Goal: Find specific page/section: Find specific page/section

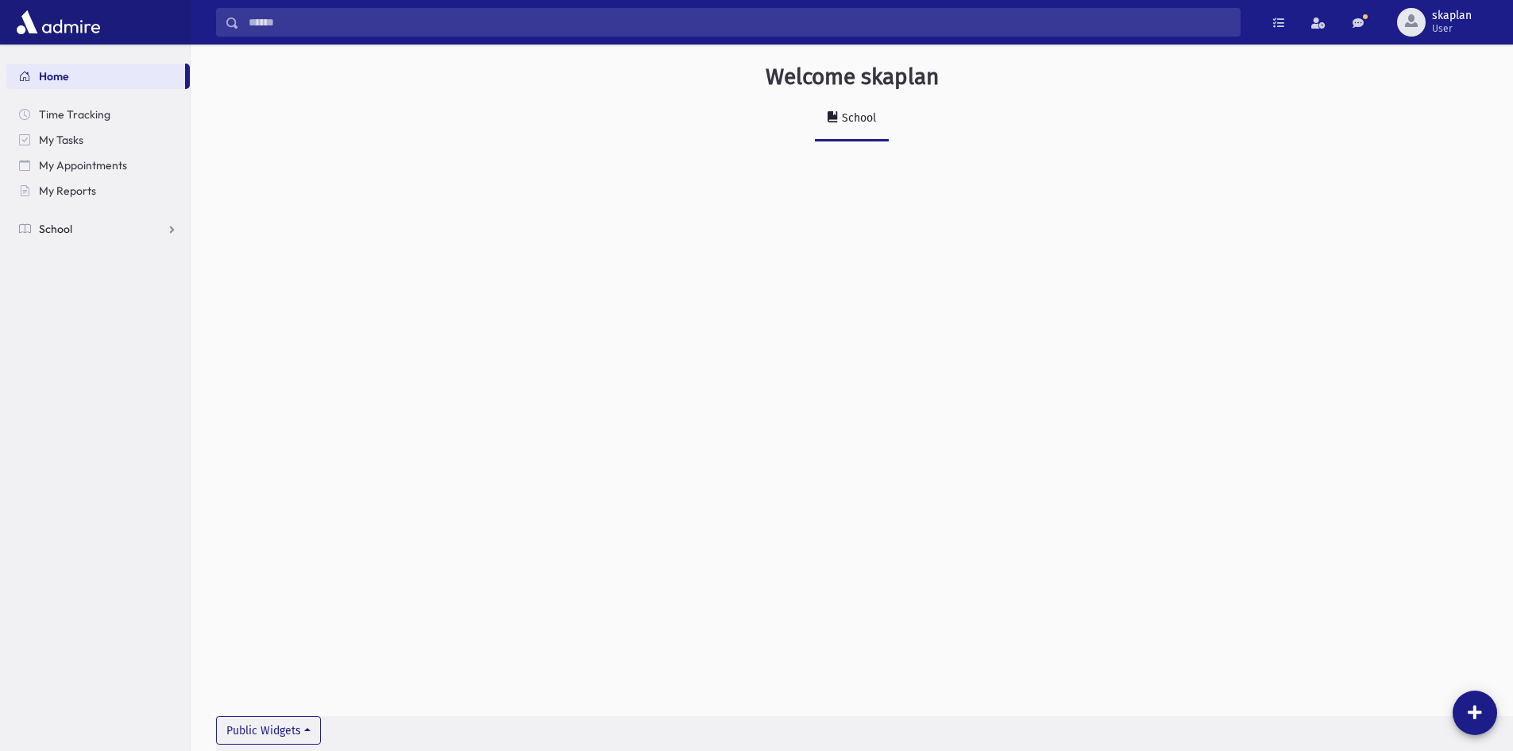
click at [85, 239] on link "School" at bounding box center [98, 228] width 184 height 25
click at [85, 245] on link "Students" at bounding box center [98, 254] width 184 height 25
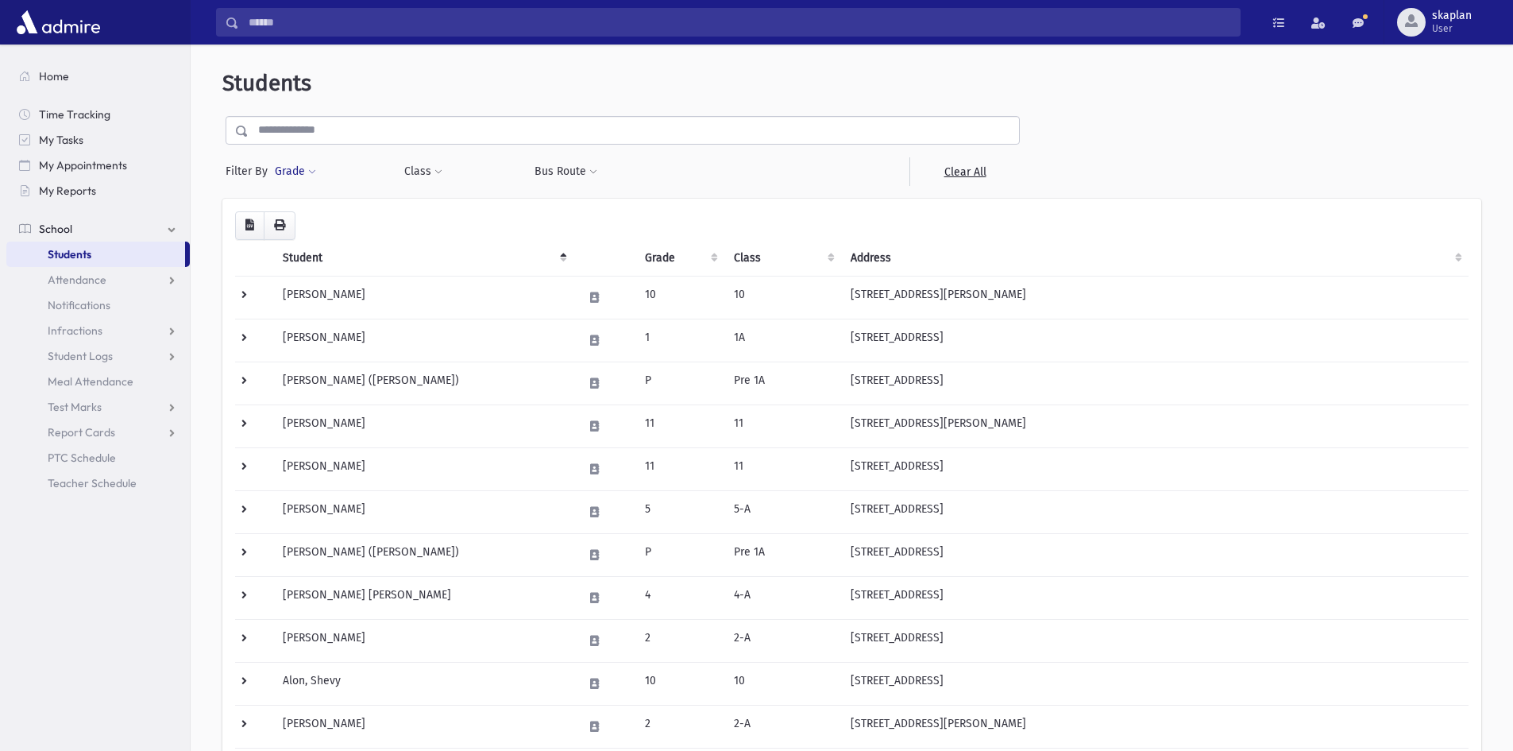
click at [294, 168] on button "Grade" at bounding box center [295, 171] width 43 height 29
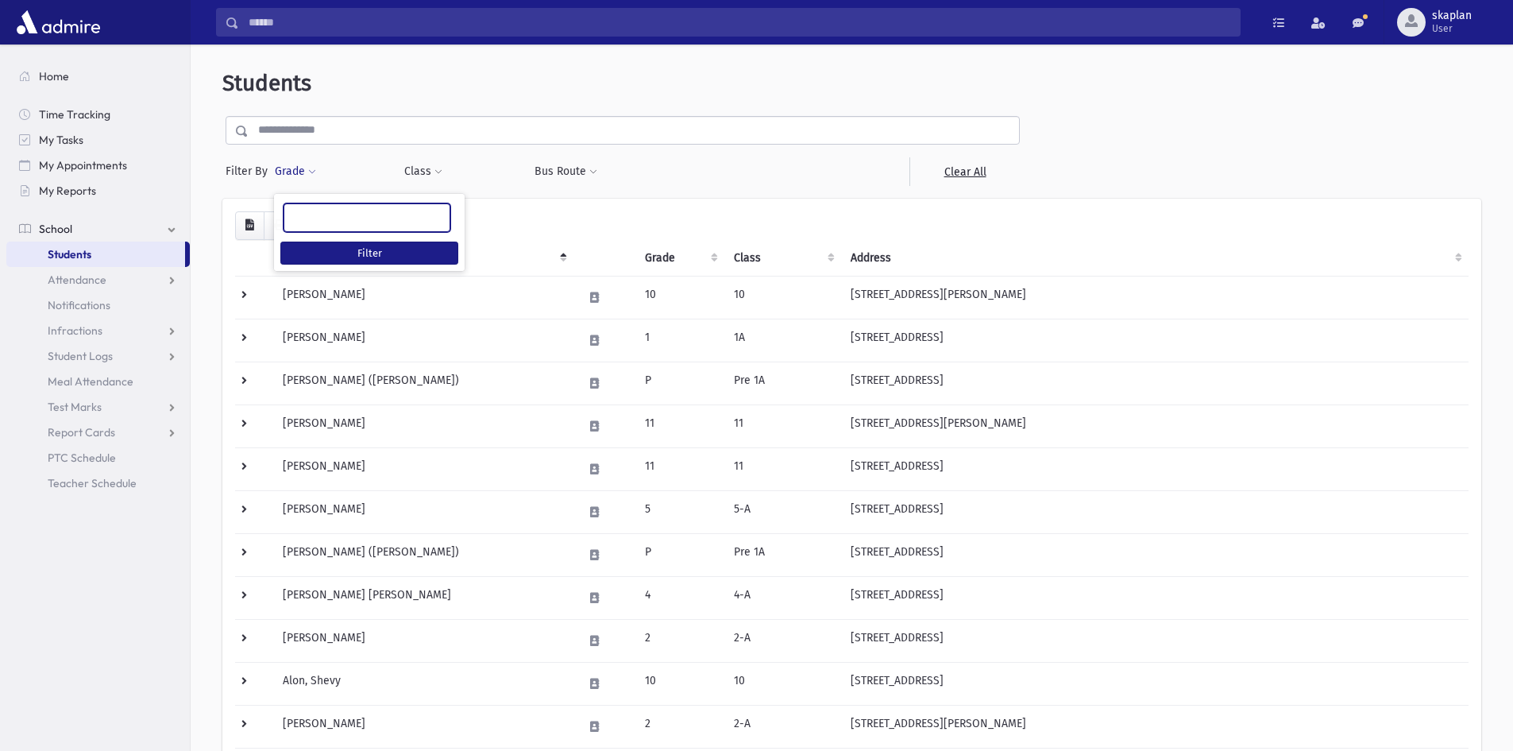
click at [353, 214] on ul at bounding box center [366, 216] width 165 height 24
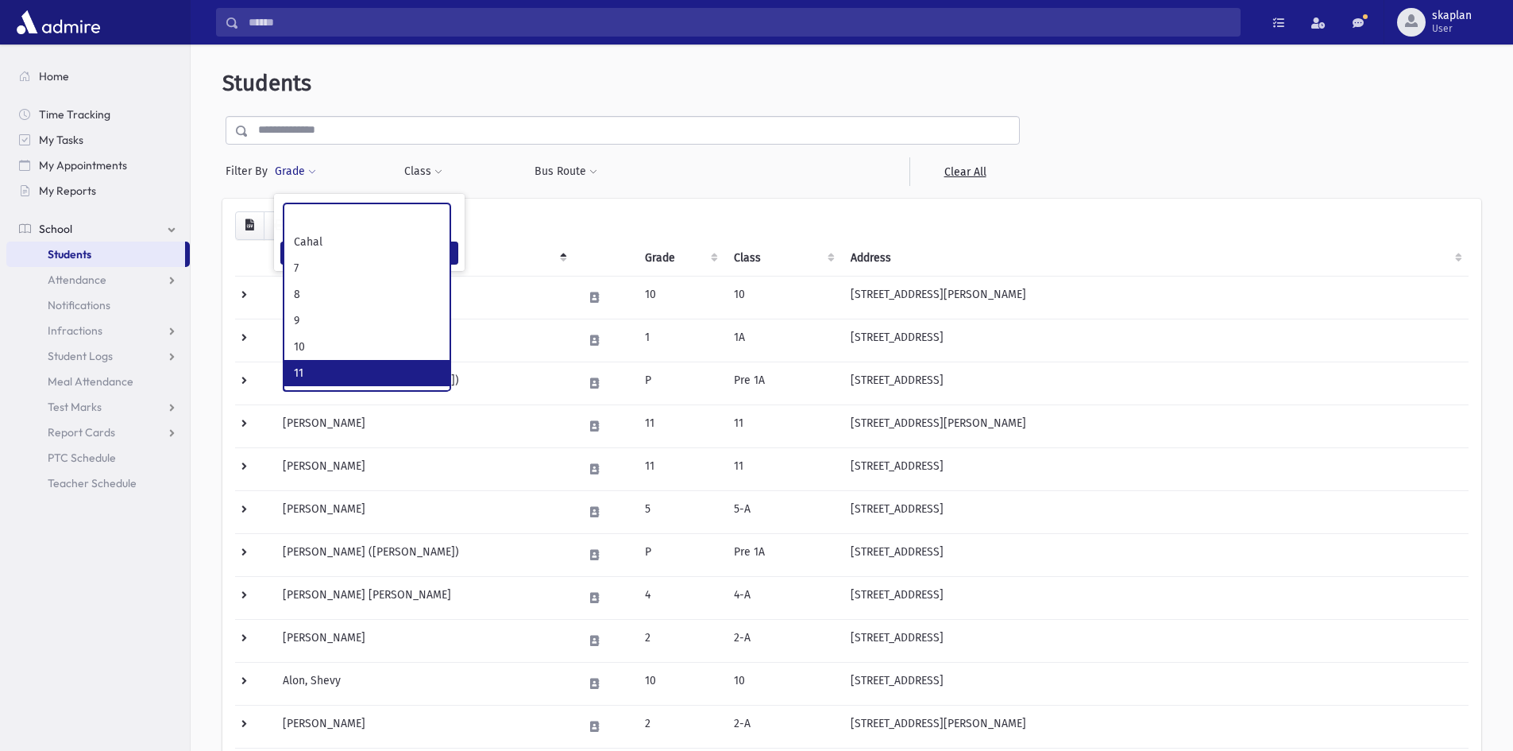
scroll to position [261, 0]
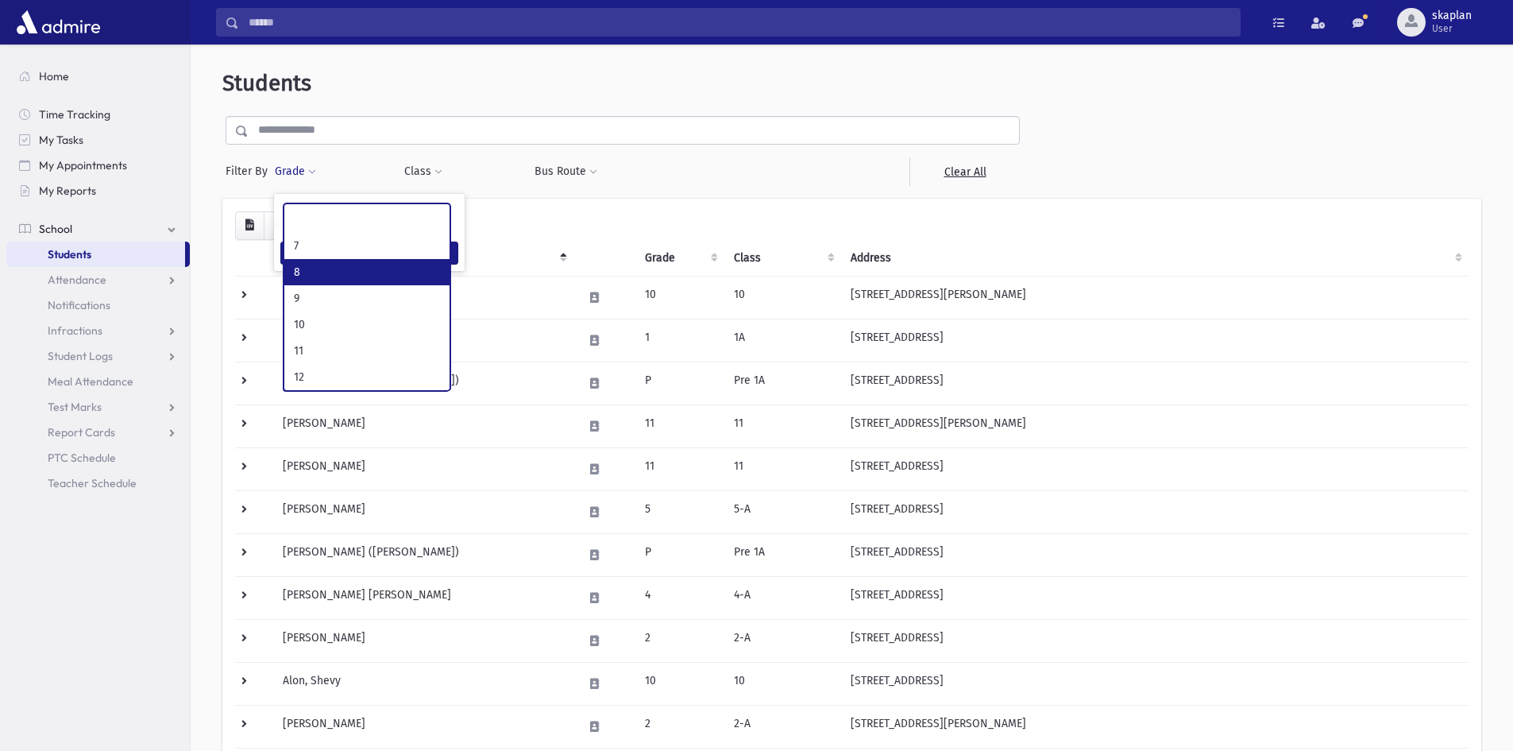
select select "**"
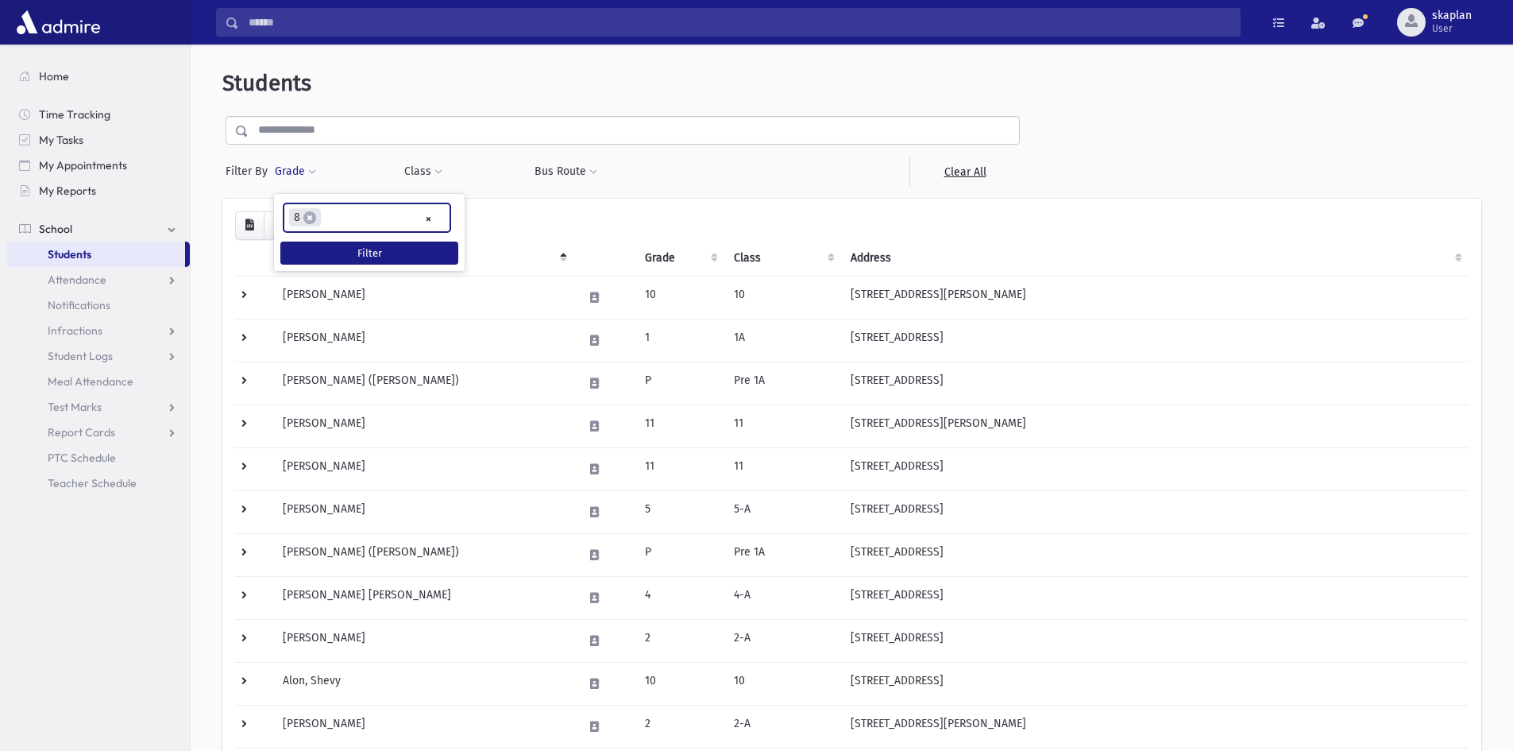
scroll to position [157, 0]
click at [361, 263] on button "Filter" at bounding box center [369, 253] width 178 height 23
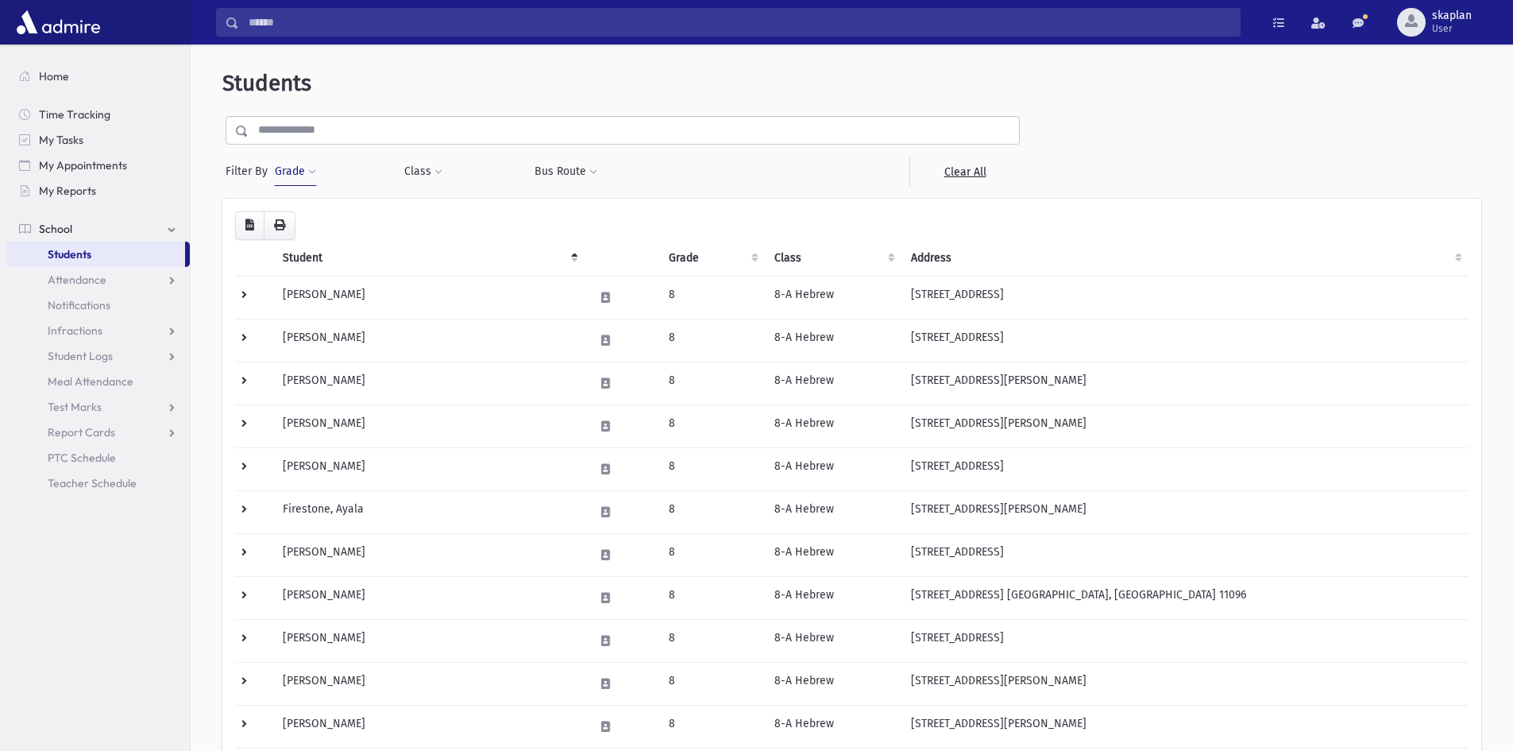
click at [307, 168] on button "Grade" at bounding box center [295, 171] width 43 height 29
click at [315, 215] on span "×" at bounding box center [309, 217] width 13 height 13
click at [302, 161] on button "Grade" at bounding box center [295, 171] width 43 height 29
click at [341, 257] on button "Filter" at bounding box center [369, 253] width 178 height 23
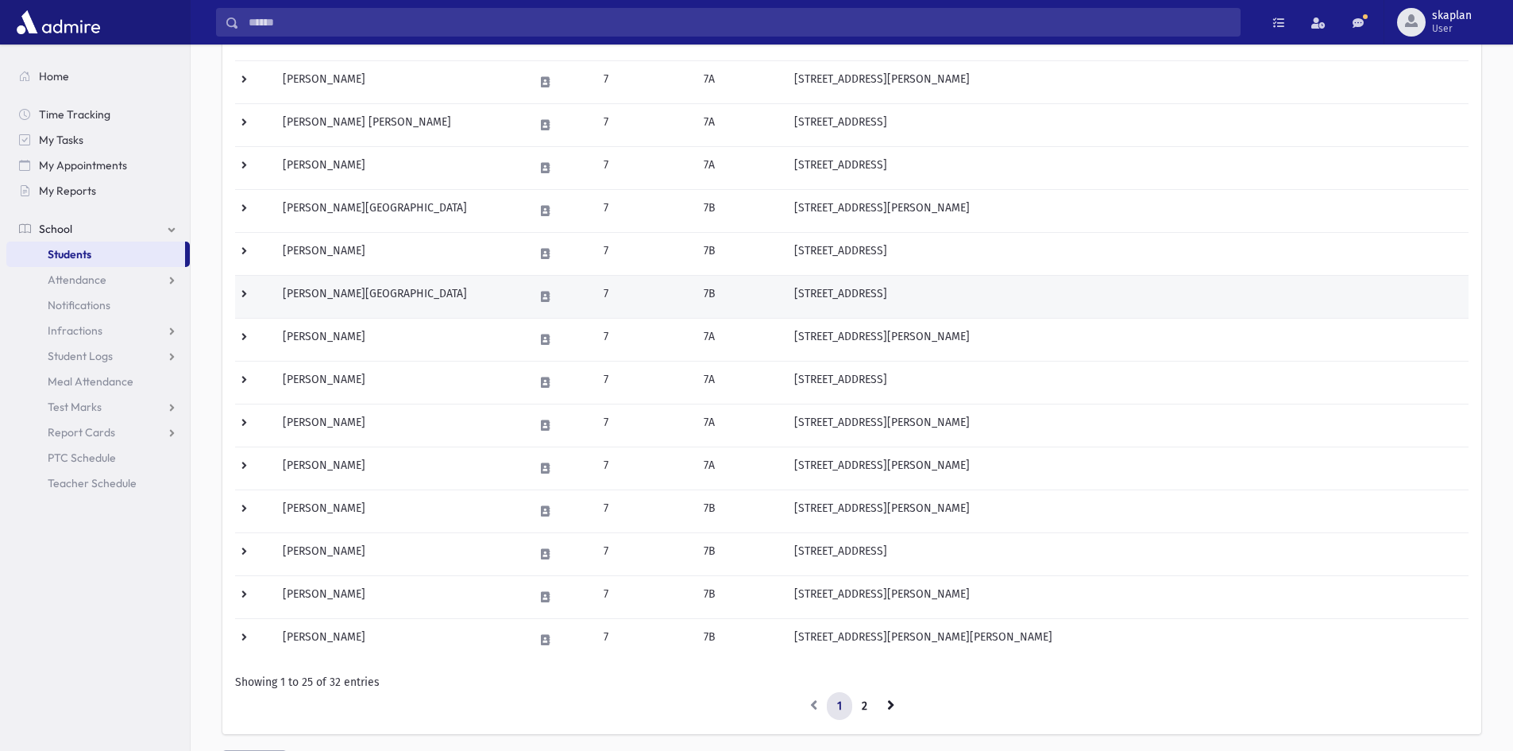
scroll to position [715, 0]
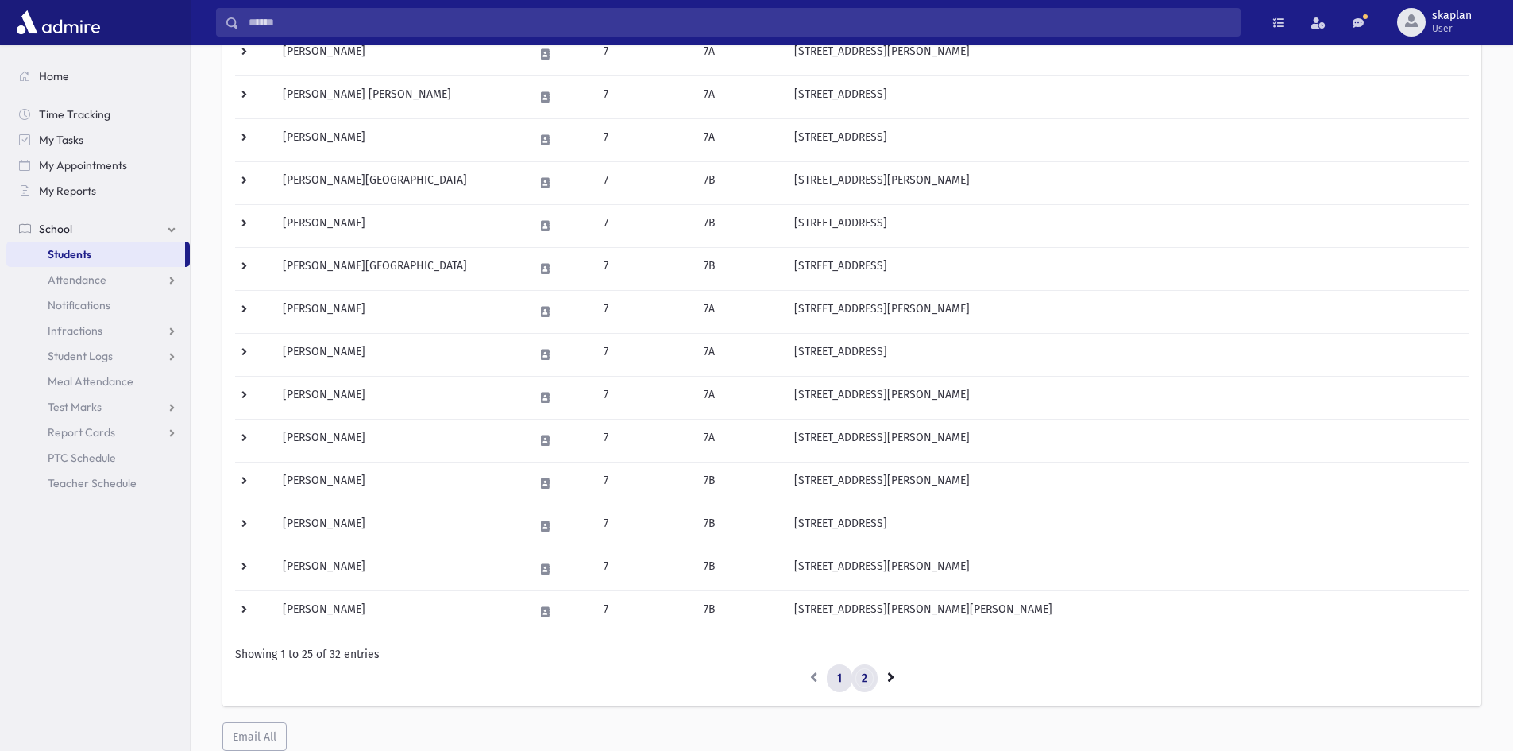
click at [860, 671] on link "2" at bounding box center [865, 678] width 26 height 29
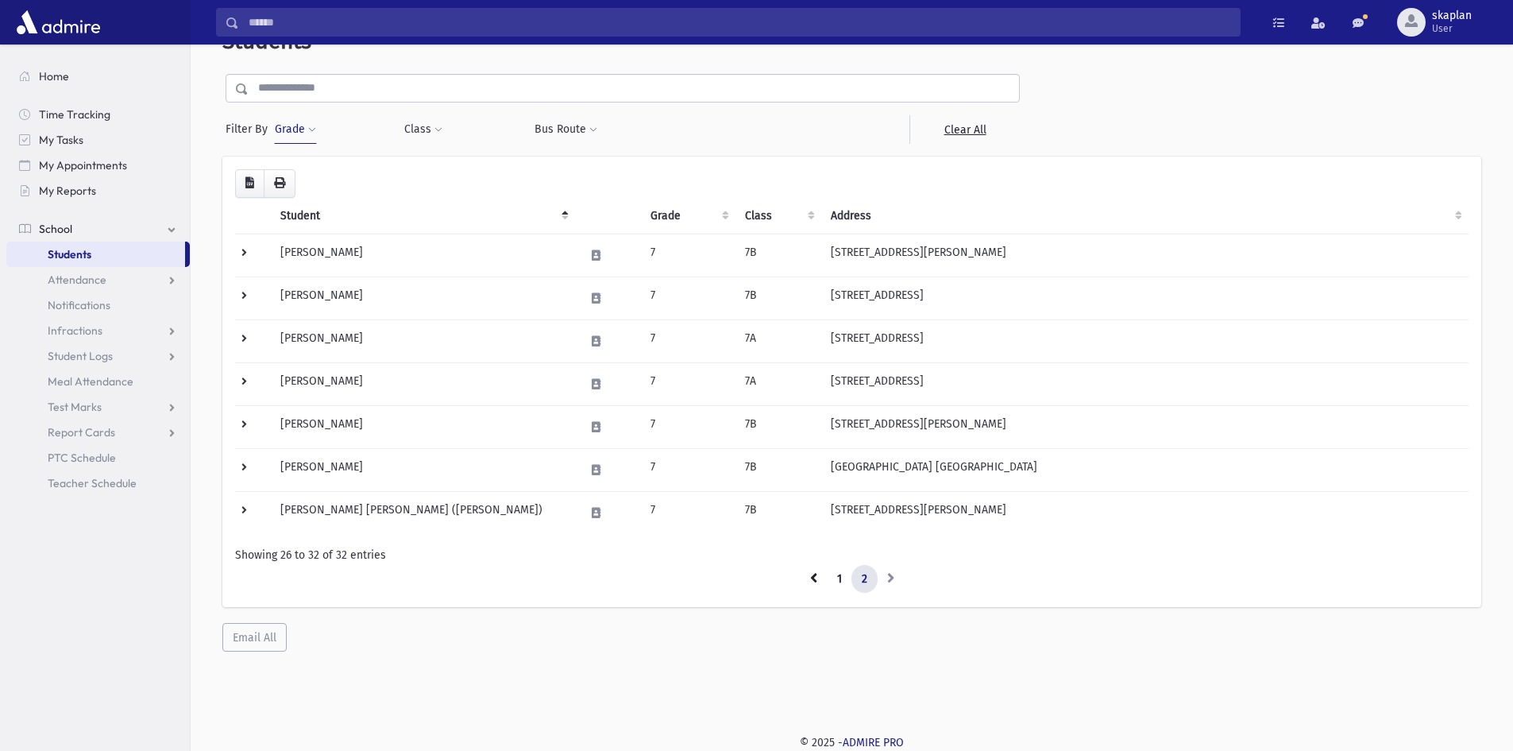
scroll to position [42, 0]
click at [307, 137] on button "Grade" at bounding box center [295, 129] width 43 height 29
click at [314, 180] on li "× 7" at bounding box center [304, 175] width 30 height 18
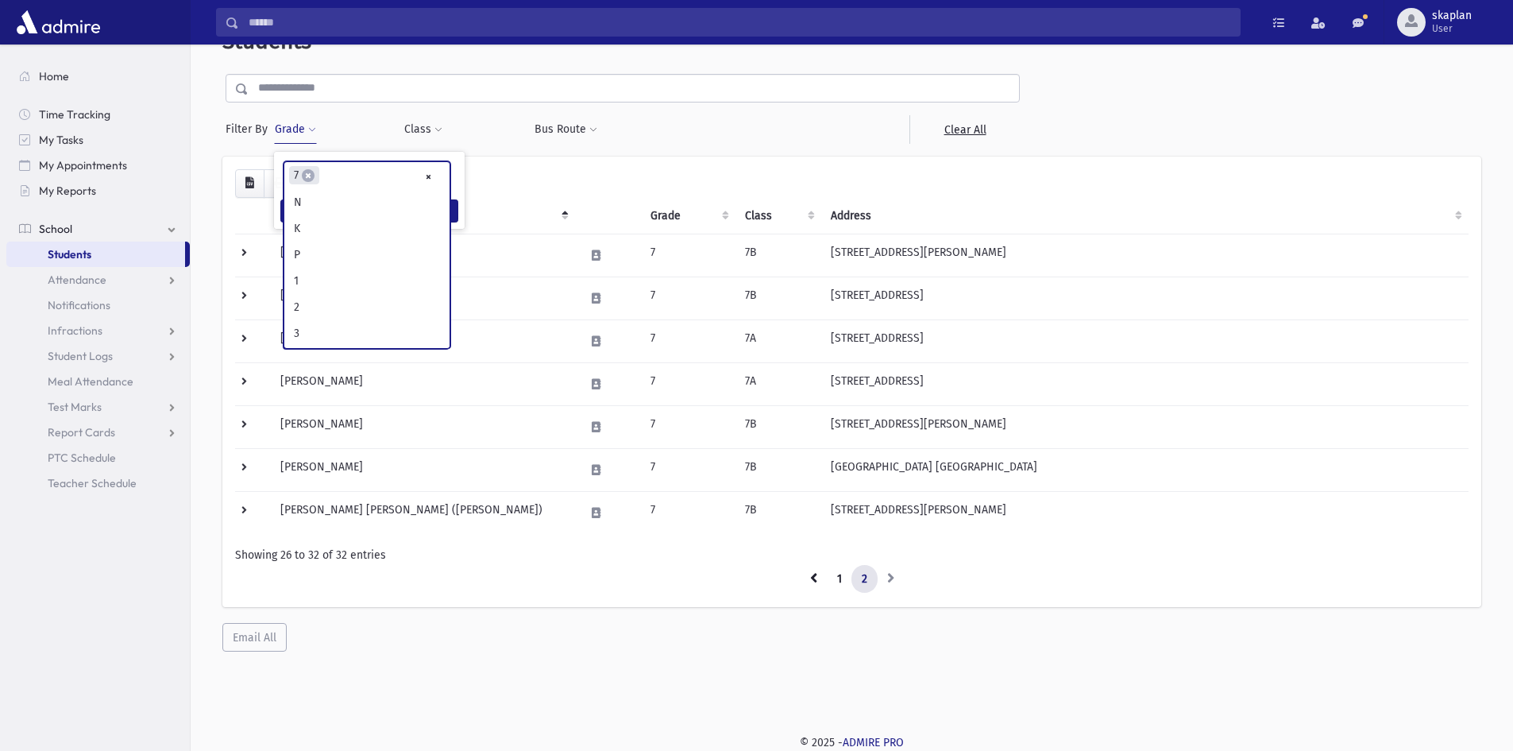
scroll to position [210, 0]
click at [305, 177] on span "×" at bounding box center [308, 175] width 13 height 13
click at [336, 180] on div "Loading... Student Grade Class Address Phone Parents Email Hebrew First Hebrew …" at bounding box center [852, 381] width 1234 height 424
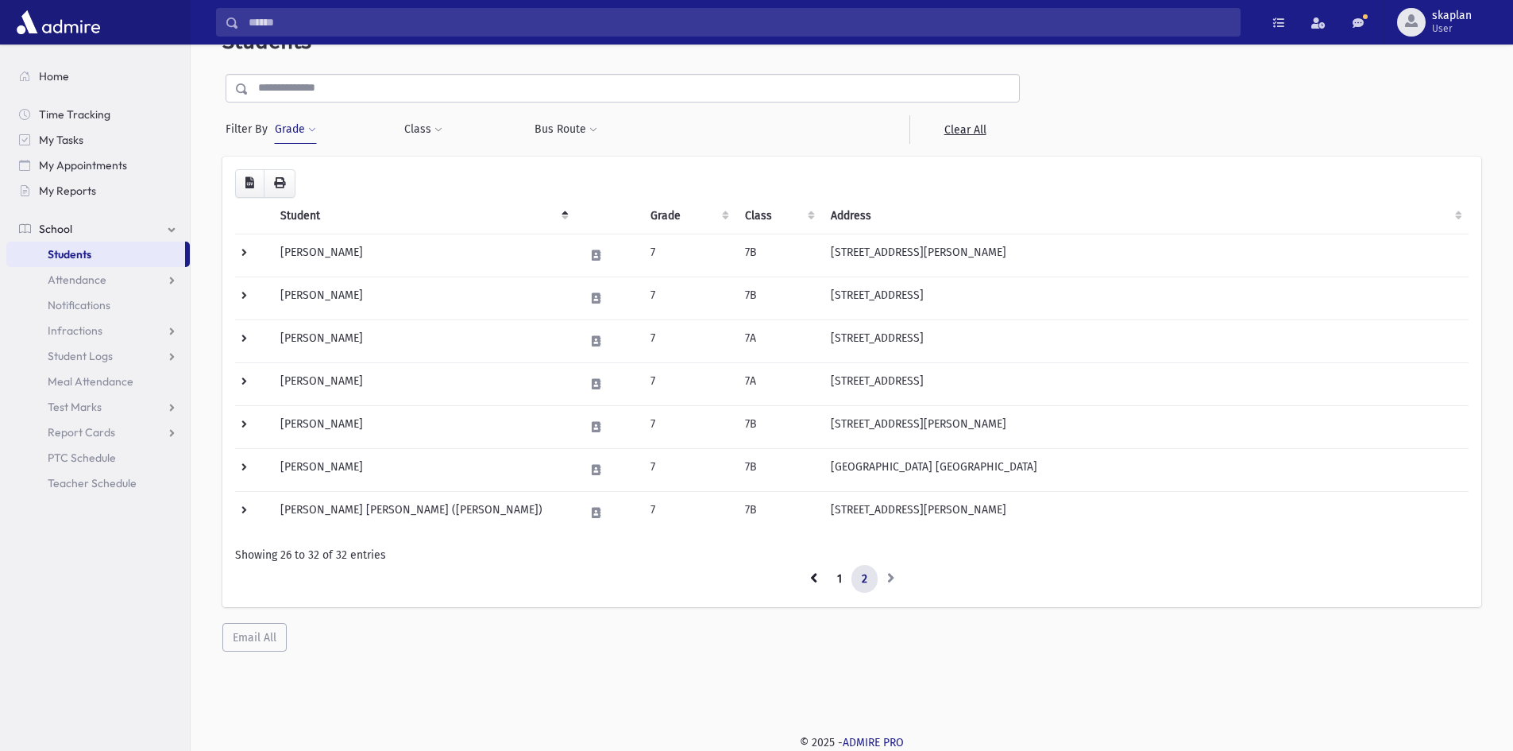
click at [307, 122] on button "Grade" at bounding box center [295, 129] width 43 height 29
click at [361, 170] on ul at bounding box center [366, 174] width 165 height 24
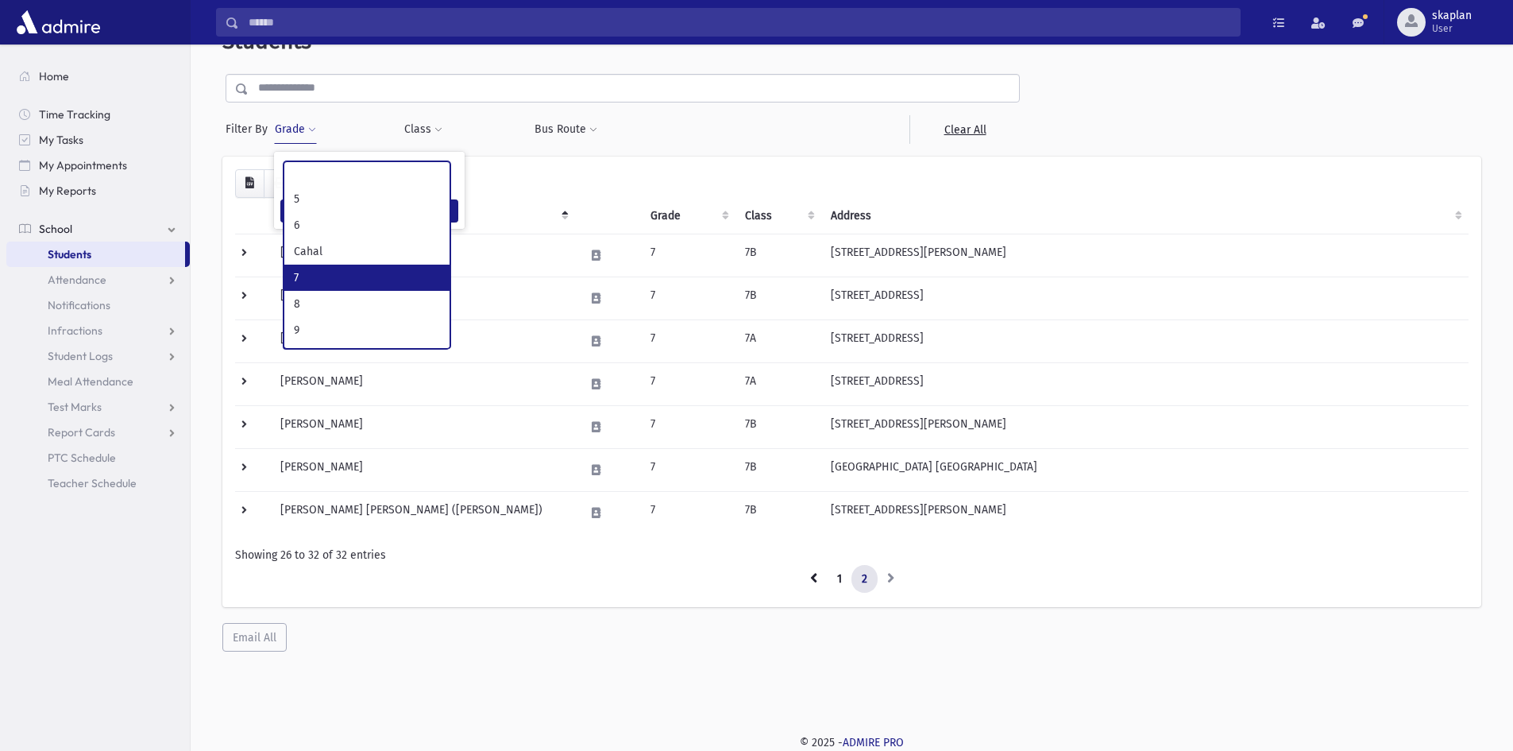
scroll to position [159, 0]
select select "**"
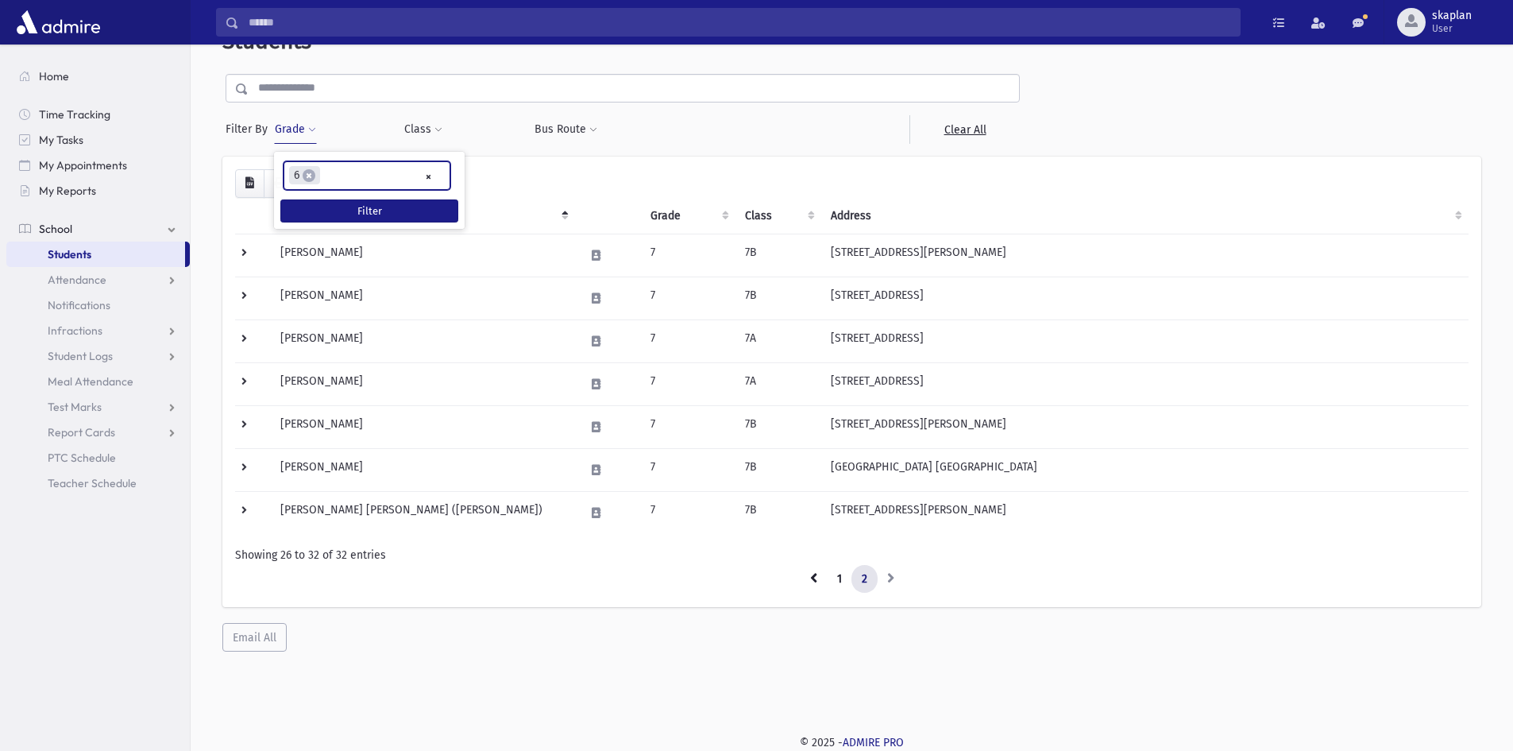
scroll to position [143, 0]
click at [336, 216] on button "Filter" at bounding box center [369, 210] width 178 height 23
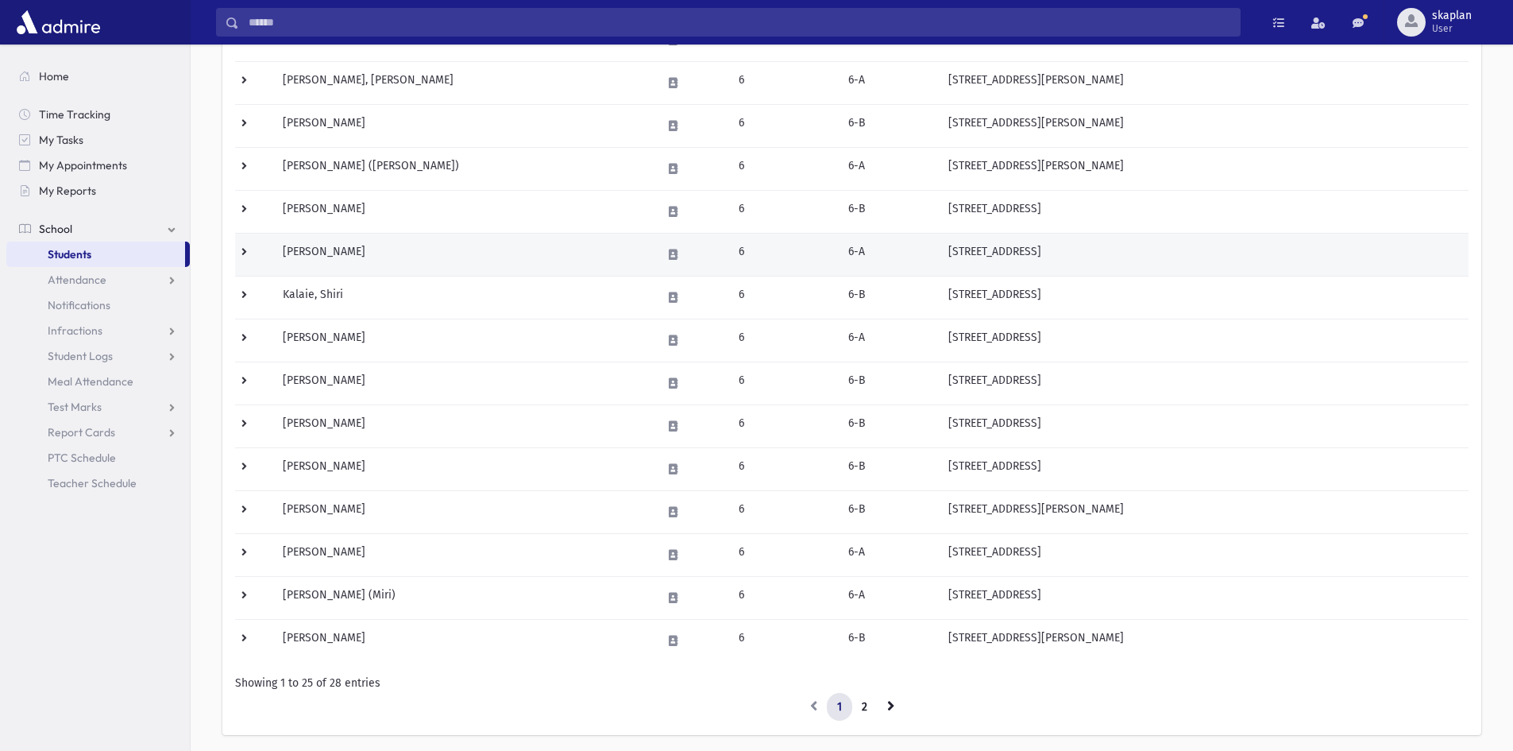
scroll to position [715, 0]
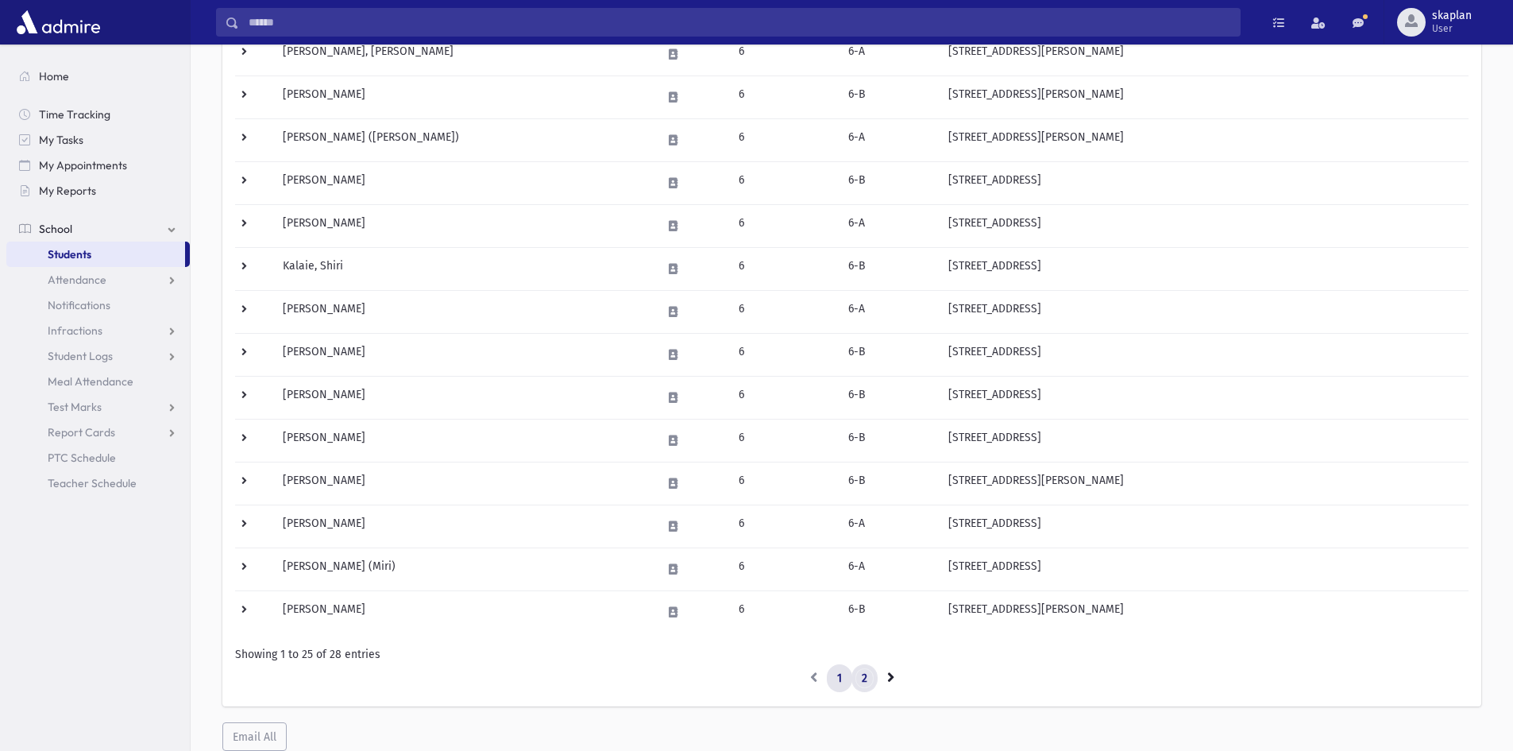
click at [872, 680] on link "2" at bounding box center [865, 678] width 26 height 29
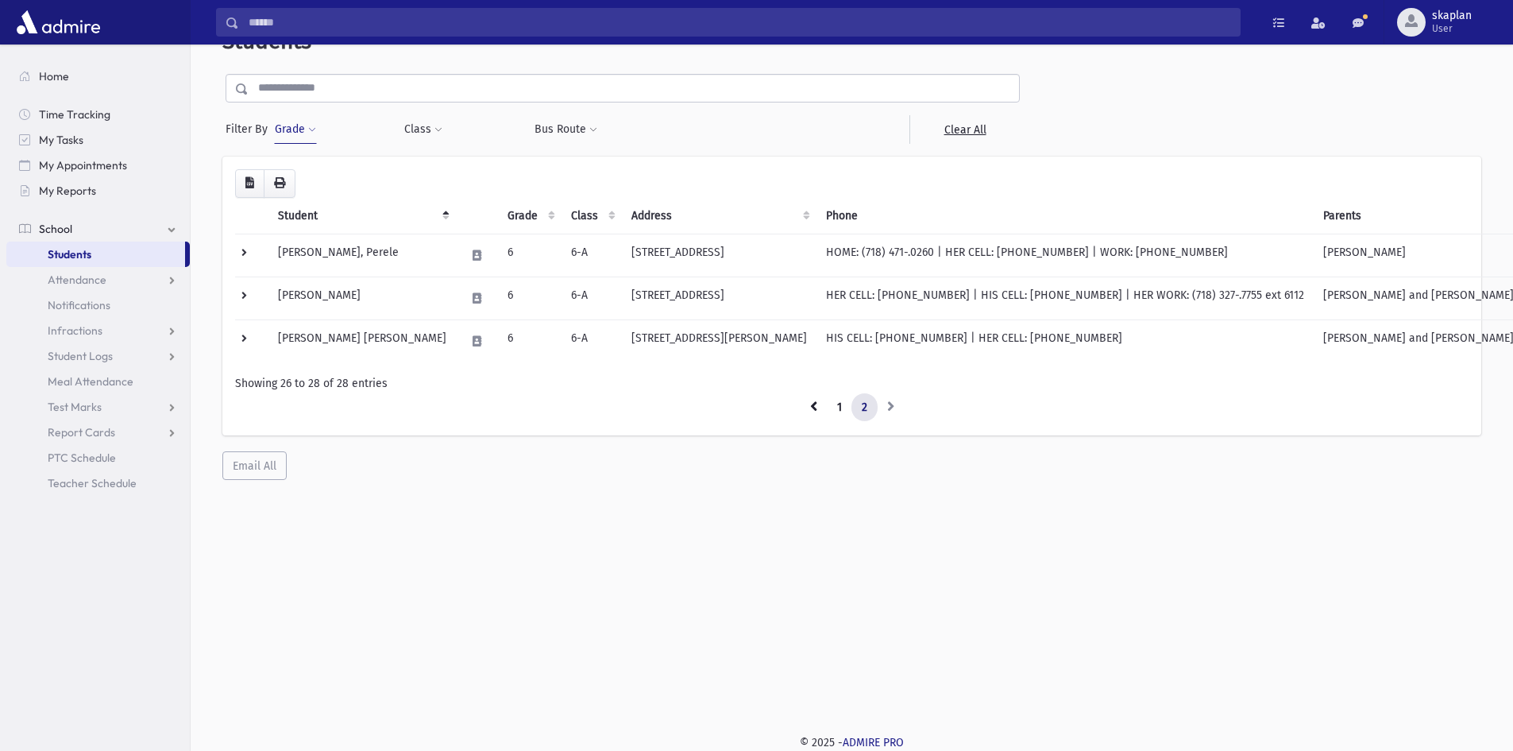
scroll to position [42, 0]
click at [313, 133] on span at bounding box center [312, 131] width 8 height 10
click at [311, 178] on span "×" at bounding box center [309, 175] width 13 height 13
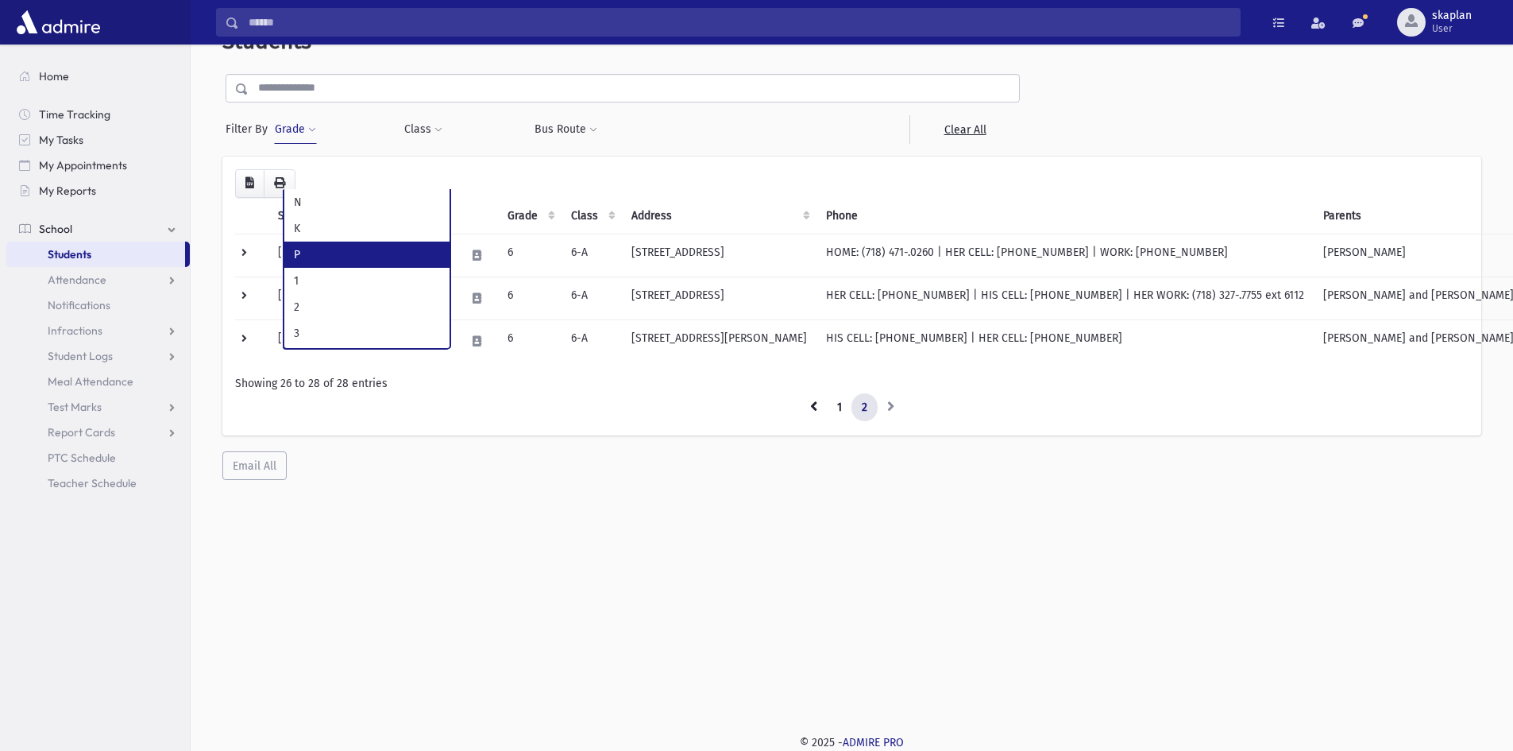
scroll to position [79, 0]
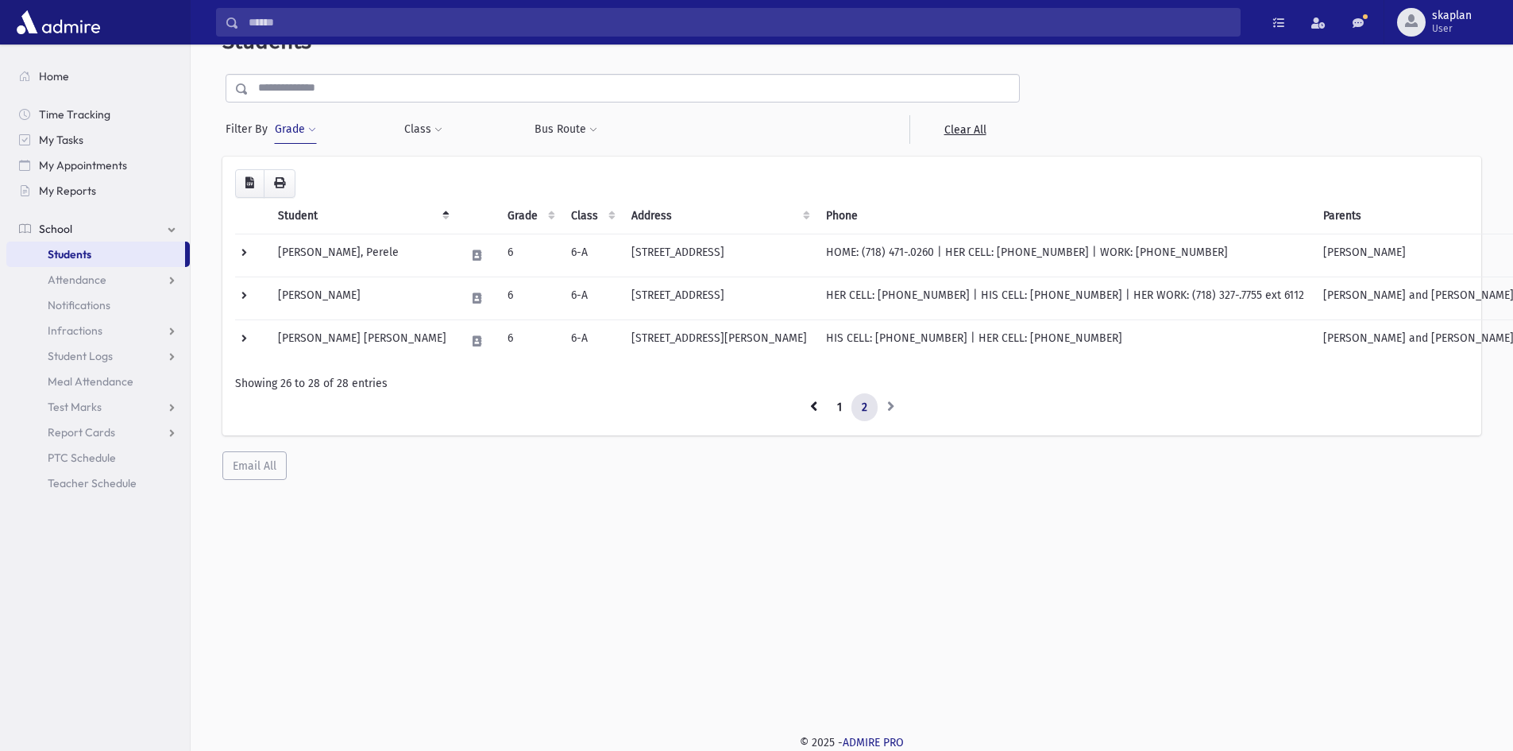
click at [306, 126] on button "Grade" at bounding box center [295, 129] width 43 height 29
click at [307, 225] on div "* * * * * * * * * ***** * * * ** ** ** × × 5 Filter" at bounding box center [369, 190] width 191 height 77
click at [311, 213] on button "Filter" at bounding box center [369, 210] width 178 height 23
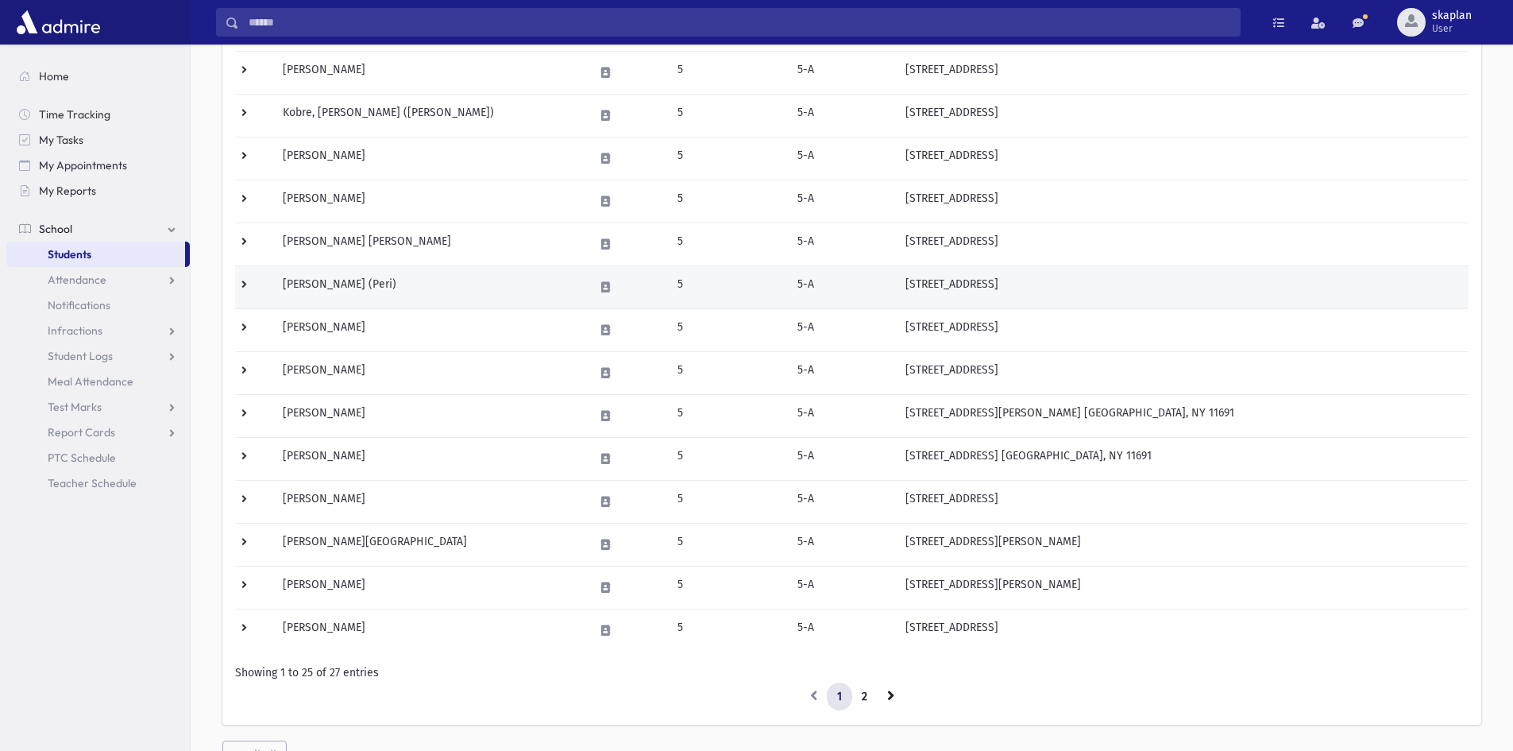
scroll to position [715, 0]
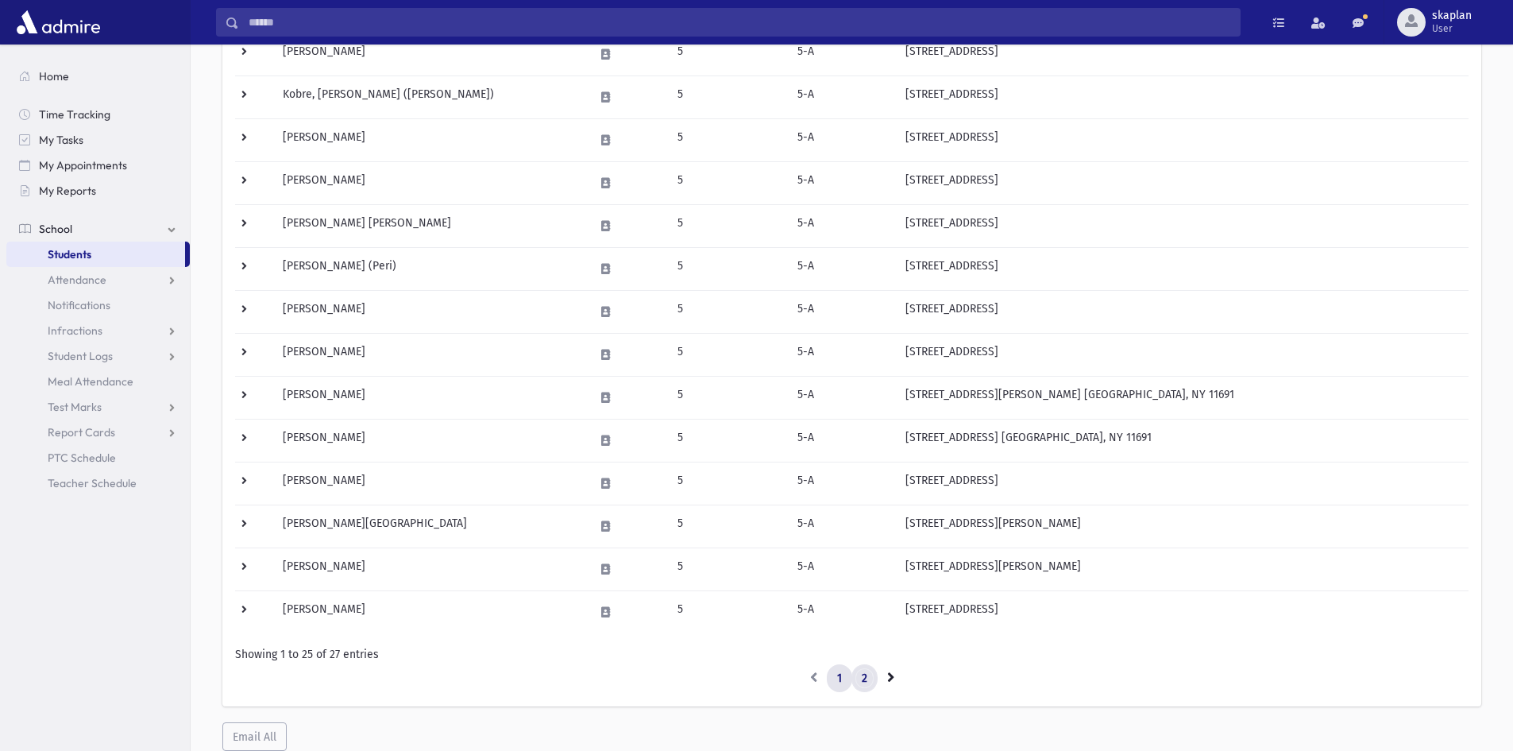
click at [868, 678] on link "2" at bounding box center [865, 678] width 26 height 29
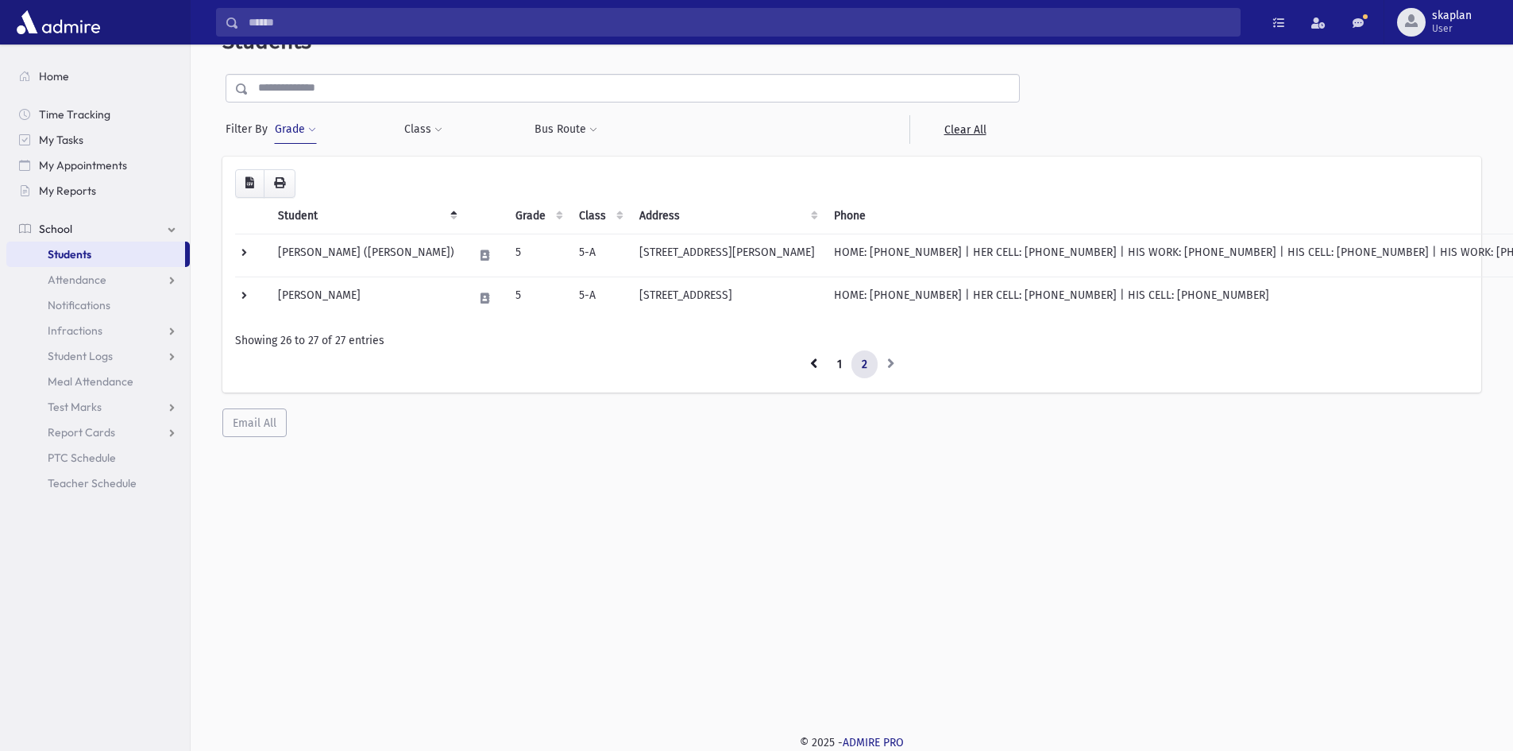
scroll to position [42, 0]
click at [277, 140] on button "Grade" at bounding box center [295, 129] width 43 height 29
click at [313, 180] on span "×" at bounding box center [309, 175] width 13 height 13
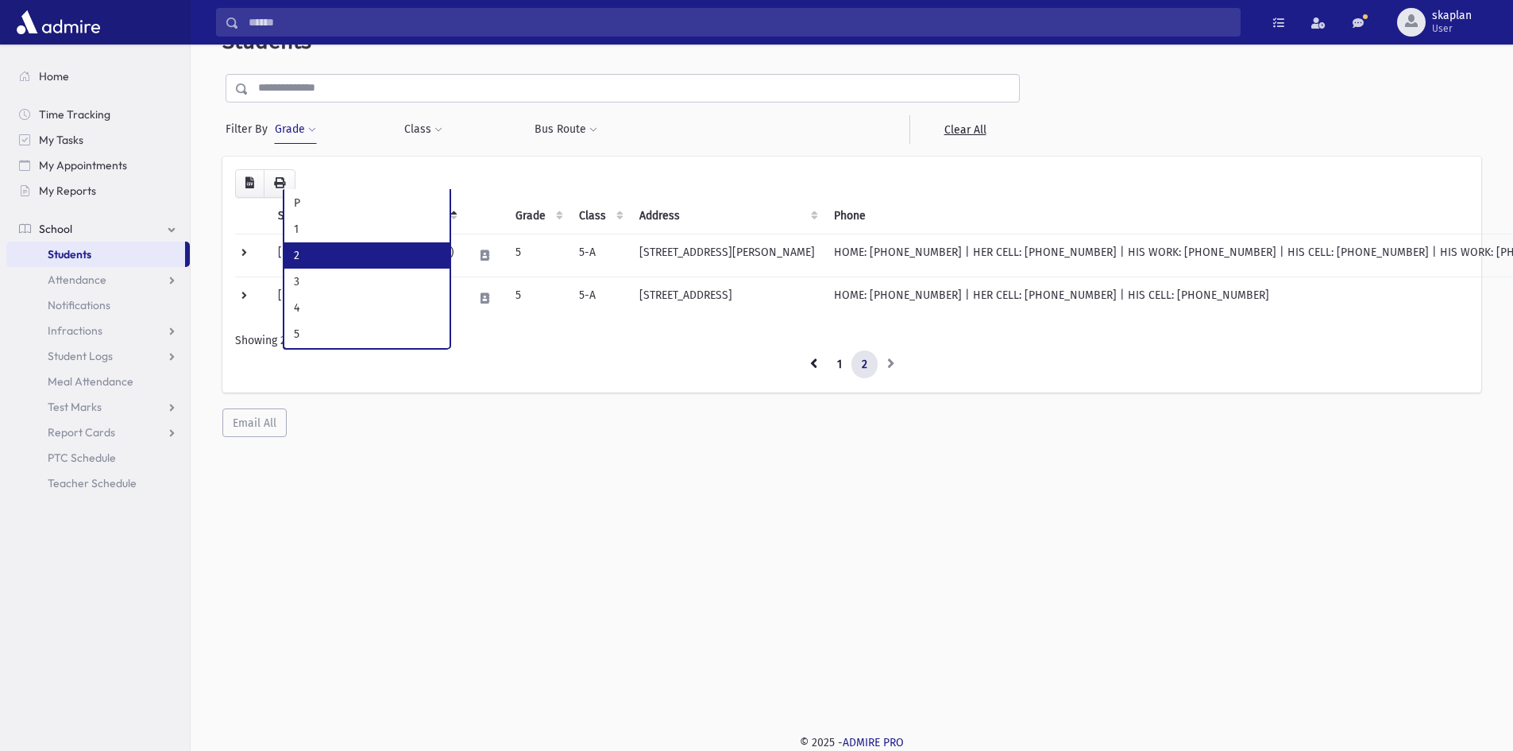
scroll to position [79, 0]
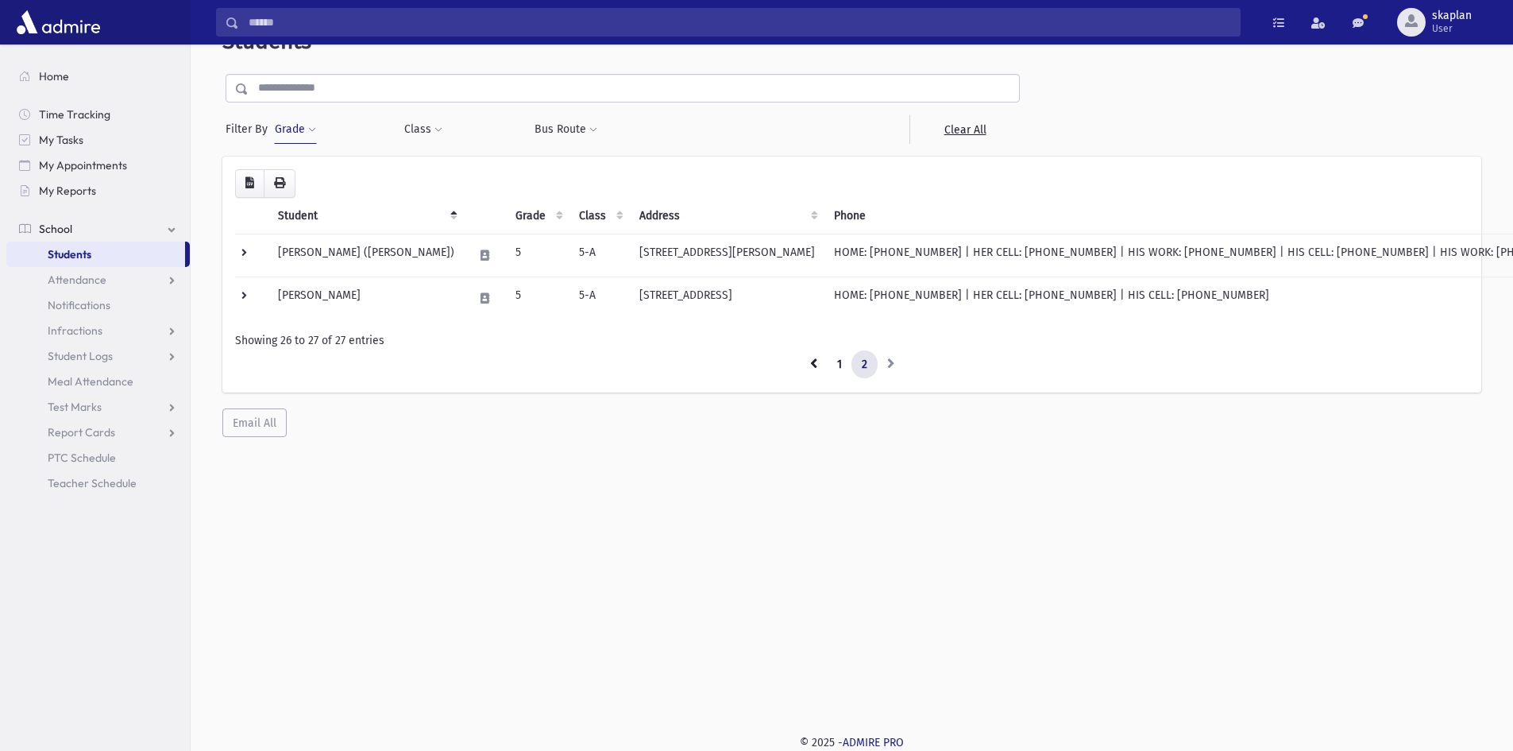
click at [302, 129] on button "Grade" at bounding box center [295, 129] width 43 height 29
click at [371, 214] on button "Filter" at bounding box center [369, 210] width 178 height 23
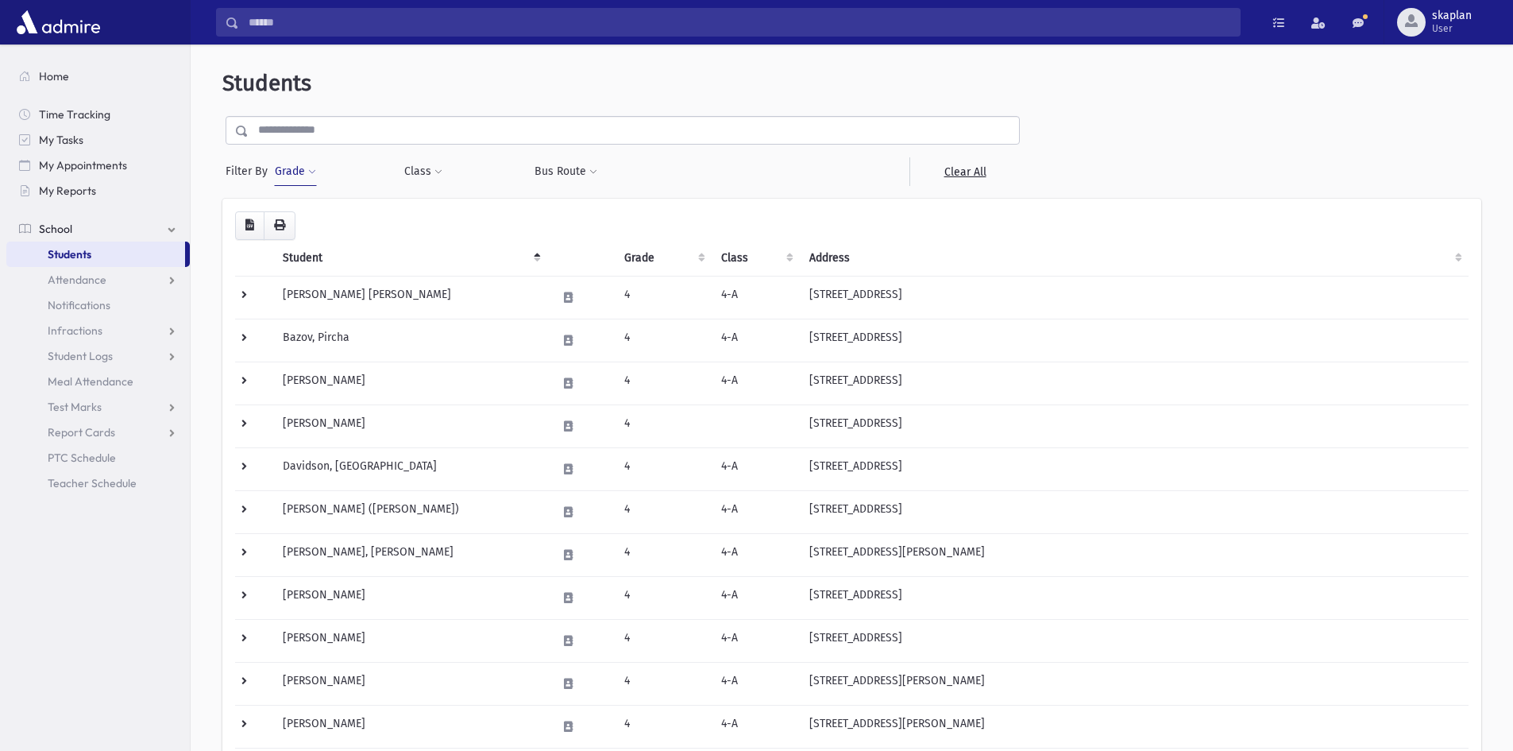
click at [294, 169] on button "Grade" at bounding box center [295, 171] width 43 height 29
click at [311, 221] on span "×" at bounding box center [309, 217] width 13 height 13
click at [308, 166] on button "Grade" at bounding box center [295, 171] width 43 height 29
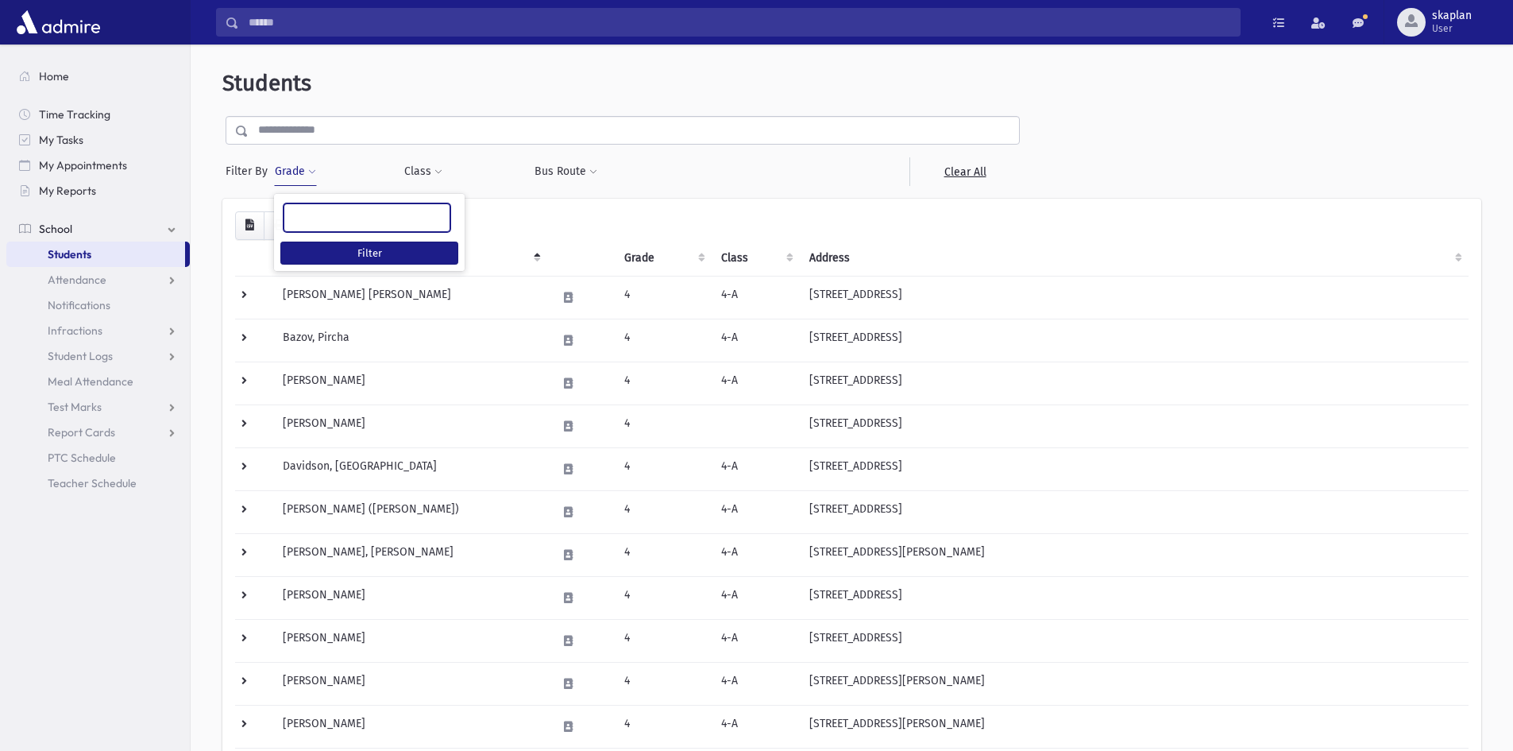
click at [315, 223] on ul at bounding box center [366, 216] width 165 height 24
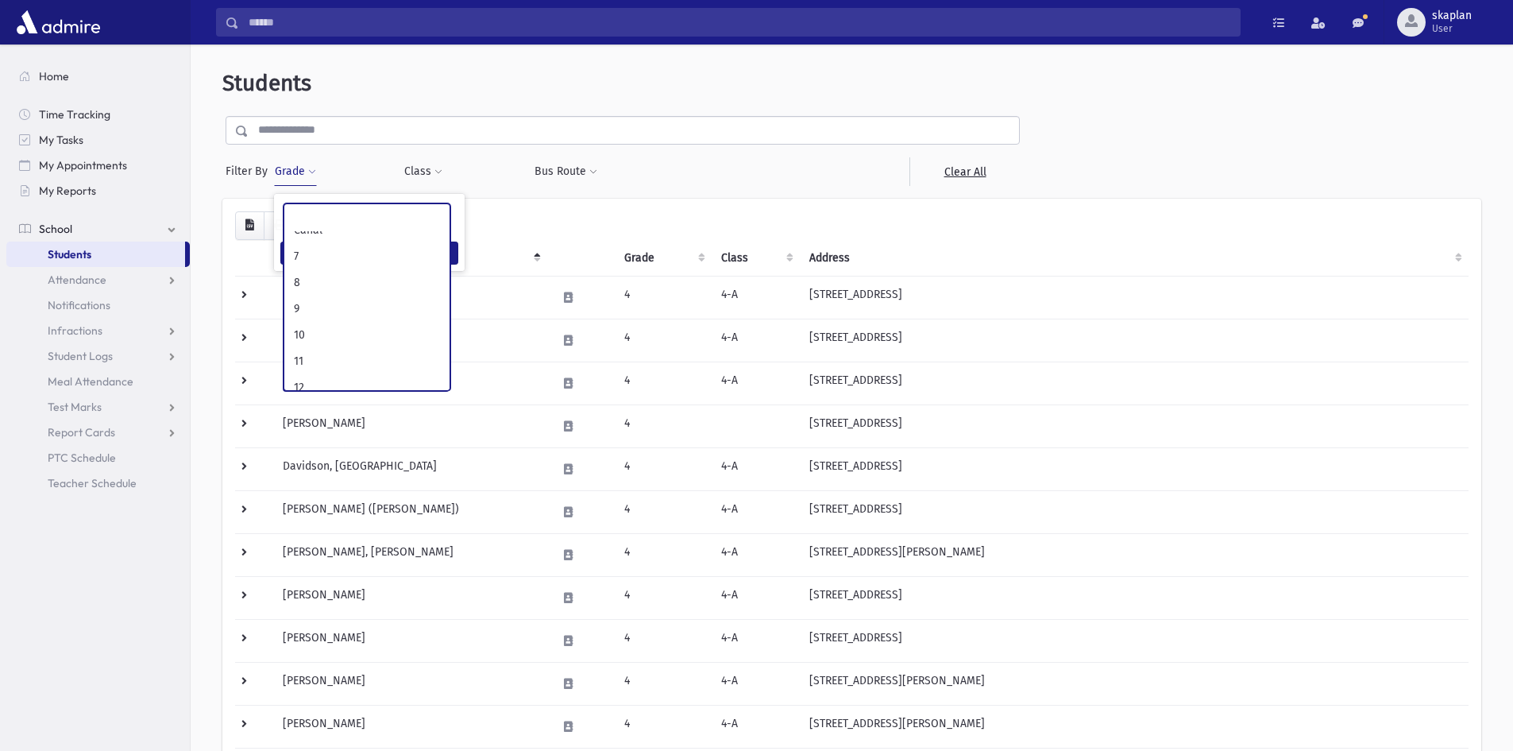
scroll to position [261, 0]
select select "**"
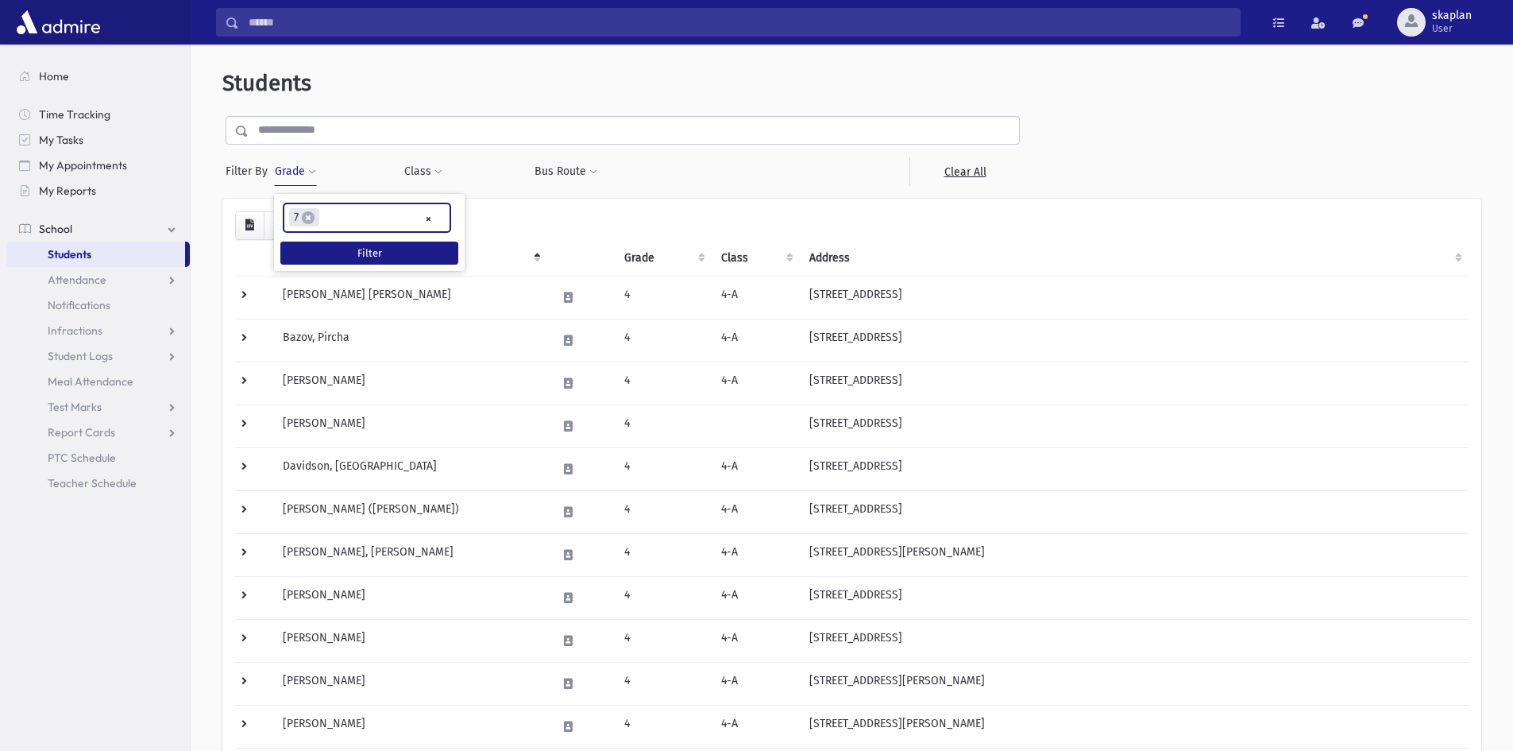
scroll to position [86, 0]
click at [361, 253] on button "Filter" at bounding box center [369, 253] width 178 height 23
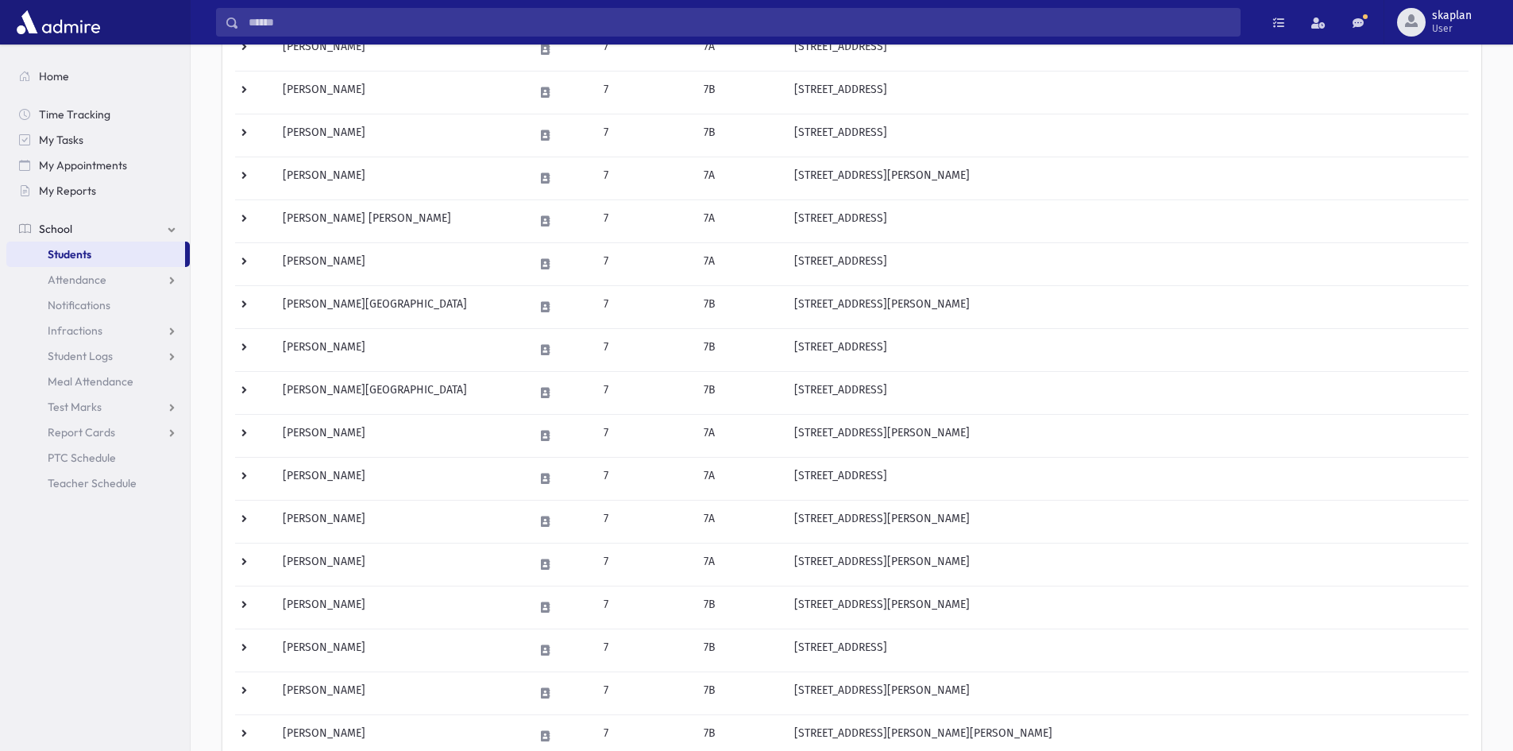
scroll to position [715, 0]
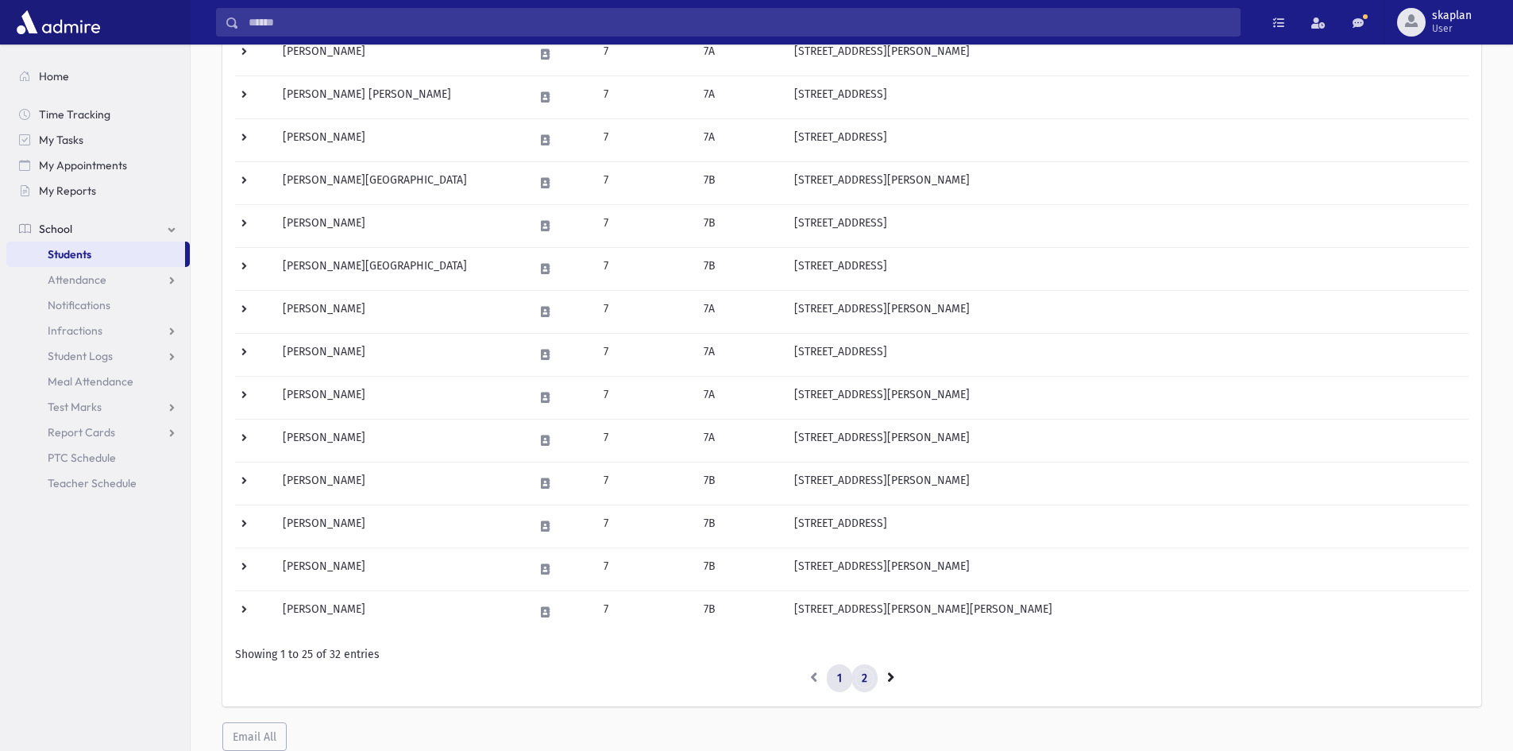
click at [864, 684] on link "2" at bounding box center [865, 678] width 26 height 29
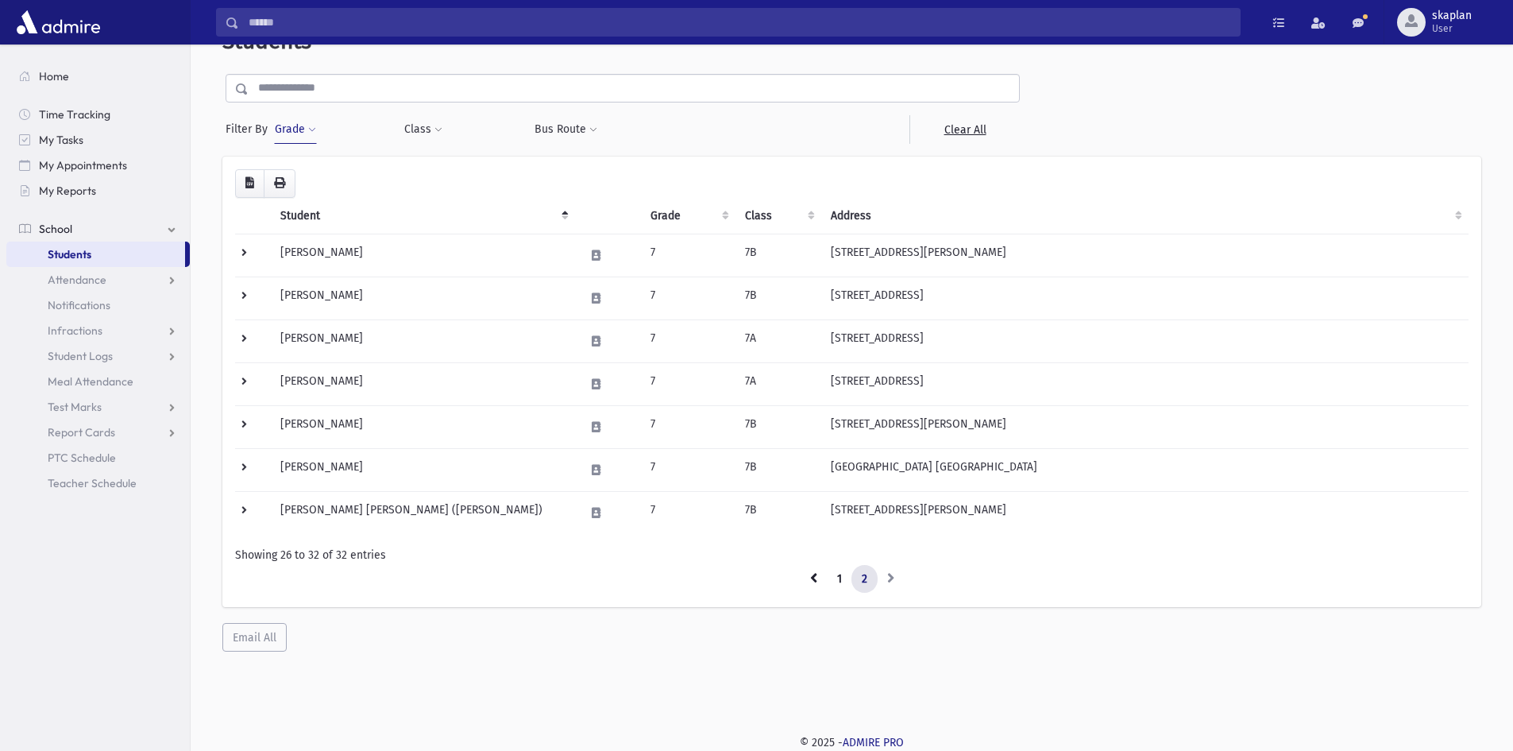
scroll to position [42, 0]
click at [814, 580] on icon at bounding box center [813, 577] width 7 height 11
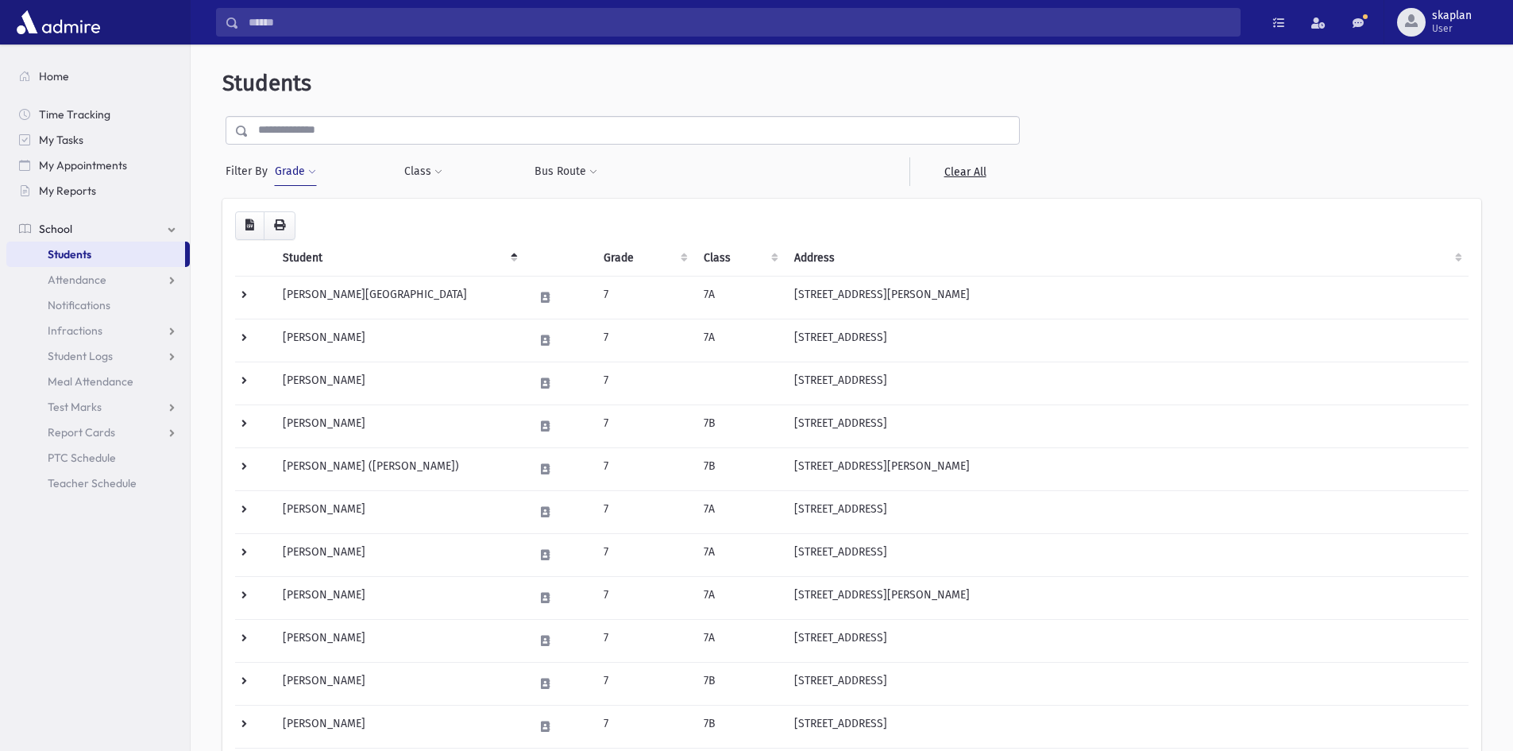
click at [313, 169] on span at bounding box center [312, 173] width 8 height 10
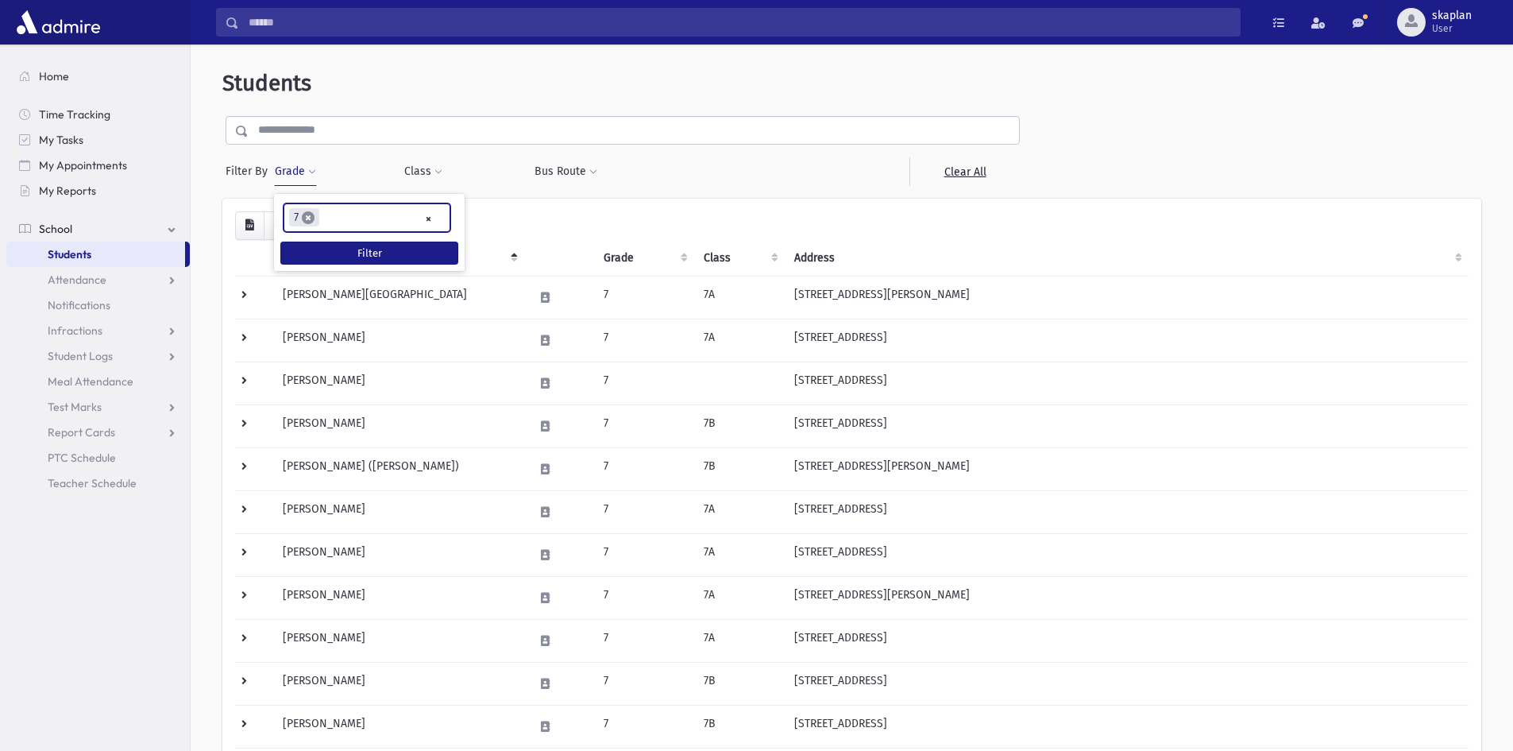
click at [307, 220] on span "×" at bounding box center [308, 217] width 13 height 13
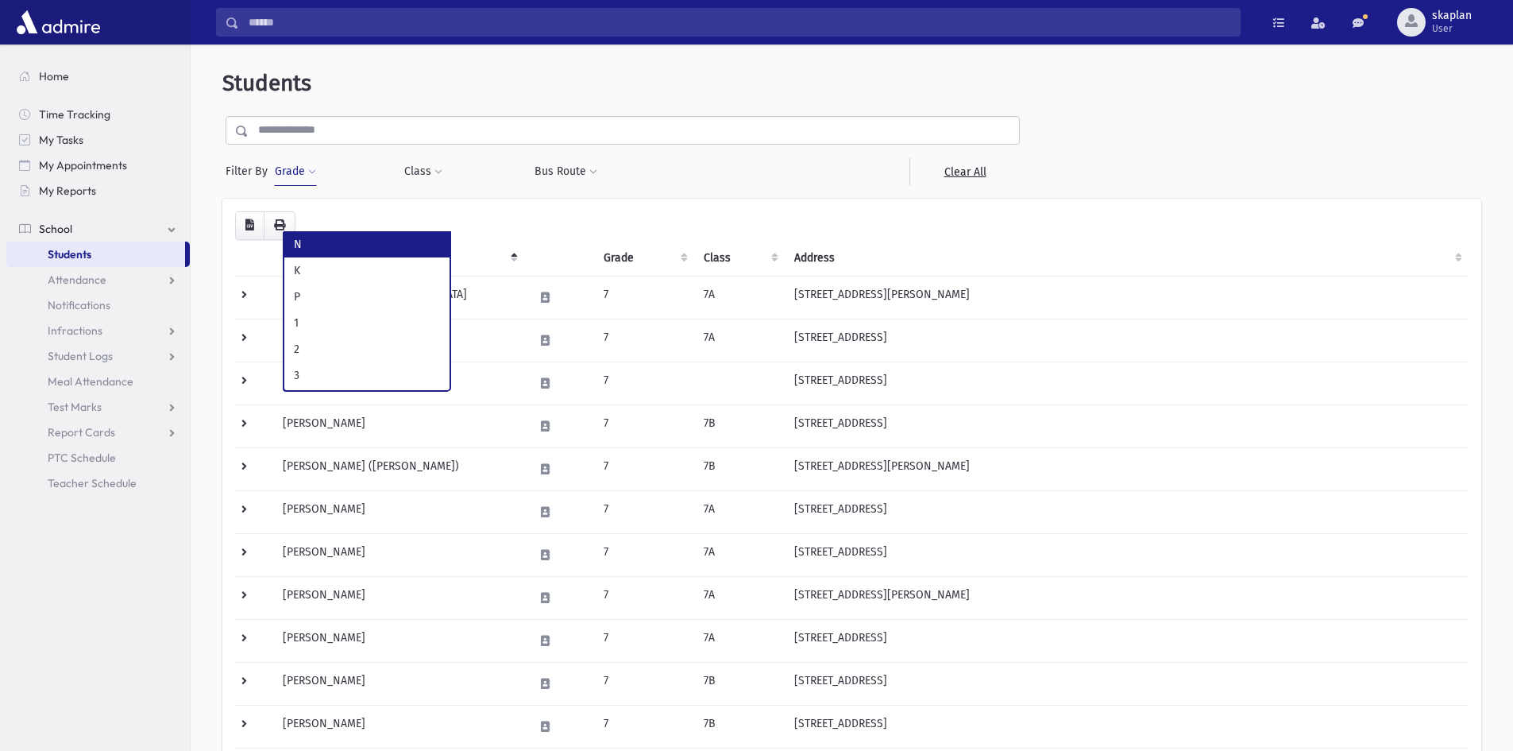
click at [307, 157] on button "Grade" at bounding box center [295, 171] width 43 height 29
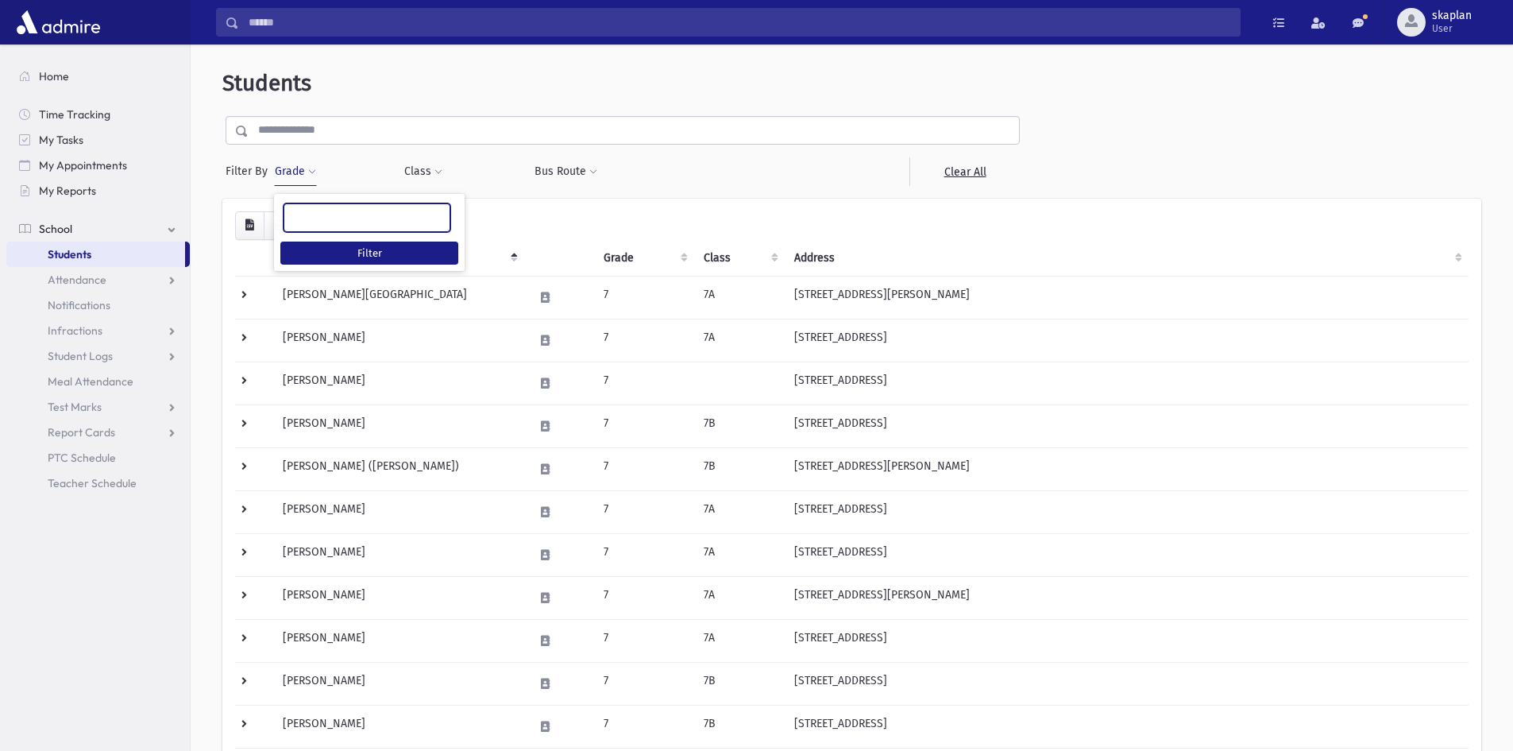
click at [316, 228] on span at bounding box center [367, 217] width 167 height 29
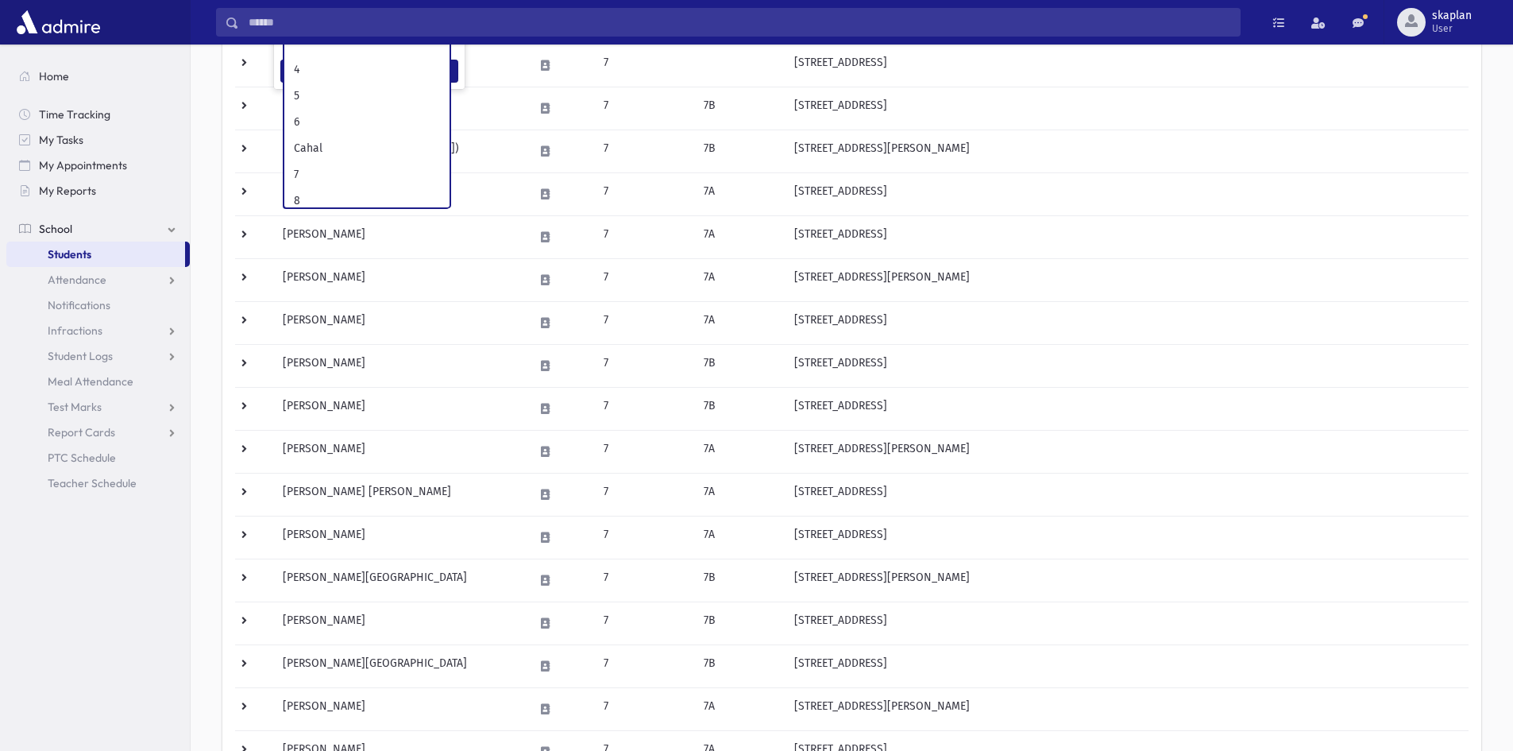
scroll to position [159, 0]
select select "*"
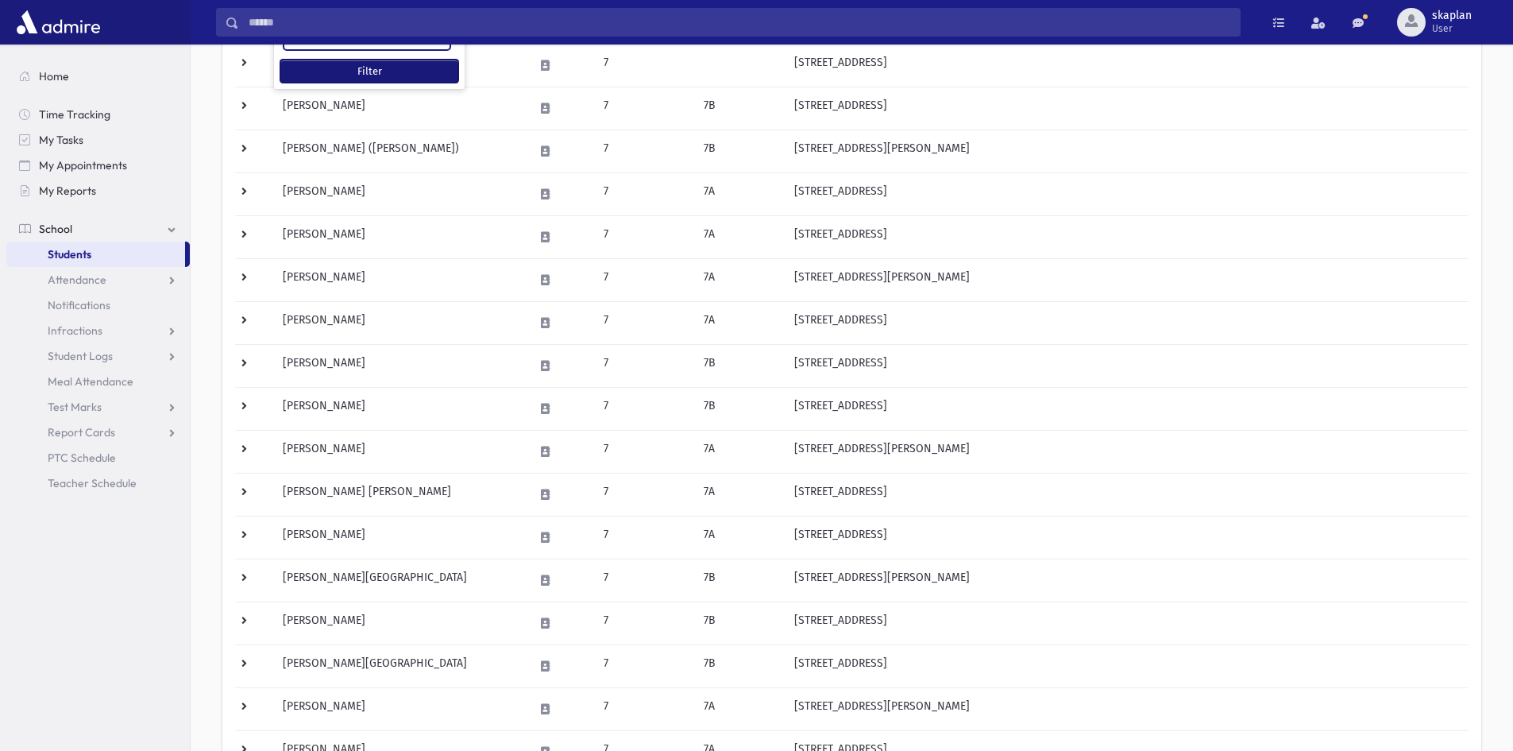
click at [350, 74] on button "Filter" at bounding box center [369, 71] width 178 height 23
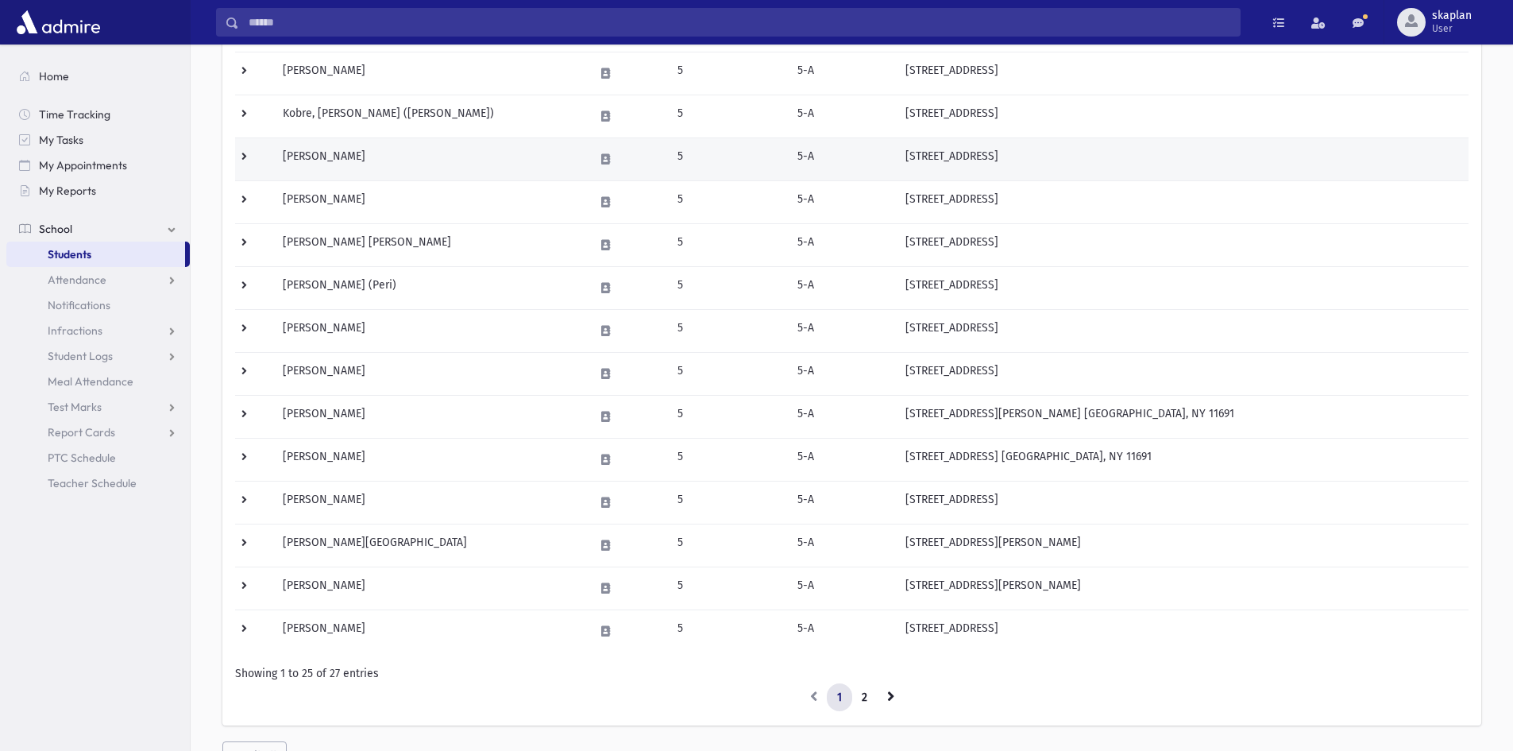
scroll to position [715, 0]
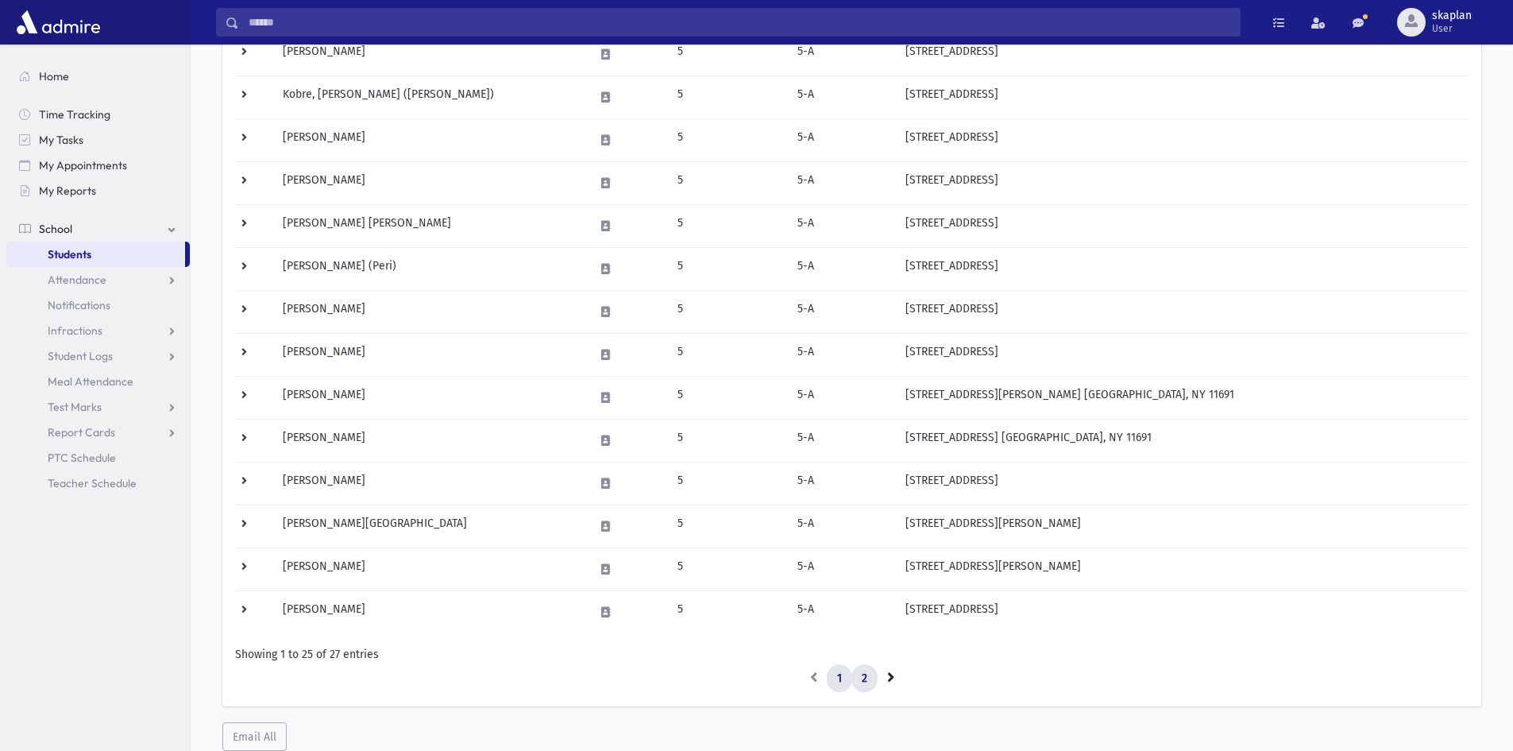
click at [858, 678] on link "2" at bounding box center [865, 678] width 26 height 29
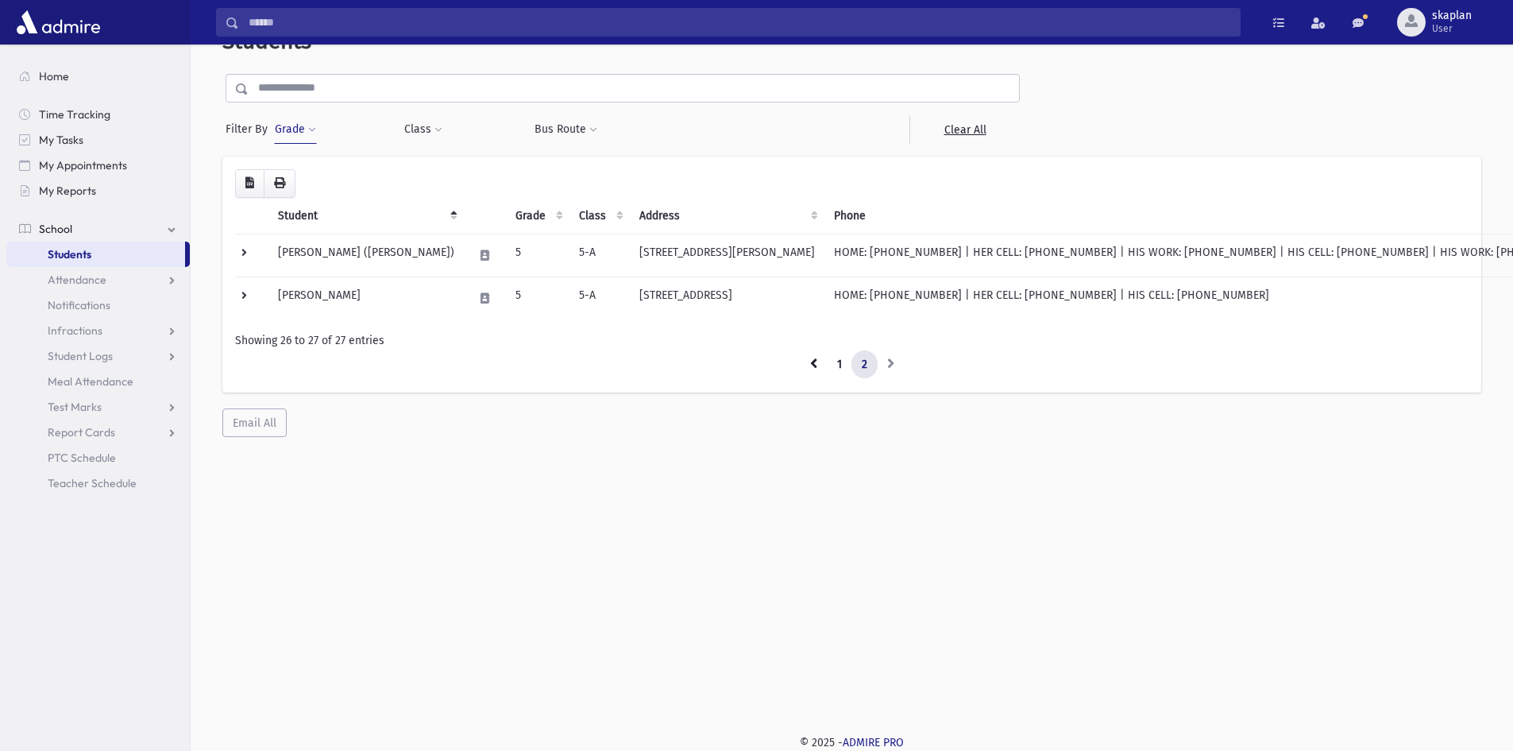
click at [303, 126] on button "Grade" at bounding box center [295, 129] width 43 height 29
click at [305, 170] on span "×" at bounding box center [309, 175] width 13 height 13
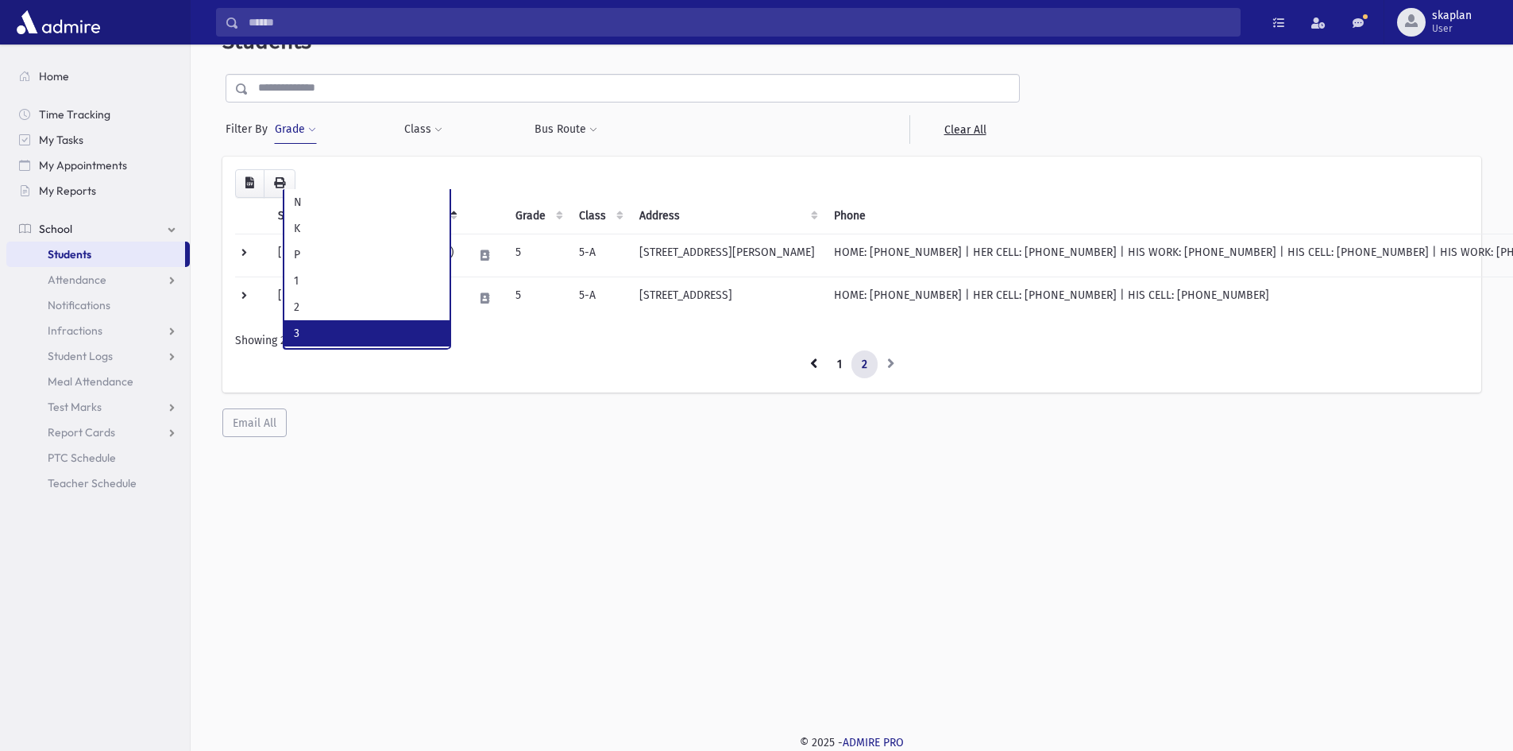
scroll to position [79, 0]
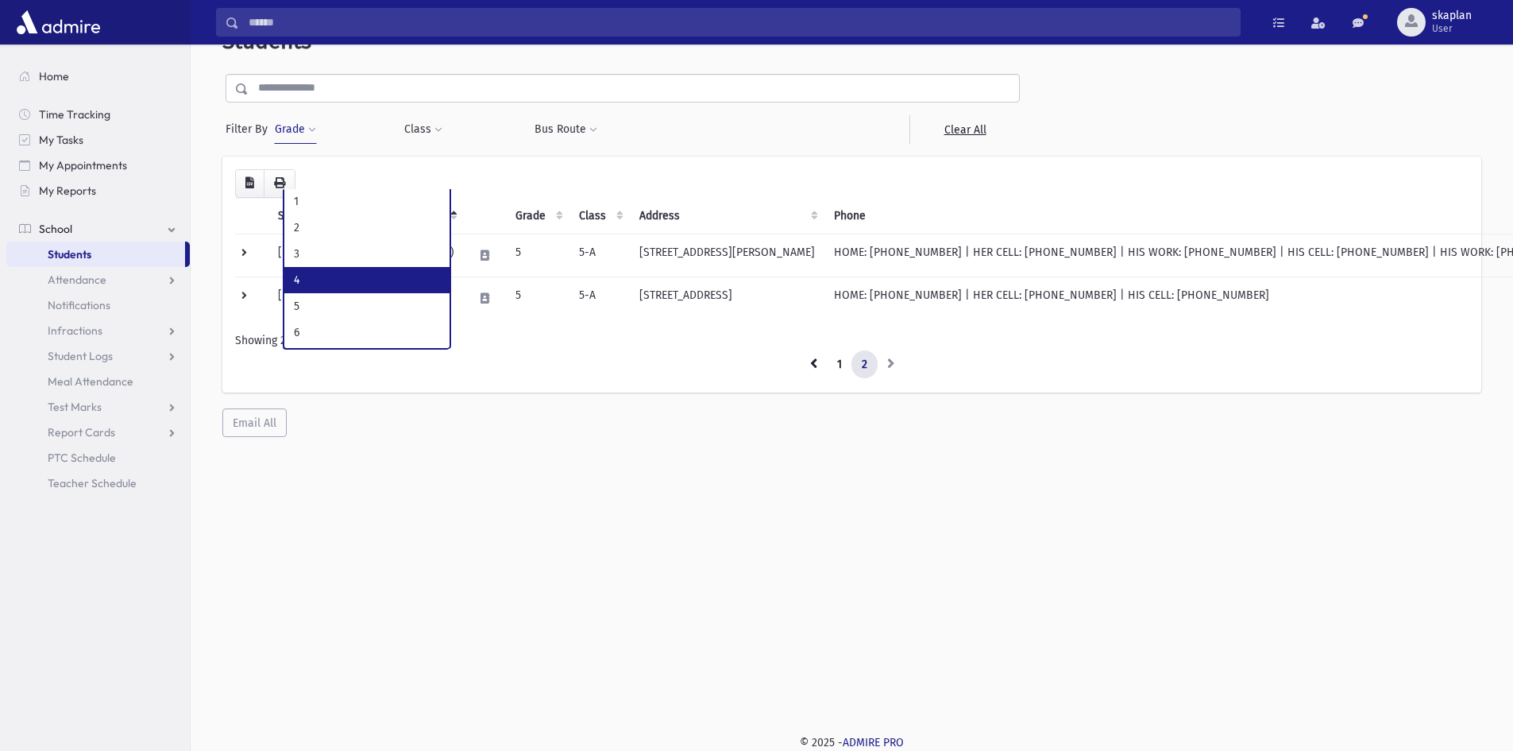
select select "*"
click at [304, 125] on button "Grade" at bounding box center [295, 129] width 43 height 29
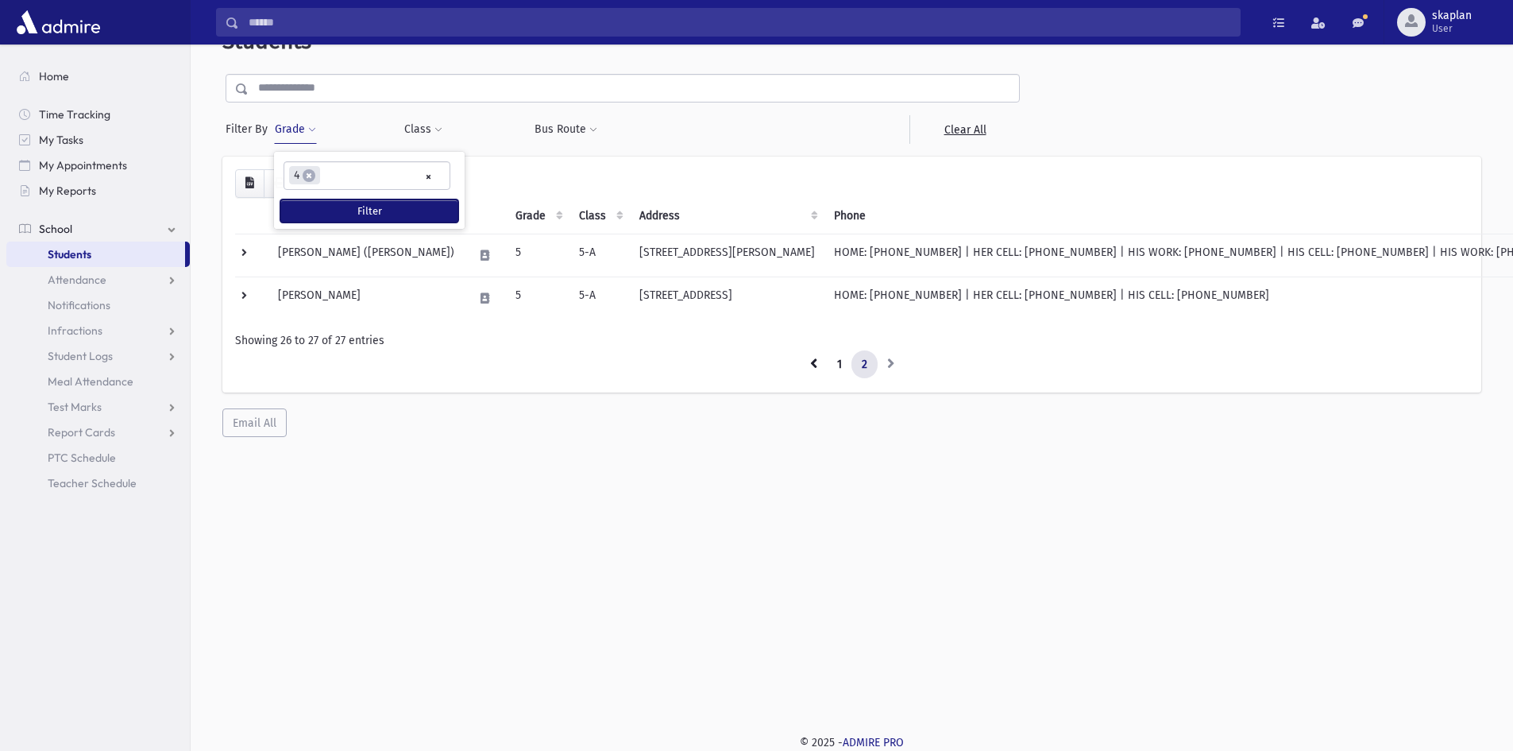
click at [327, 211] on button "Filter" at bounding box center [369, 210] width 178 height 23
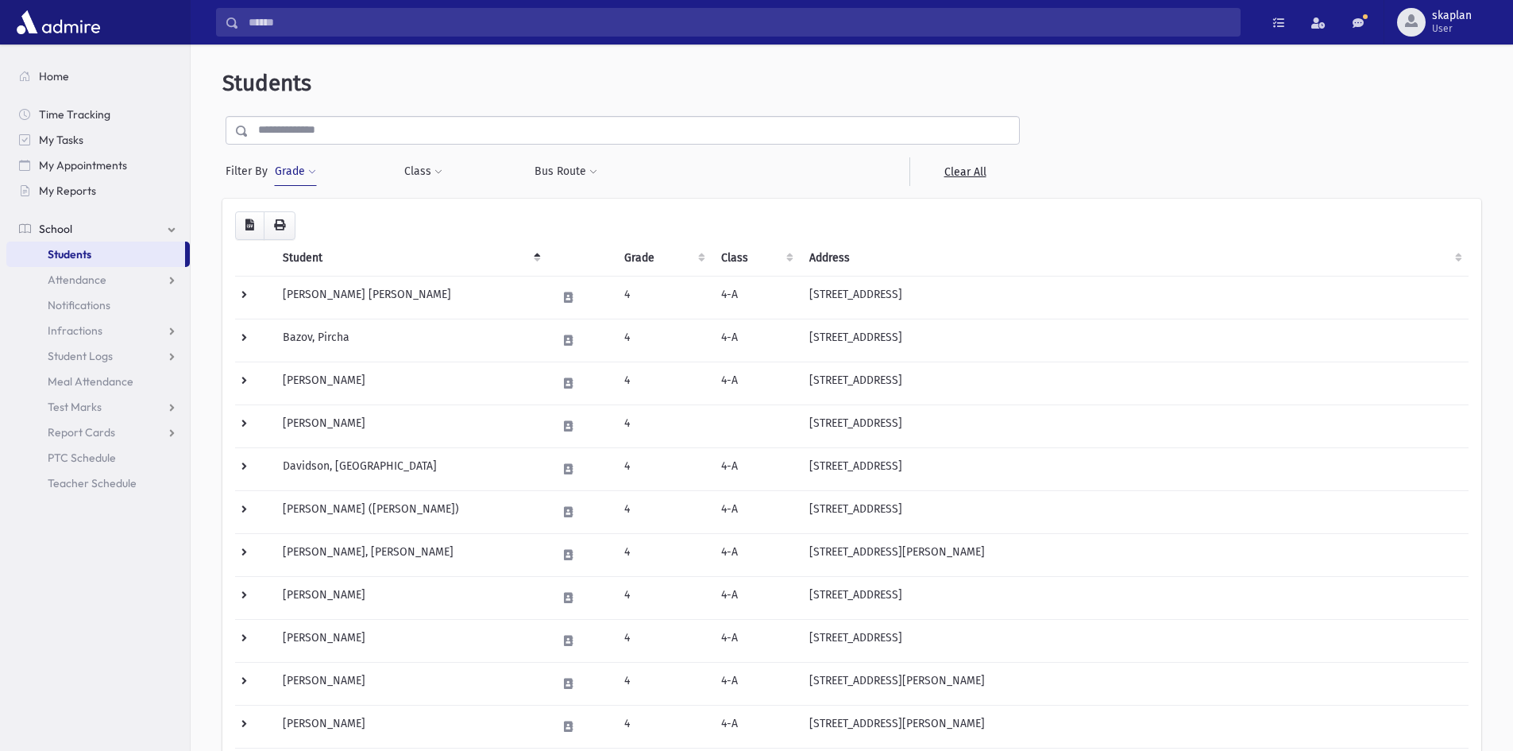
click at [308, 175] on span at bounding box center [312, 173] width 8 height 10
click at [311, 220] on span "×" at bounding box center [309, 217] width 13 height 13
click at [308, 175] on span at bounding box center [312, 173] width 8 height 10
click at [320, 248] on button "Filter" at bounding box center [369, 253] width 178 height 23
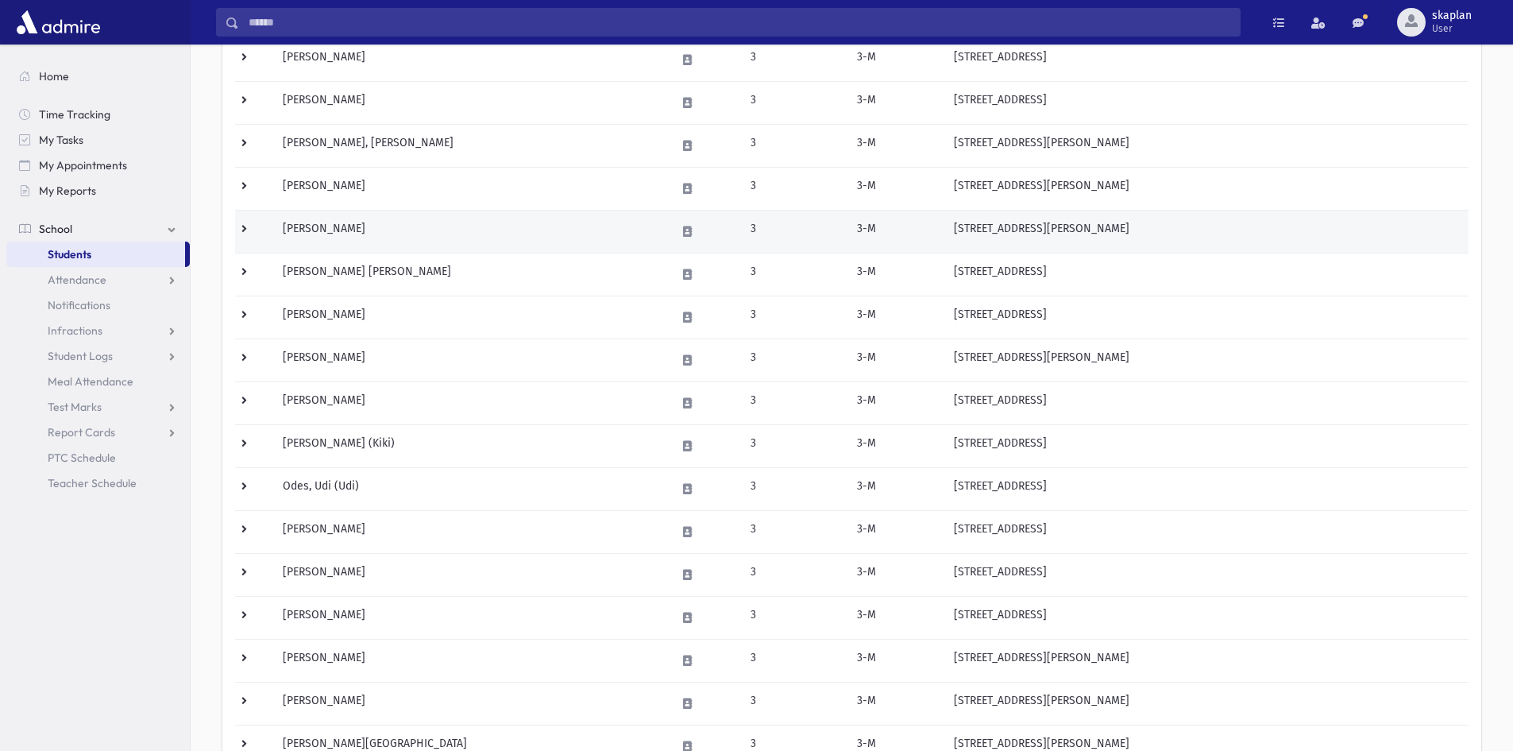
scroll to position [715, 0]
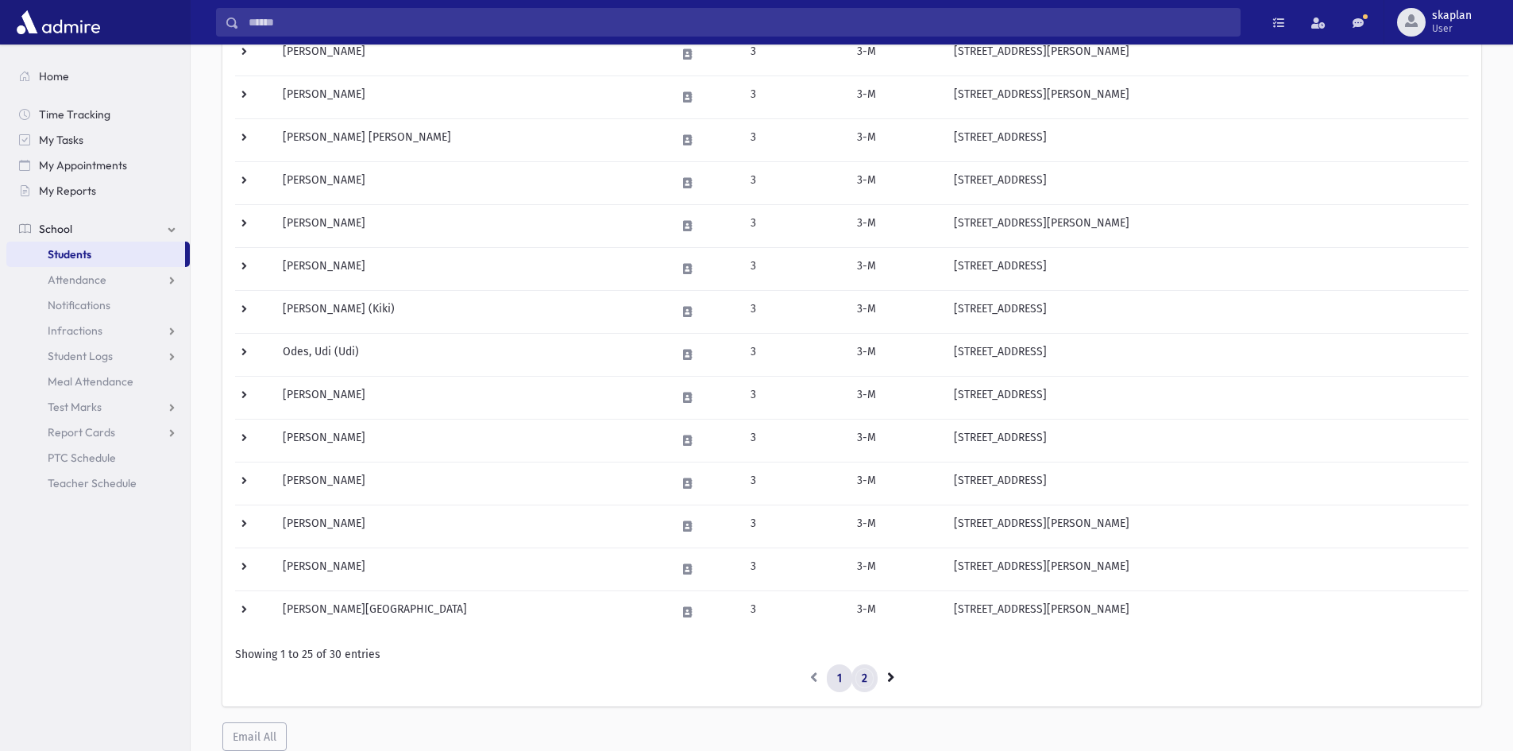
click at [866, 682] on link "2" at bounding box center [865, 678] width 26 height 29
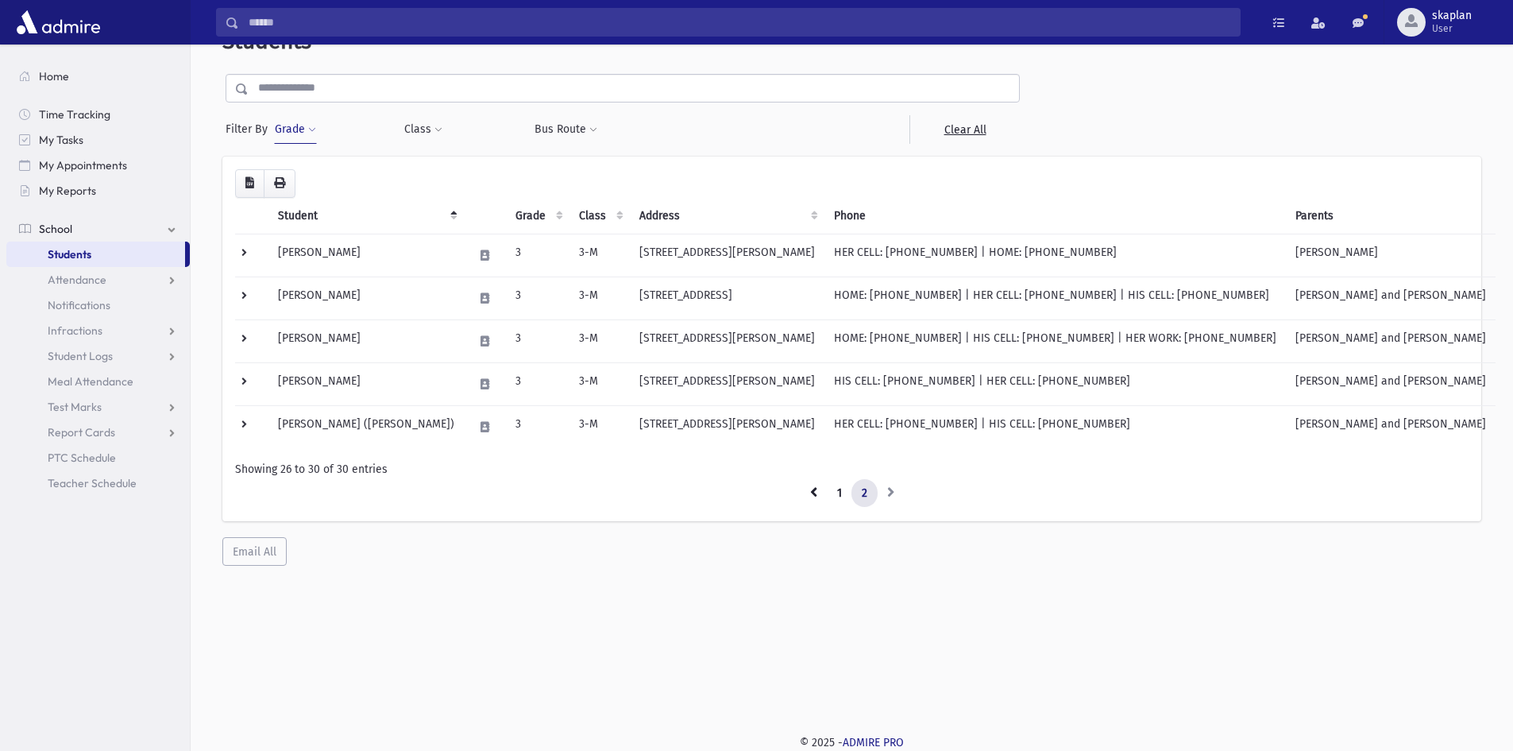
click at [302, 123] on button "Grade" at bounding box center [295, 129] width 43 height 29
click at [309, 172] on span "×" at bounding box center [309, 175] width 13 height 13
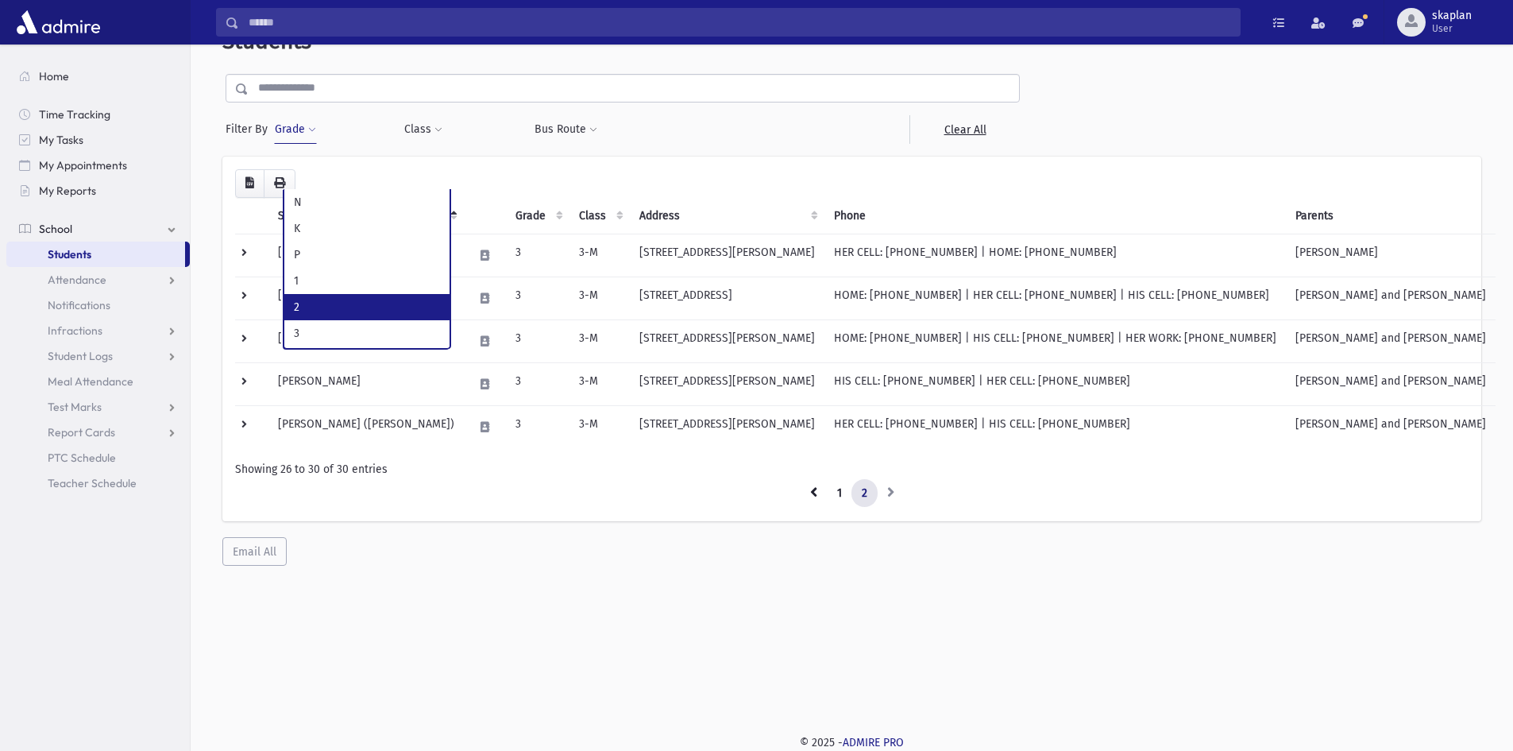
select select "*"
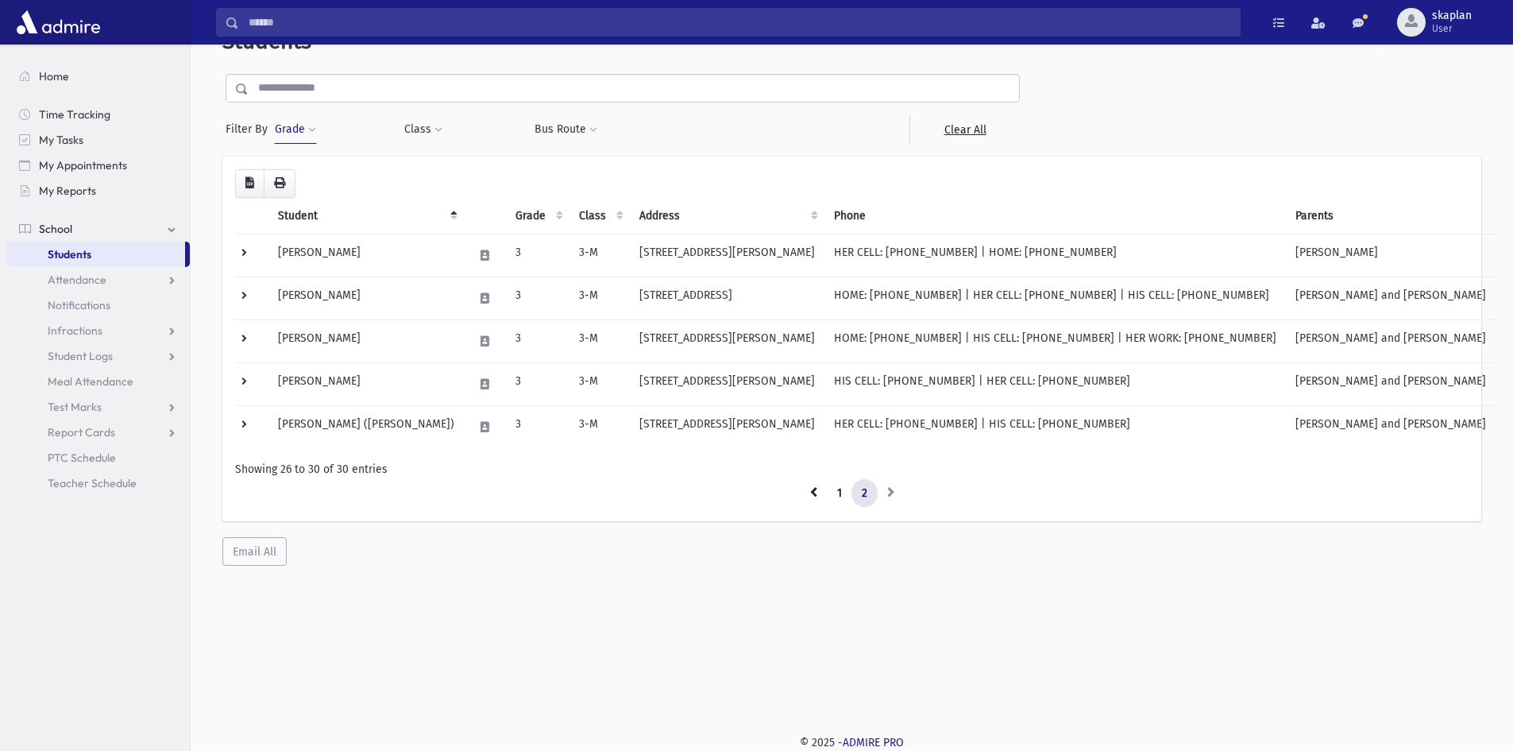
click at [300, 132] on button "Grade" at bounding box center [295, 129] width 43 height 29
click at [303, 205] on button "Filter" at bounding box center [369, 210] width 178 height 23
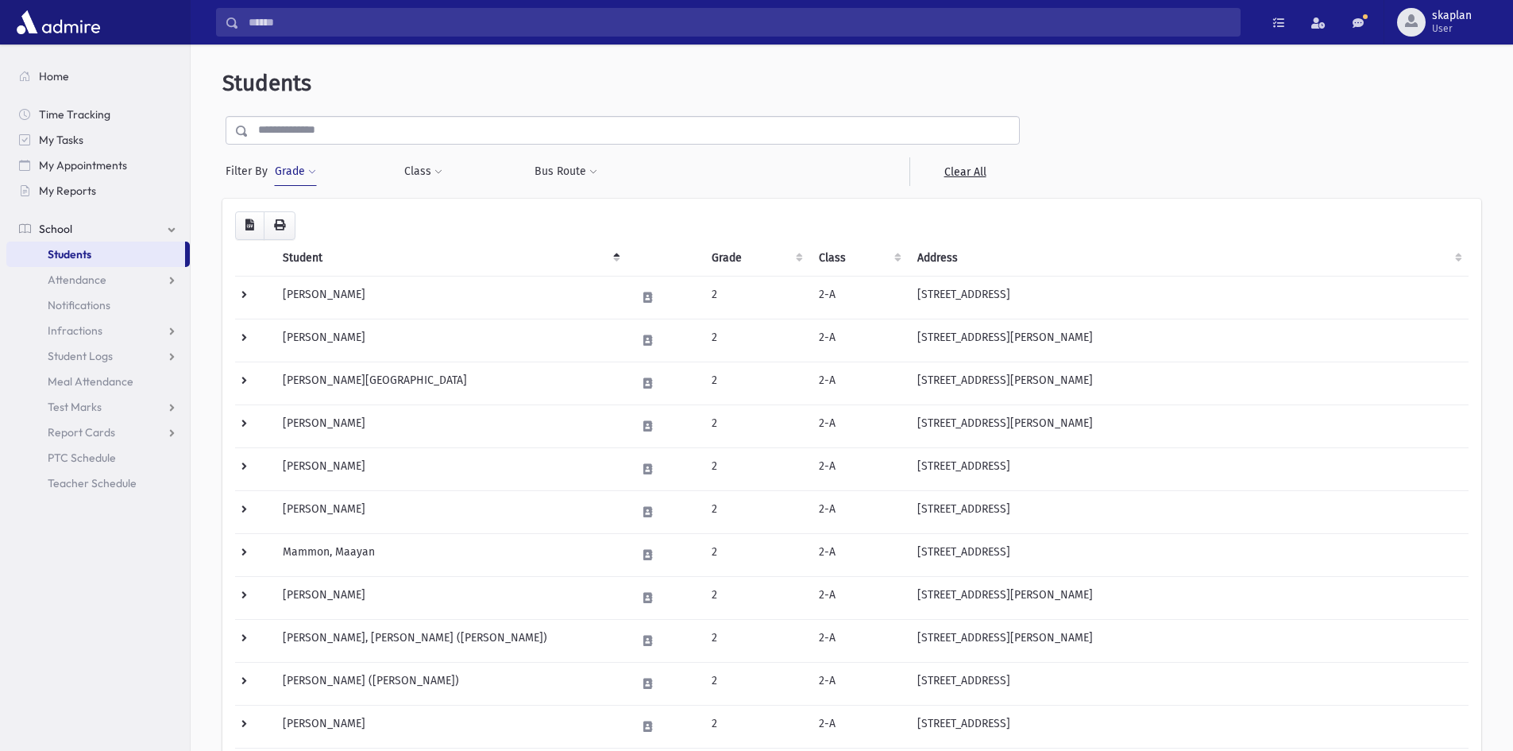
click at [284, 177] on button "Grade" at bounding box center [295, 171] width 43 height 29
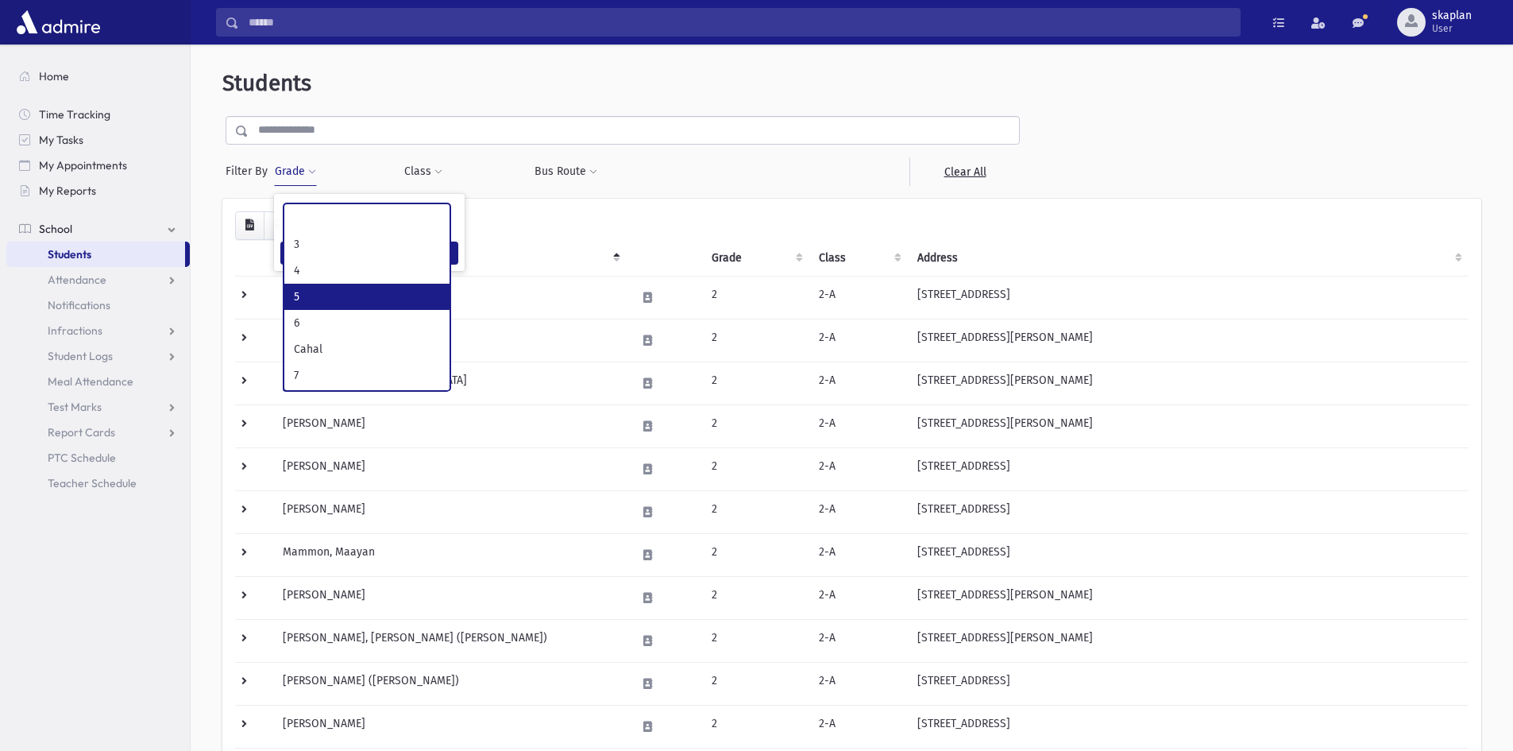
scroll to position [159, 0]
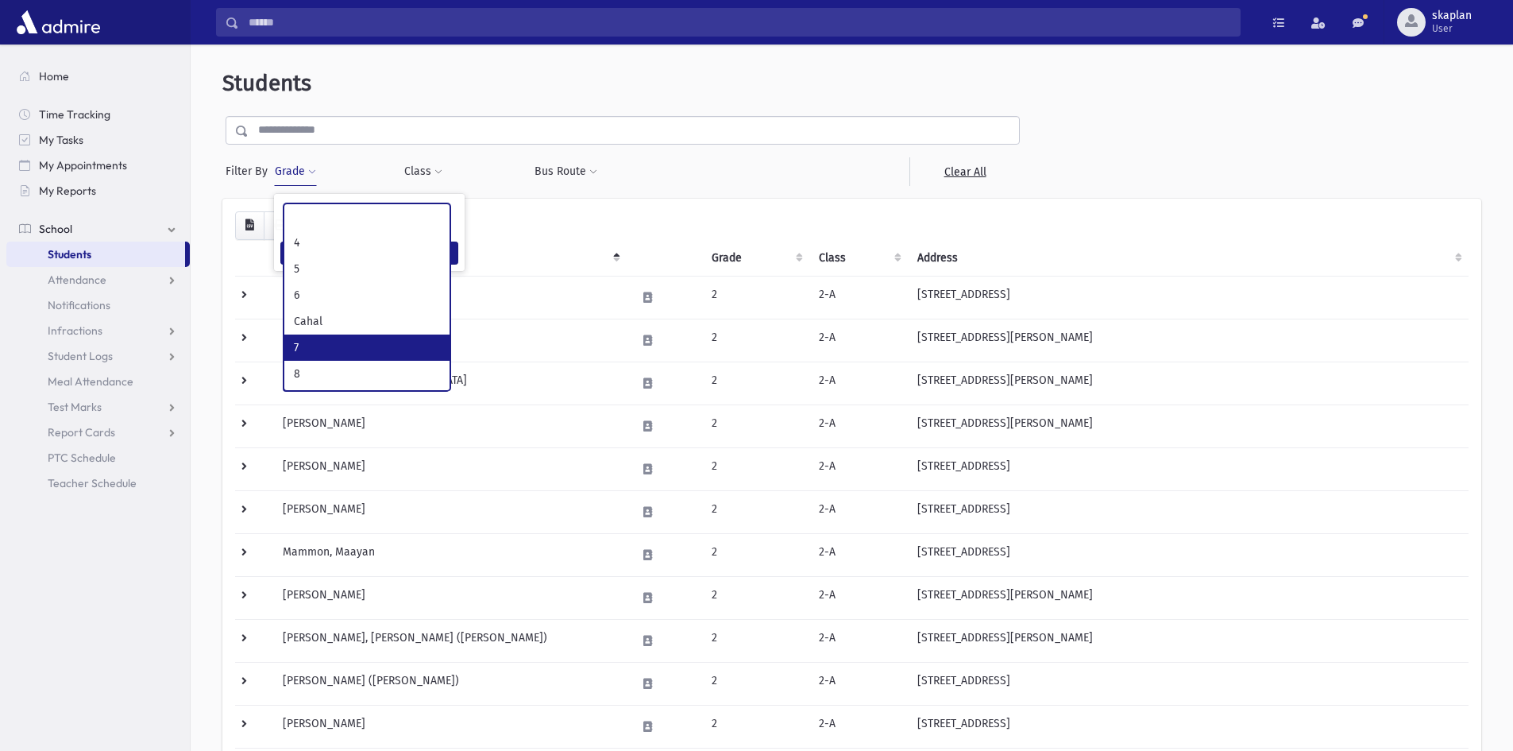
select select "**"
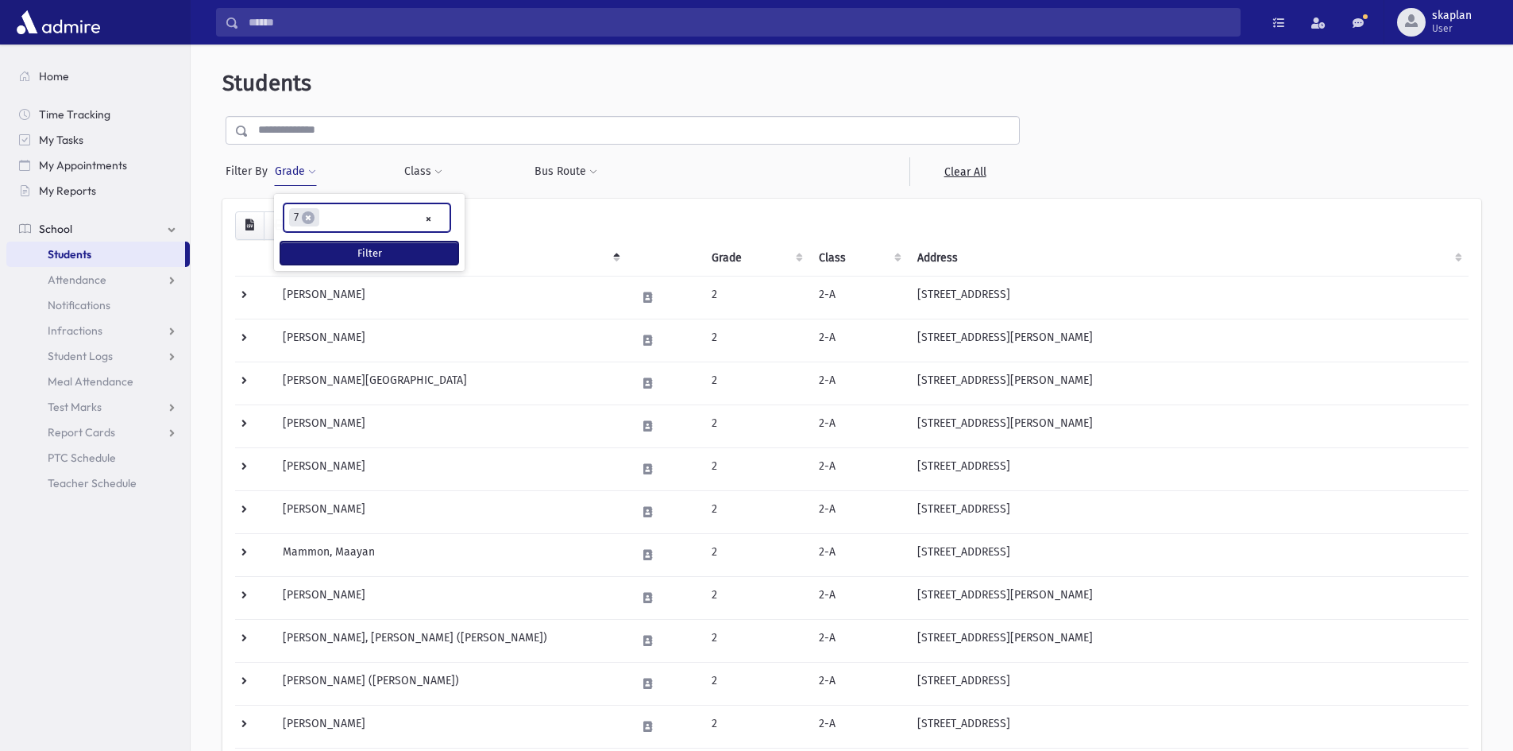
click at [342, 253] on button "Filter" at bounding box center [369, 253] width 178 height 23
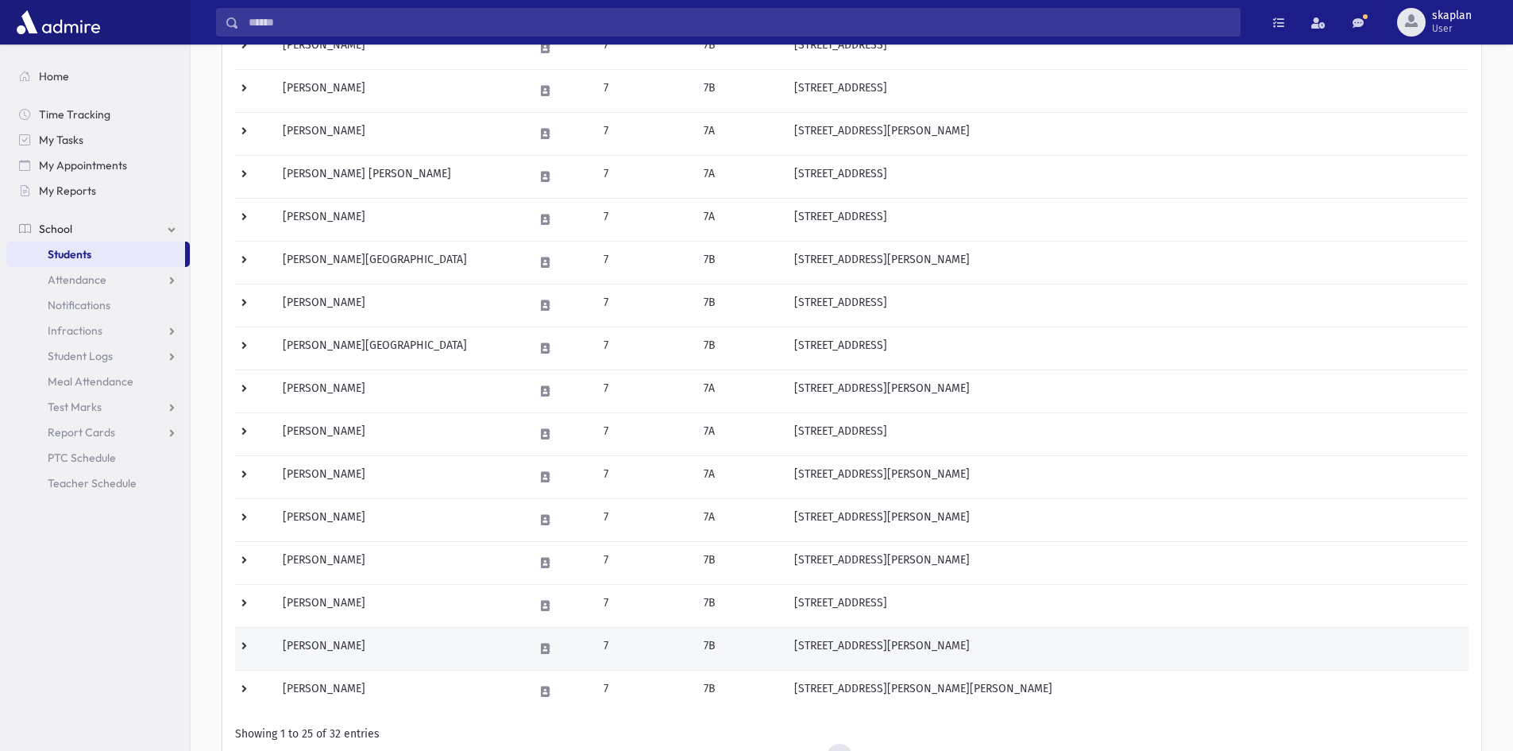
scroll to position [715, 0]
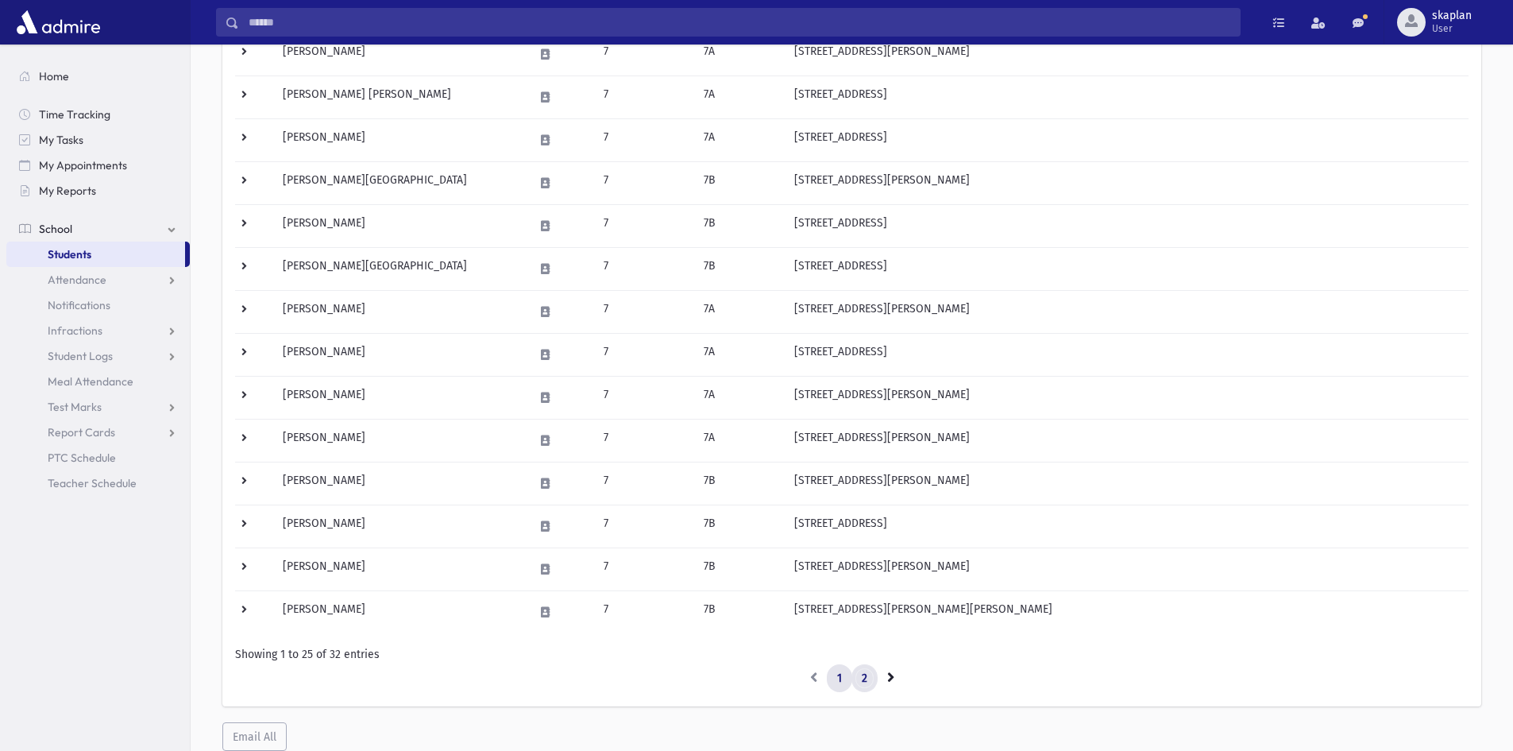
click at [871, 678] on link "2" at bounding box center [865, 678] width 26 height 29
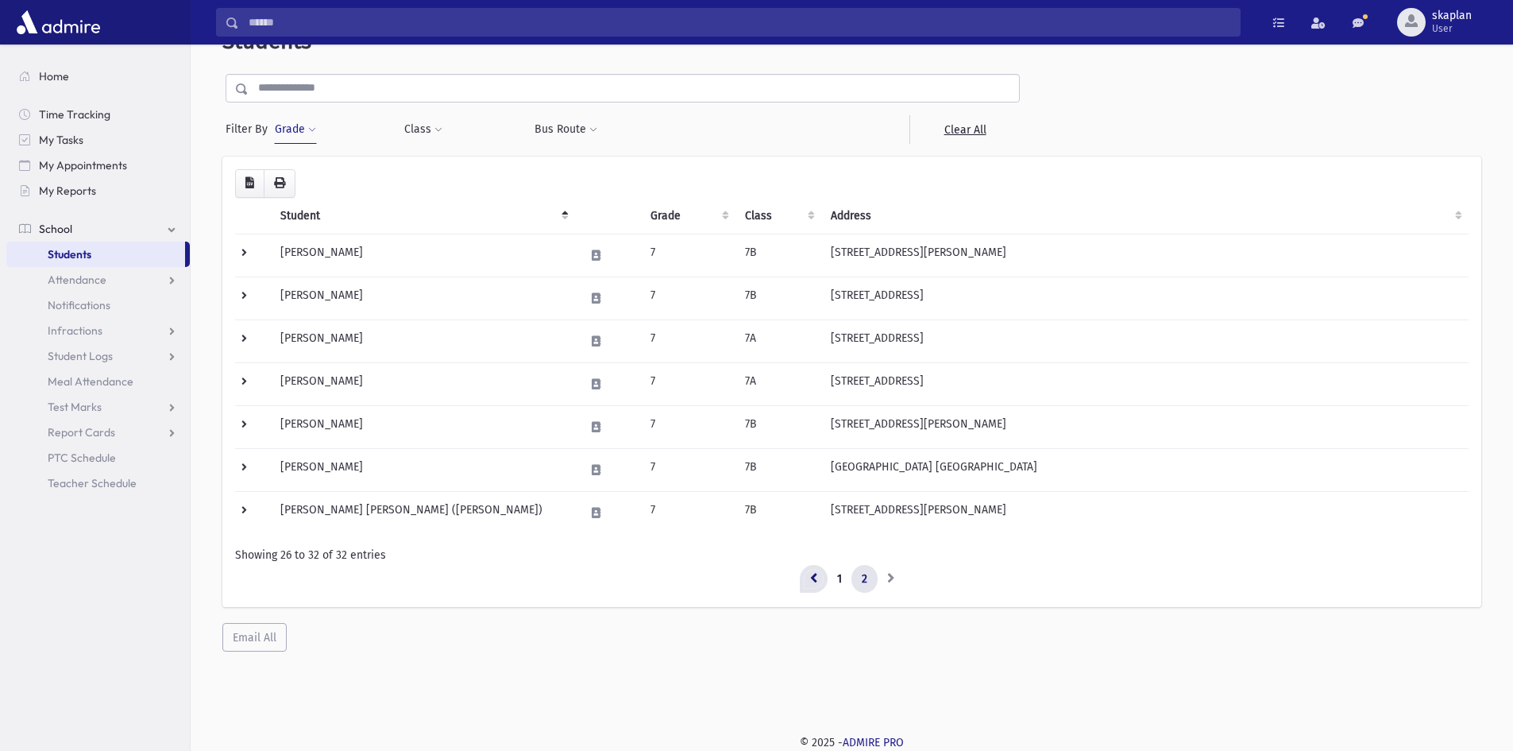
click at [818, 581] on link at bounding box center [814, 579] width 28 height 29
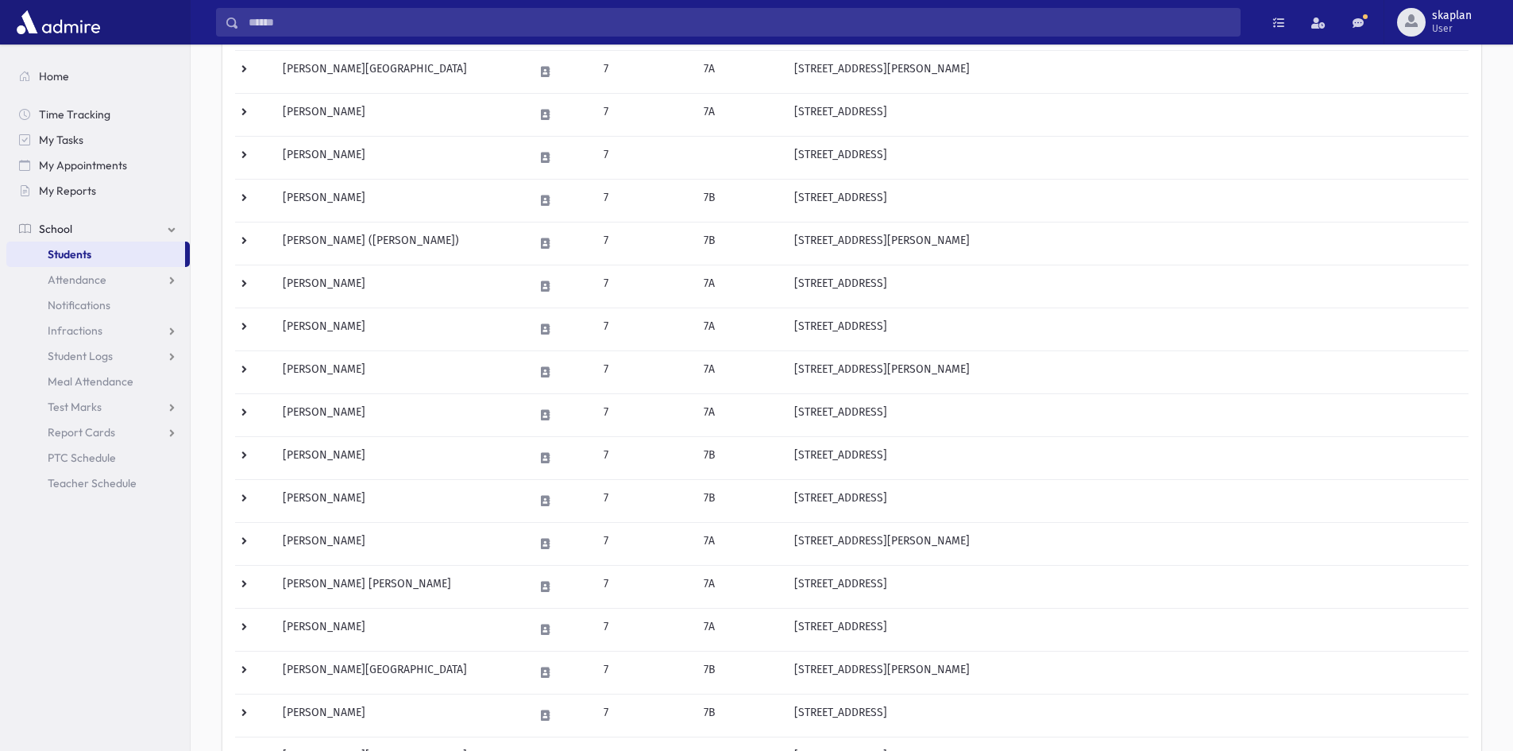
scroll to position [55, 0]
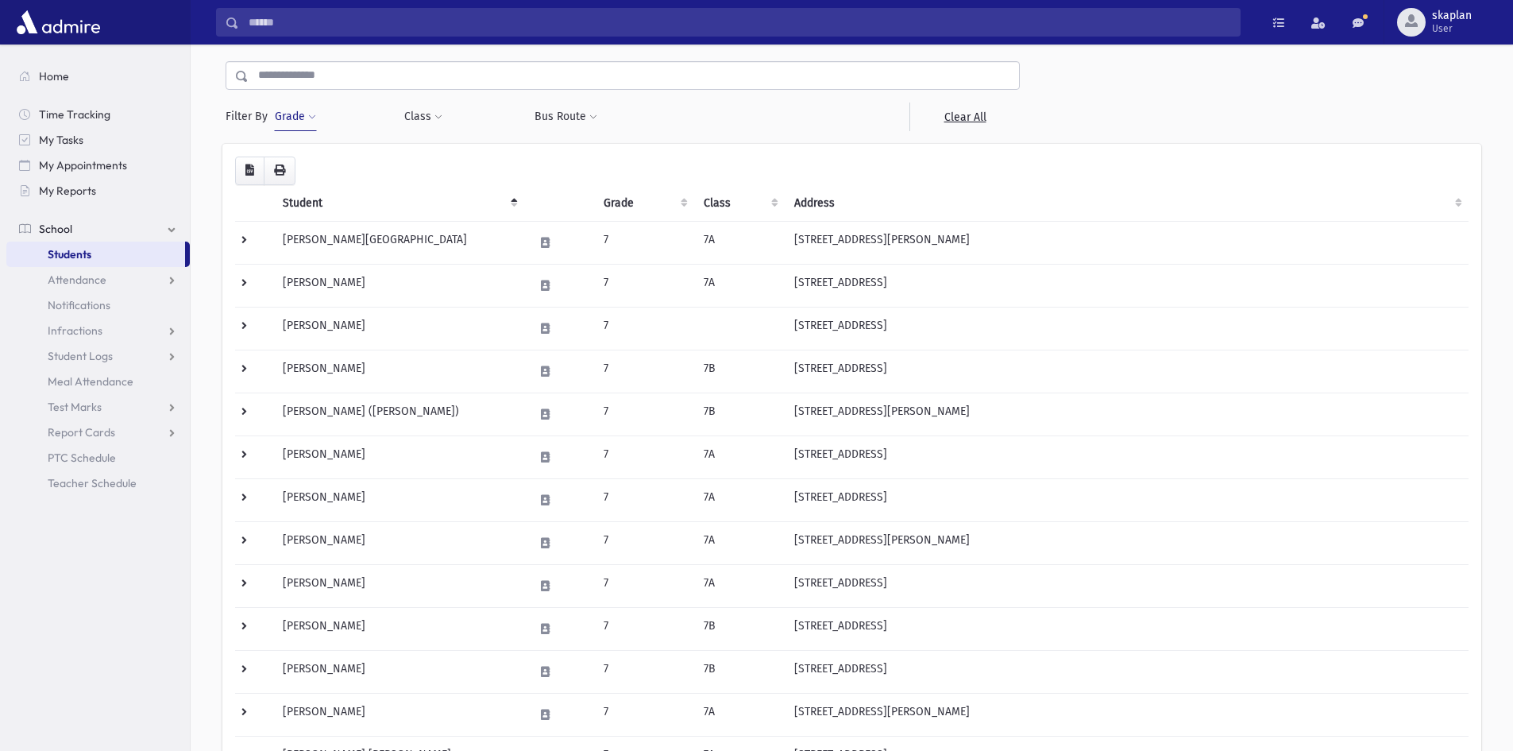
click at [303, 120] on button "Grade" at bounding box center [295, 116] width 43 height 29
click at [305, 162] on span "×" at bounding box center [308, 163] width 13 height 13
click at [315, 108] on button "Grade" at bounding box center [295, 116] width 43 height 29
click at [336, 197] on button "Filter" at bounding box center [369, 198] width 178 height 23
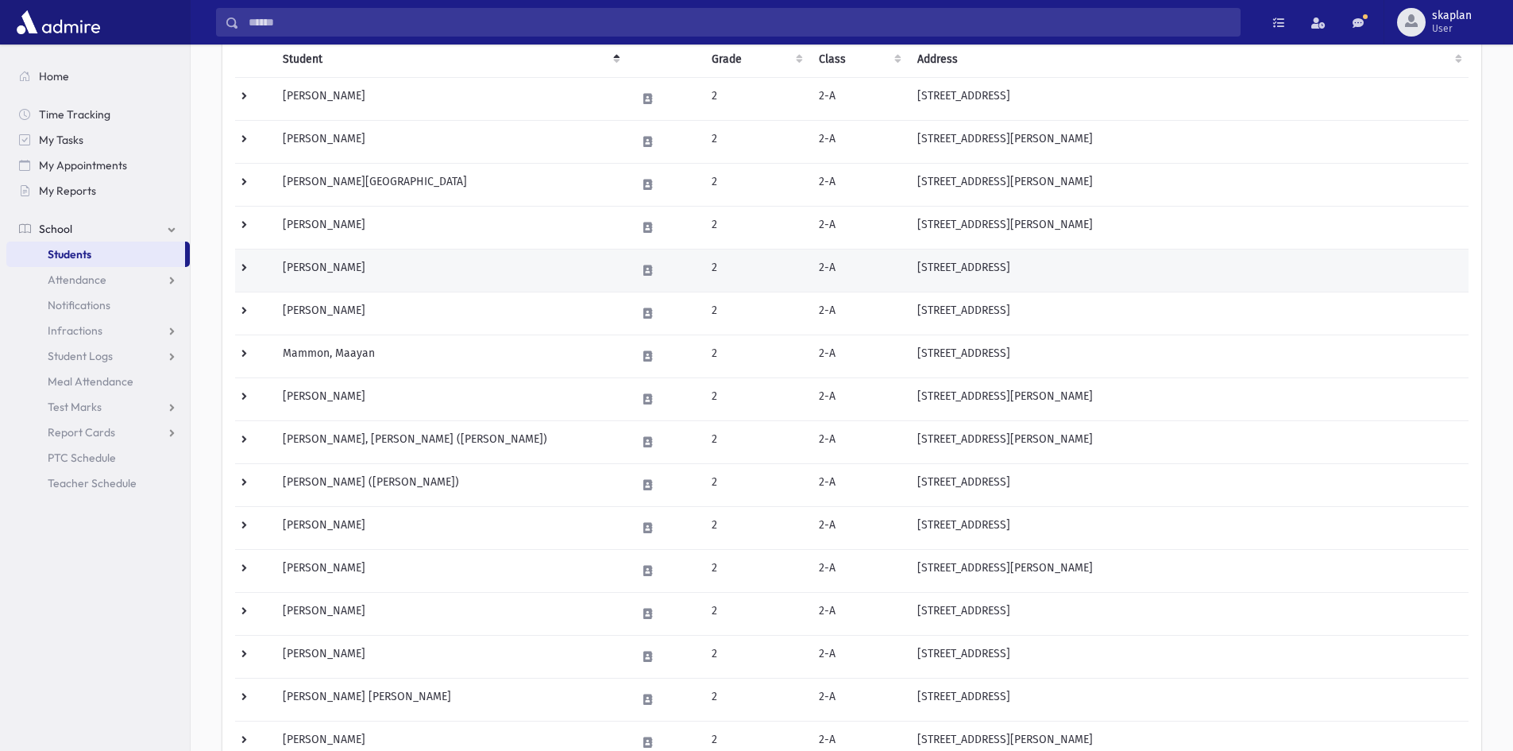
scroll to position [238, 0]
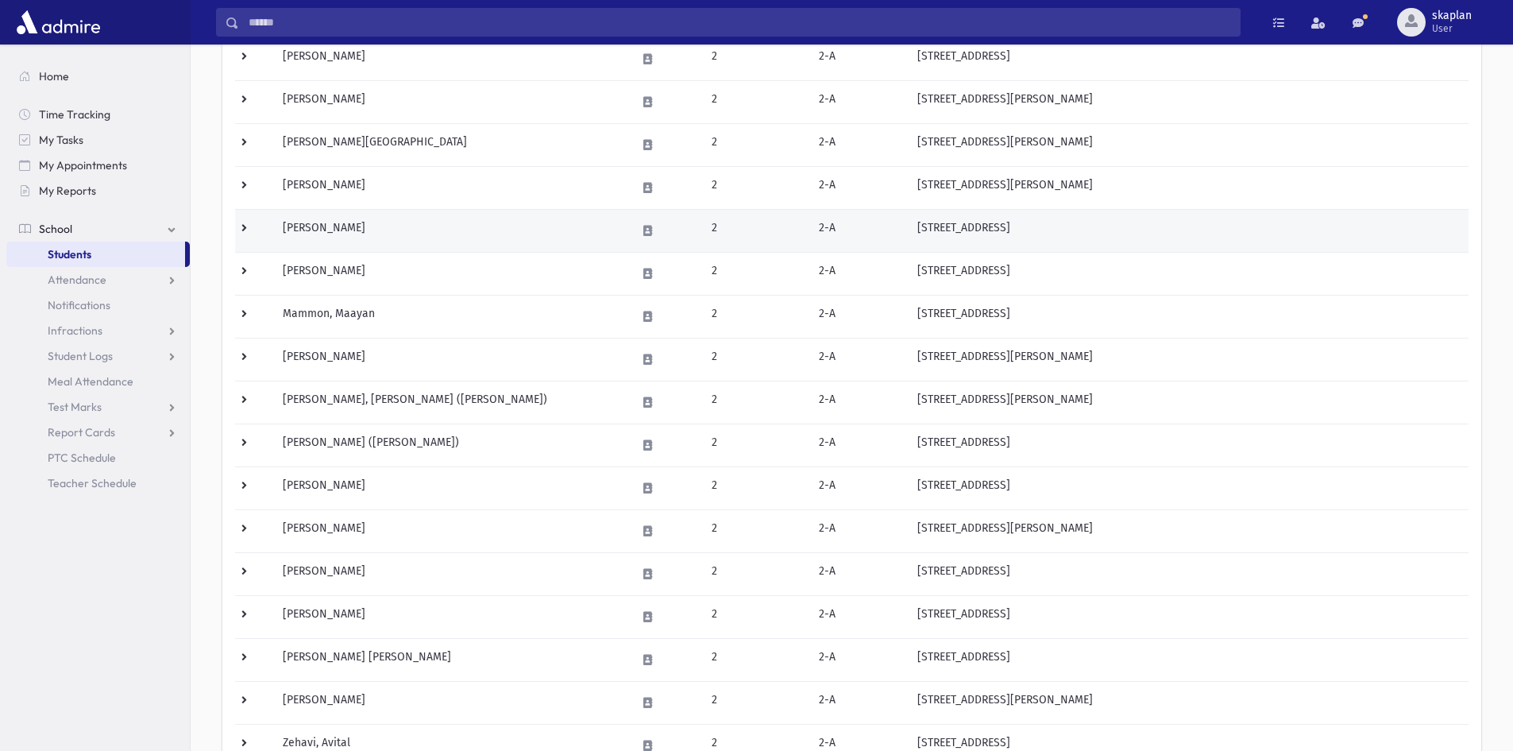
click at [247, 229] on td at bounding box center [254, 230] width 38 height 43
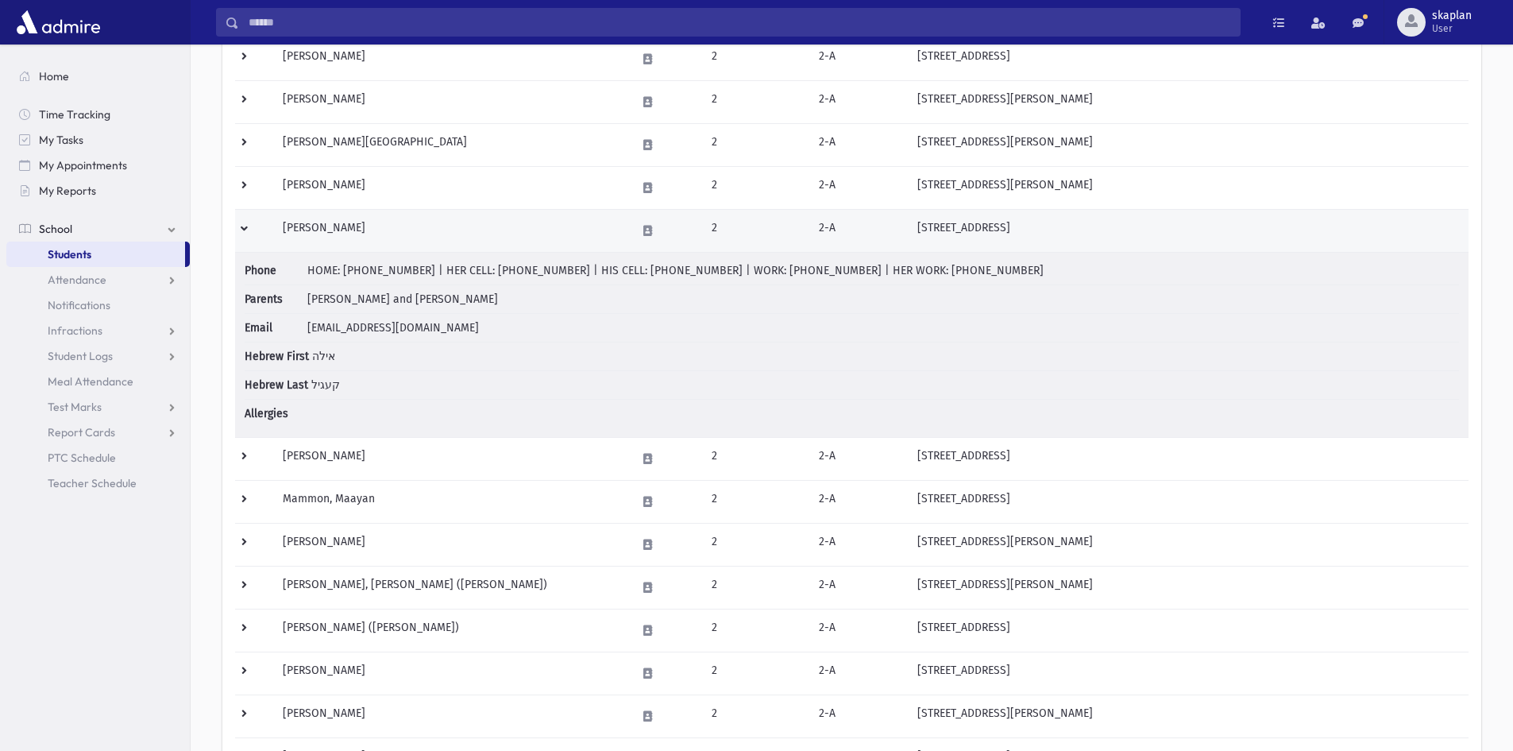
click at [247, 229] on td at bounding box center [254, 230] width 38 height 43
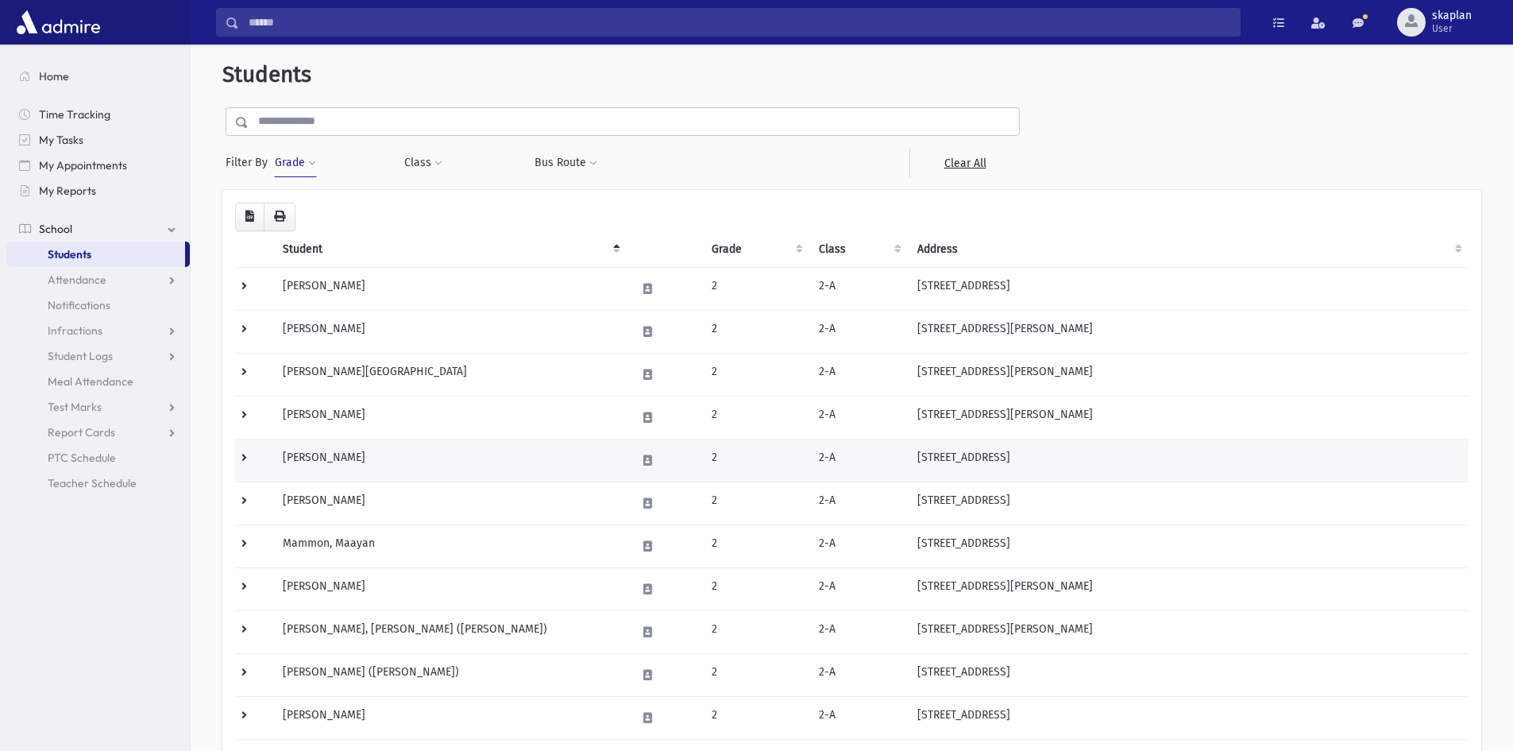
scroll to position [0, 0]
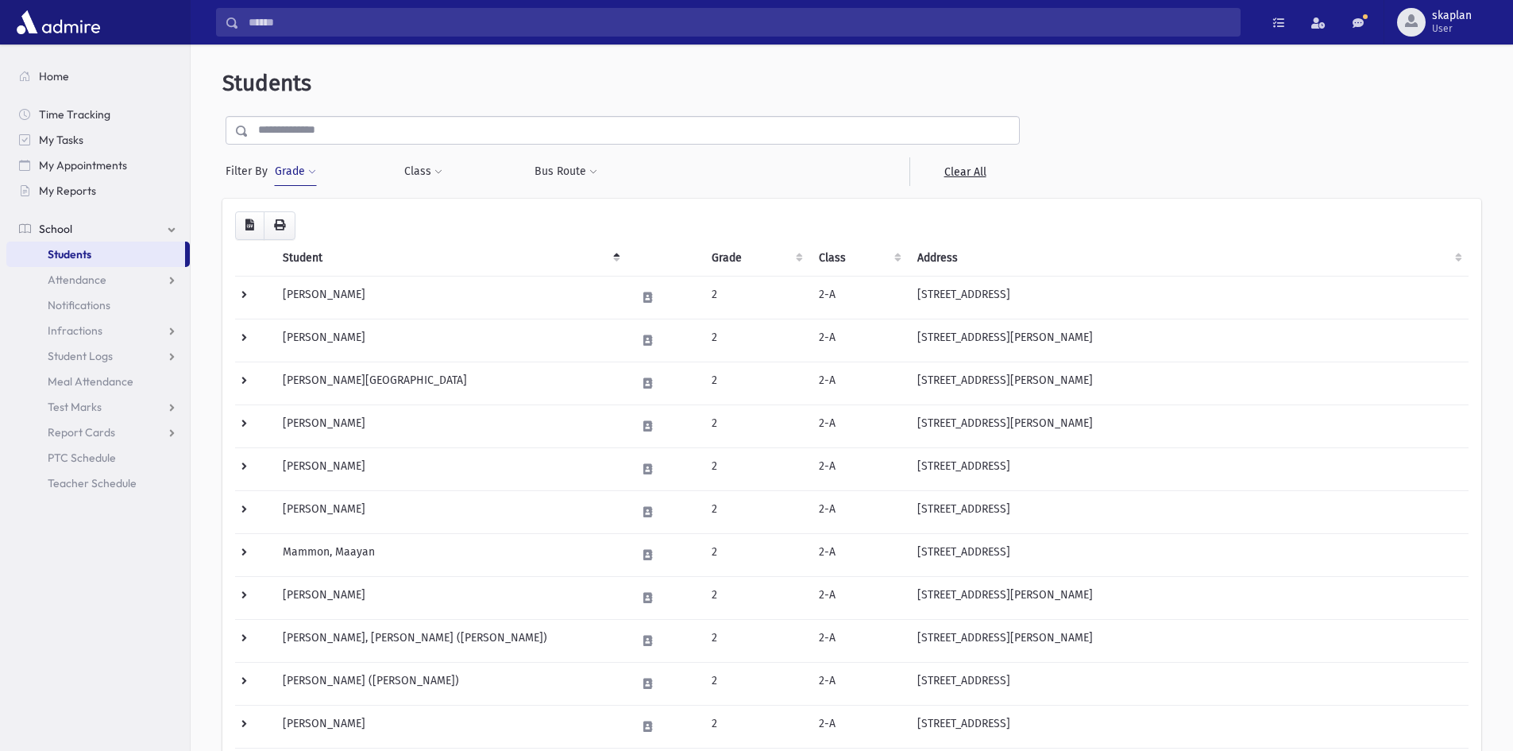
click at [288, 167] on button "Grade" at bounding box center [295, 171] width 43 height 29
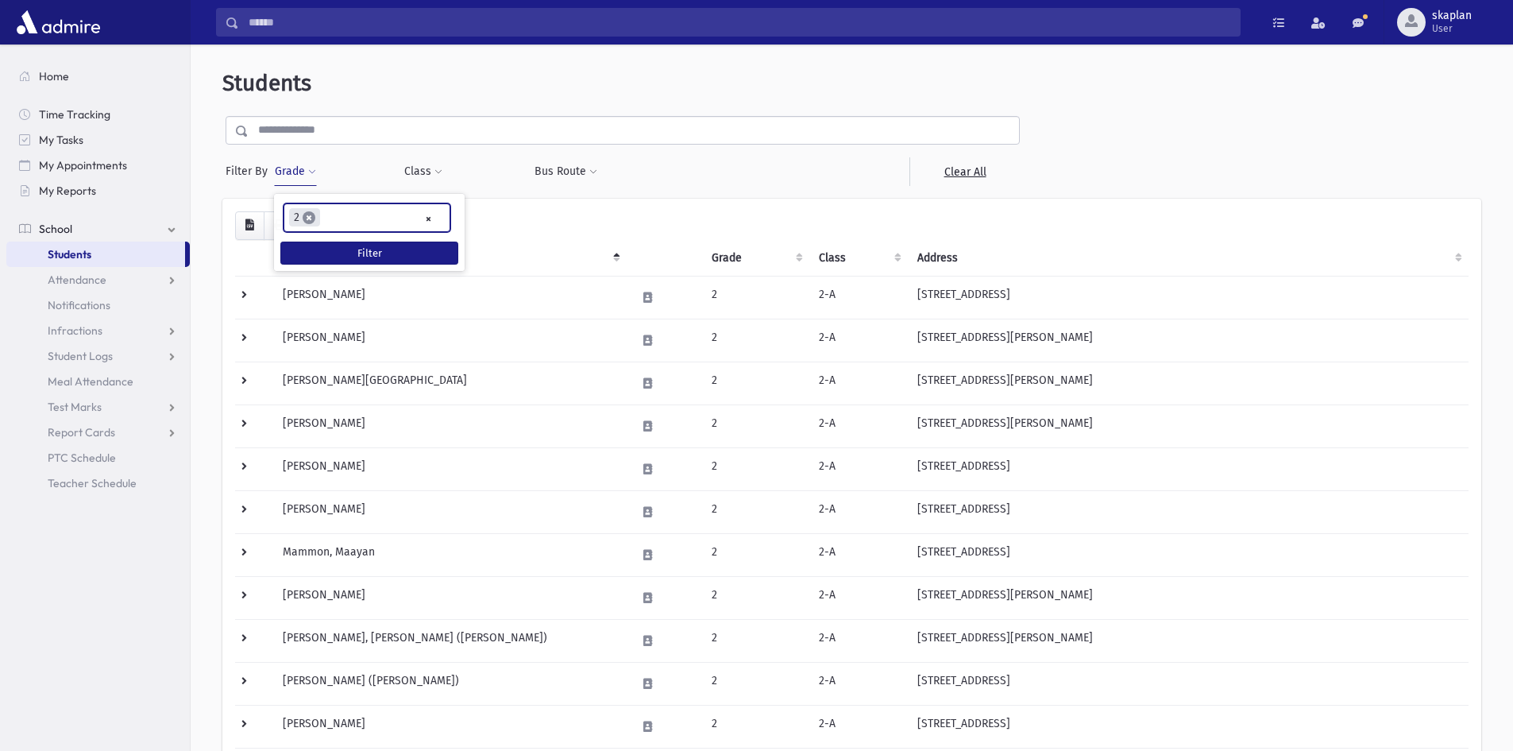
click at [311, 215] on span "×" at bounding box center [309, 217] width 13 height 13
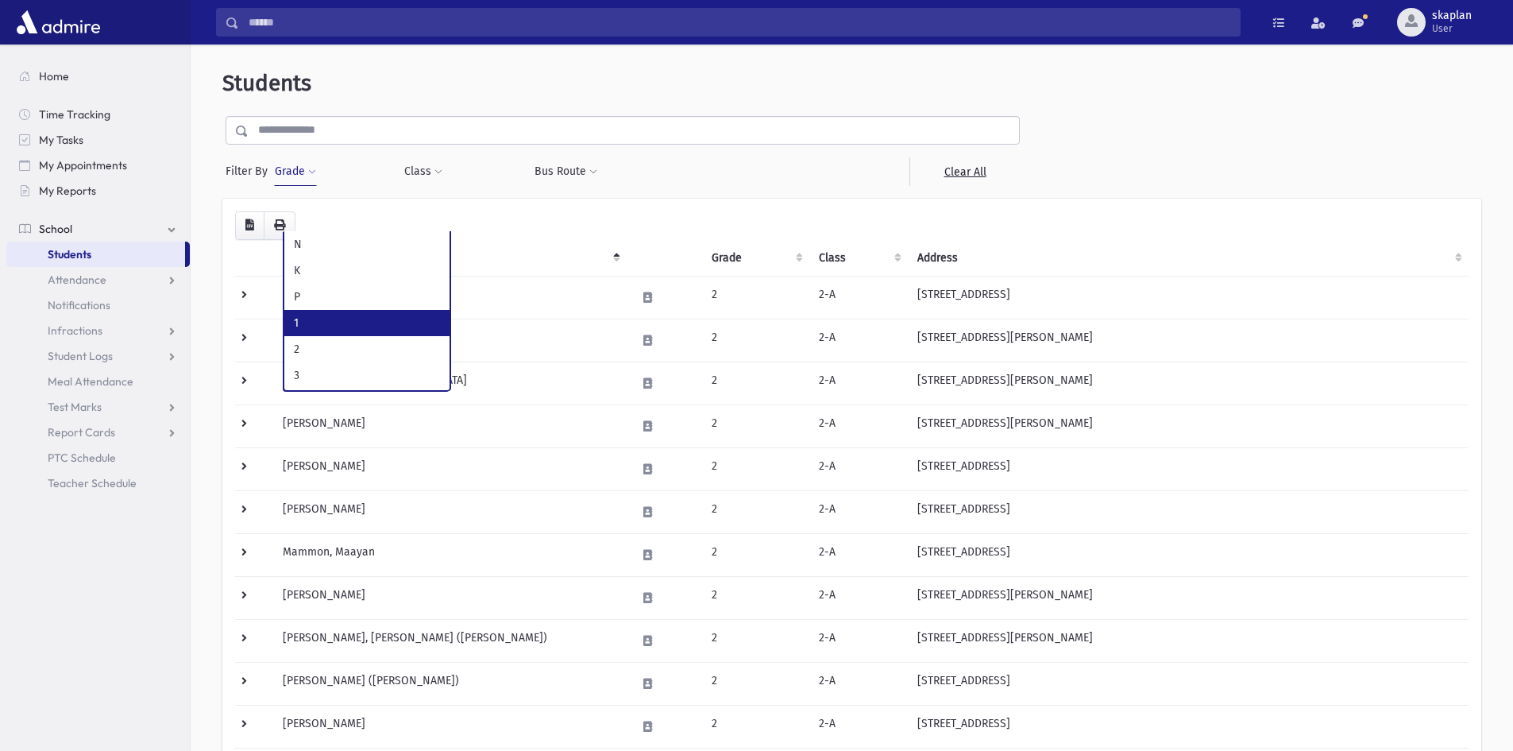
select select "*"
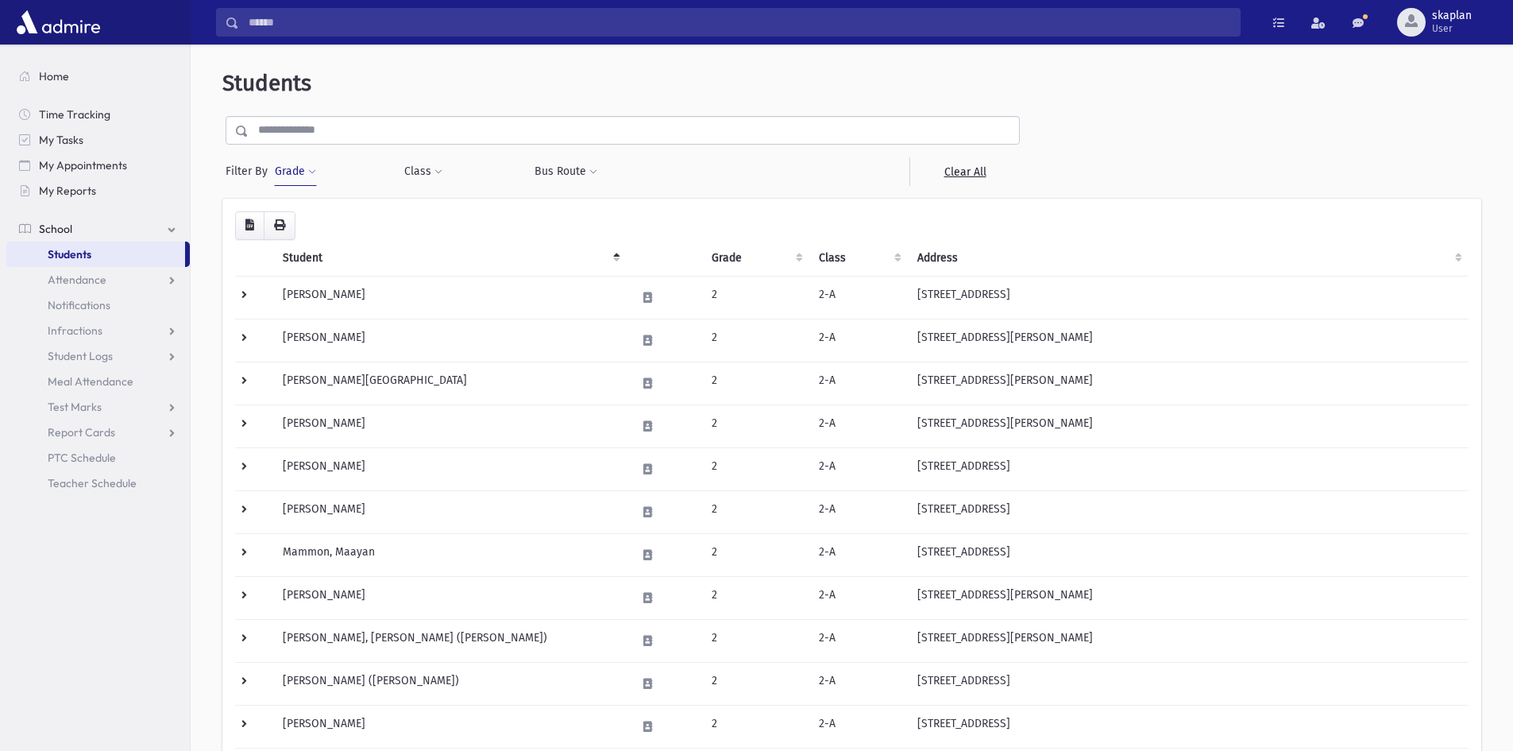
click at [309, 176] on span at bounding box center [312, 173] width 8 height 10
click at [324, 245] on button "Filter" at bounding box center [369, 253] width 178 height 23
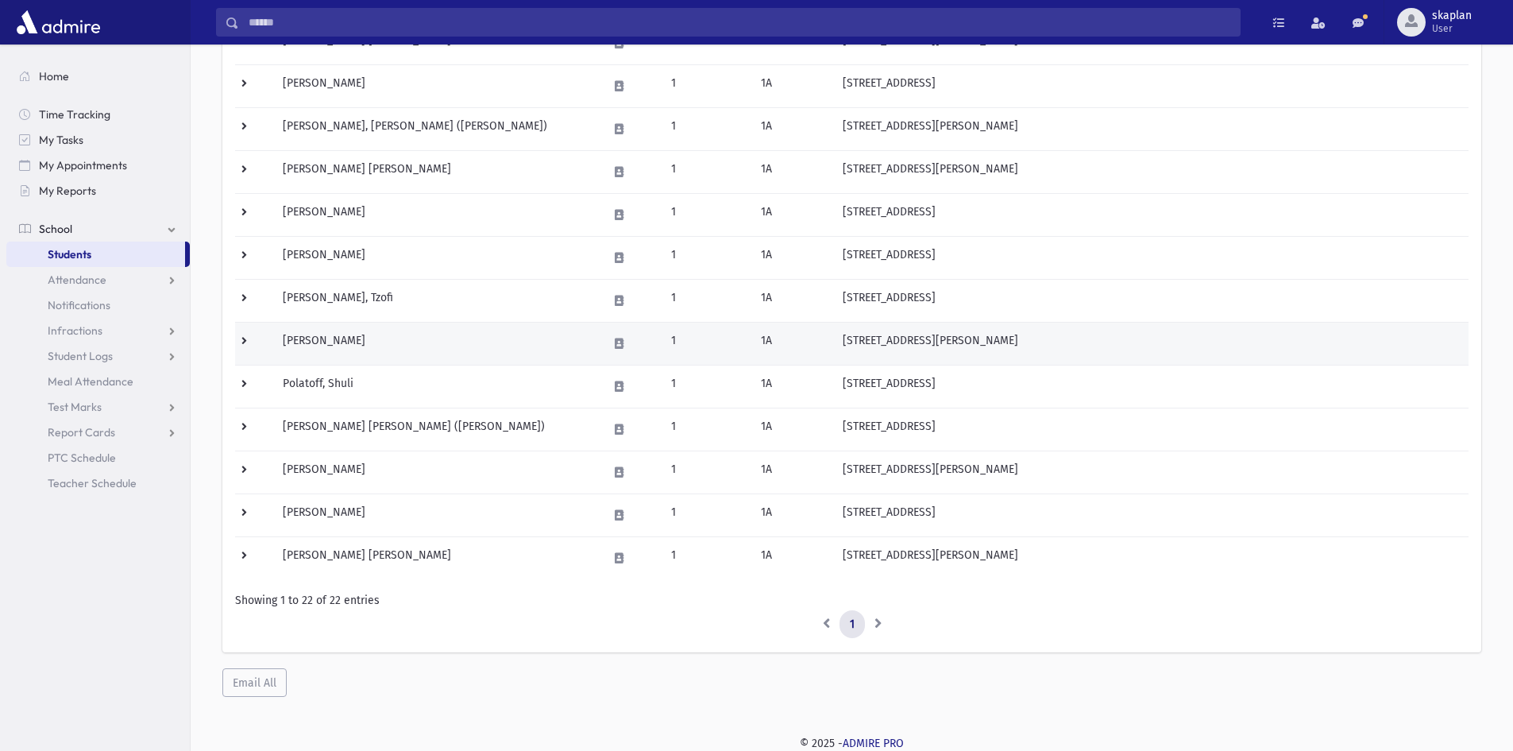
scroll to position [641, 0]
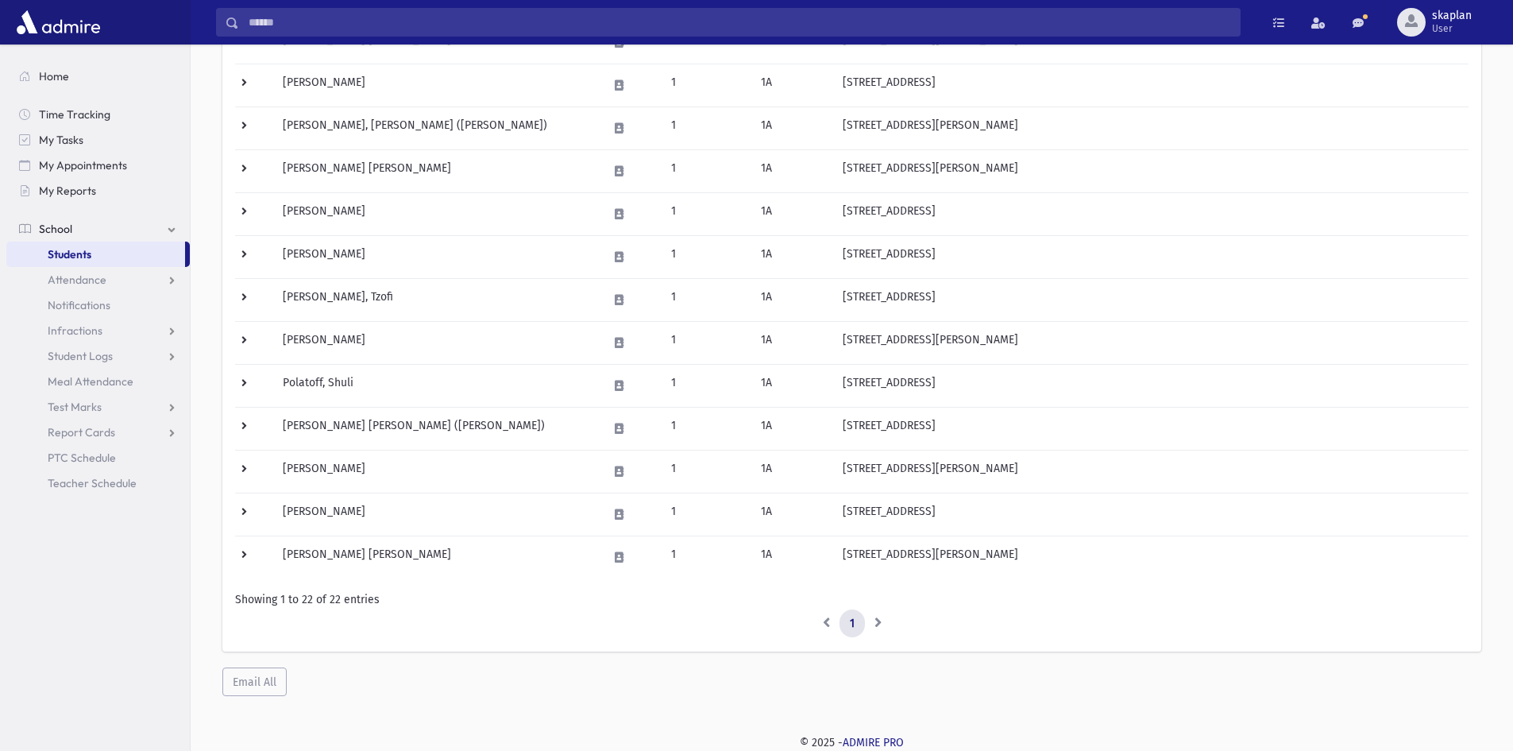
drag, startPoint x: 408, startPoint y: 466, endPoint x: 472, endPoint y: 624, distance: 170.0
click at [472, 624] on ul "1" at bounding box center [852, 623] width 1234 height 29
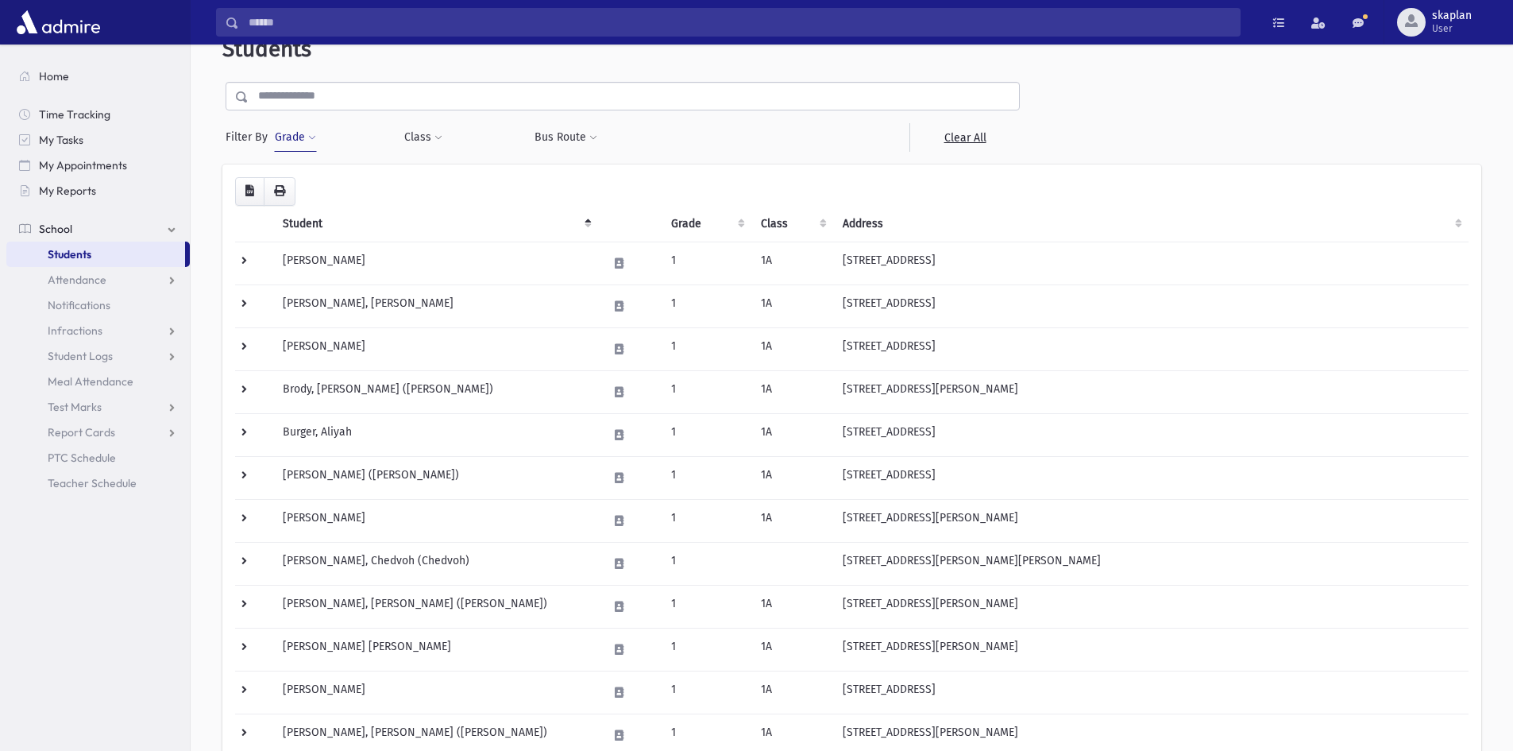
scroll to position [0, 0]
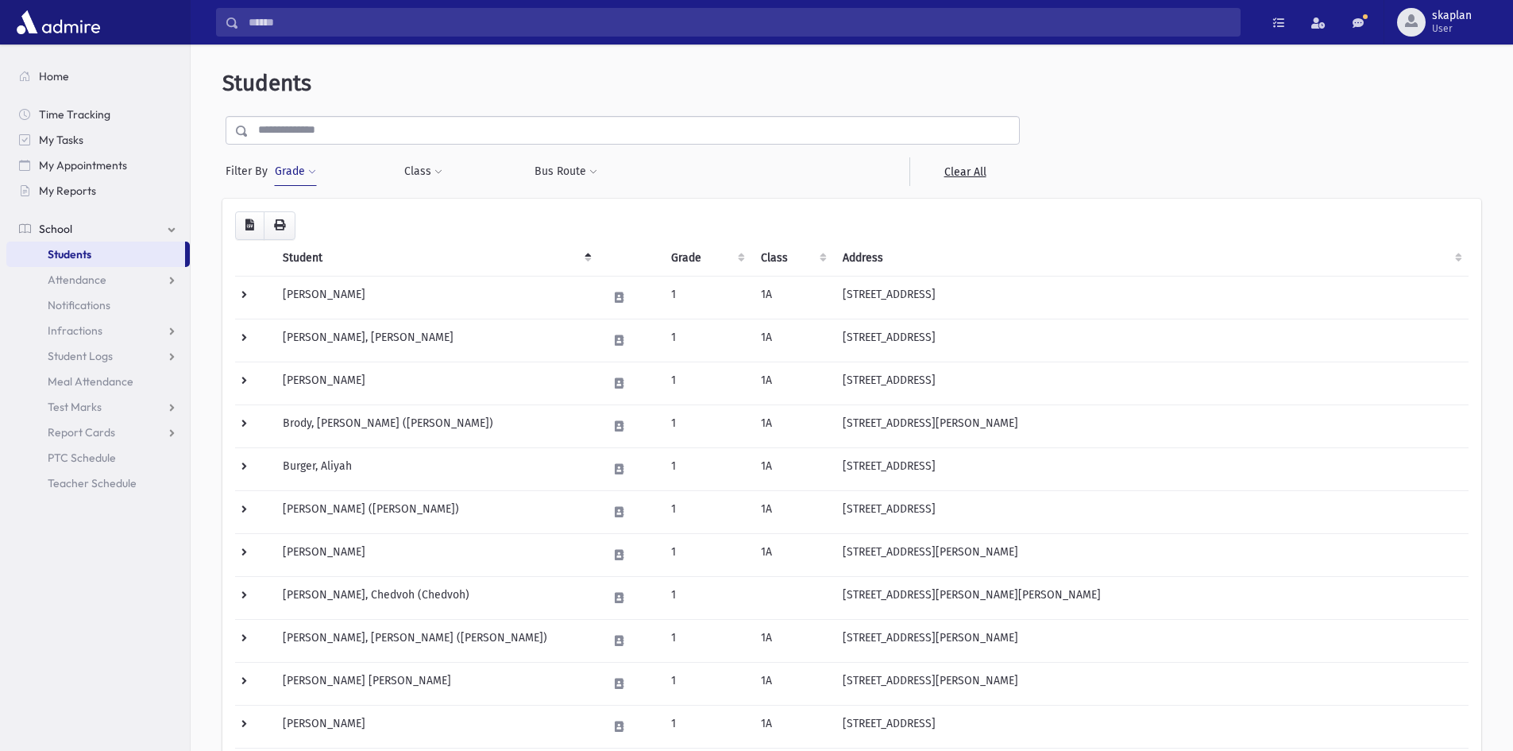
click at [291, 172] on button "Grade" at bounding box center [295, 171] width 43 height 29
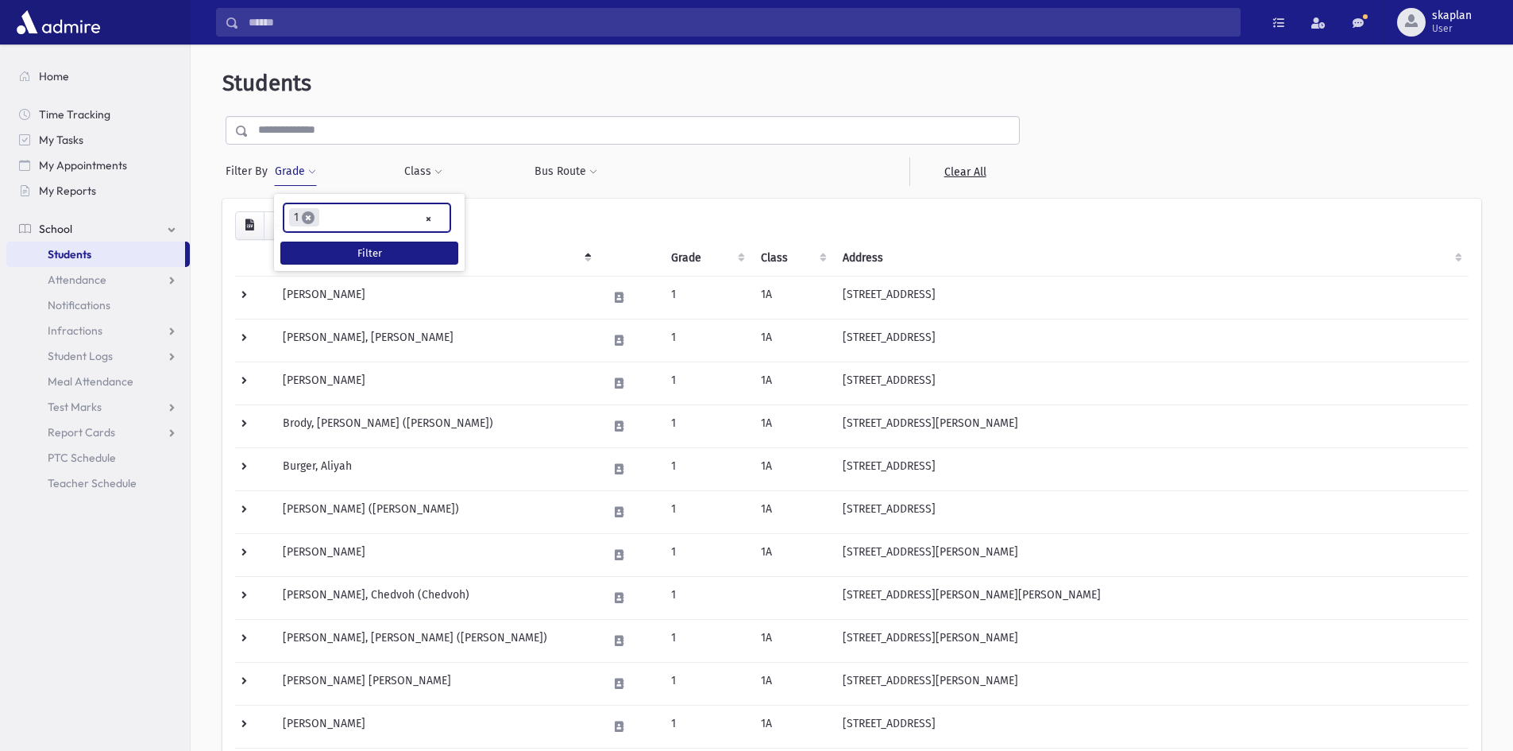
click at [306, 219] on span "×" at bounding box center [308, 217] width 13 height 13
